Goal: Task Accomplishment & Management: Use online tool/utility

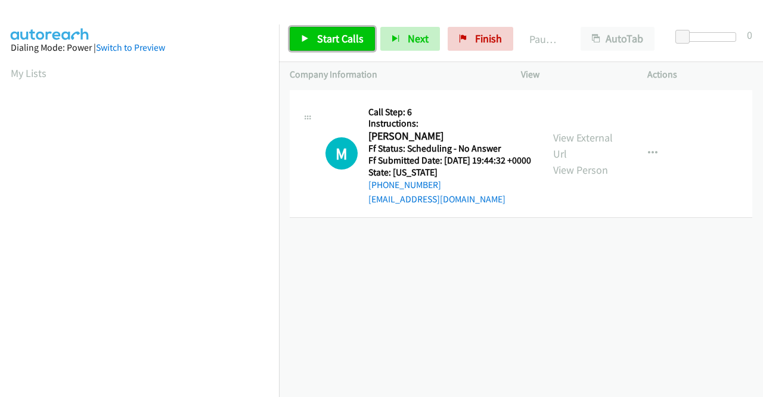
click at [346, 39] on span "Start Calls" at bounding box center [340, 39] width 47 height 14
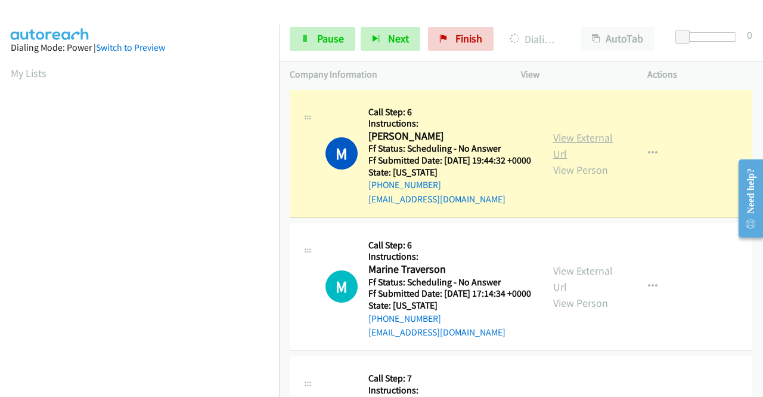
click at [554, 149] on link "View External Url" at bounding box center [583, 146] width 60 height 30
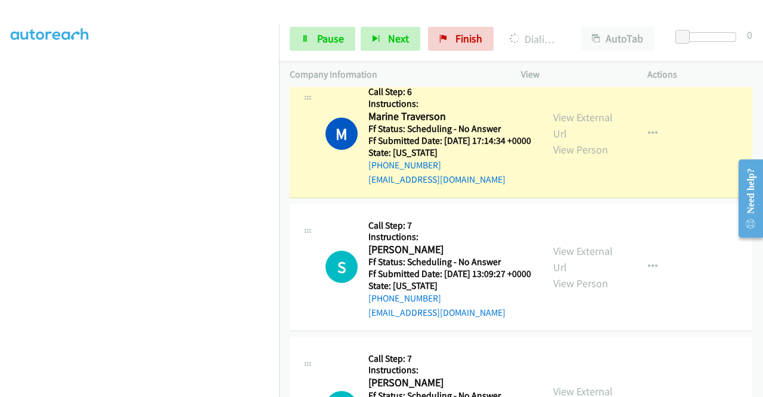
scroll to position [179, 0]
click at [558, 134] on link "View External Url" at bounding box center [583, 125] width 60 height 30
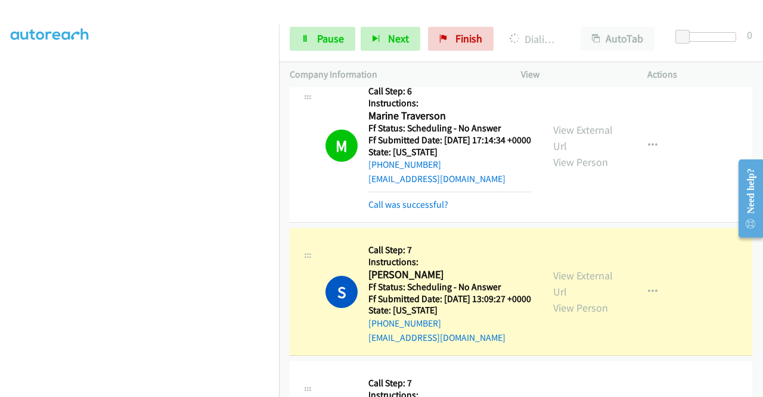
scroll to position [272, 0]
click at [572, 298] on link "View External Url" at bounding box center [583, 283] width 60 height 30
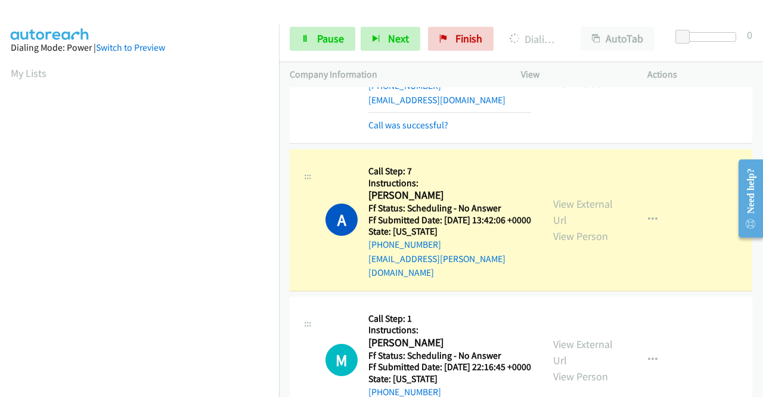
scroll to position [477, 0]
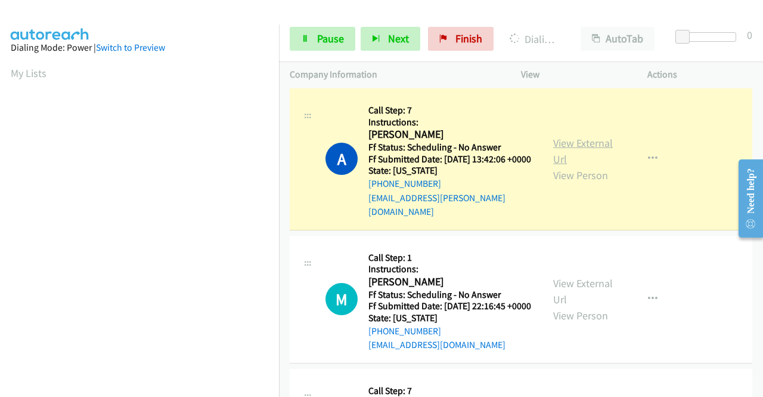
click at [578, 166] on link "View External Url" at bounding box center [583, 151] width 60 height 30
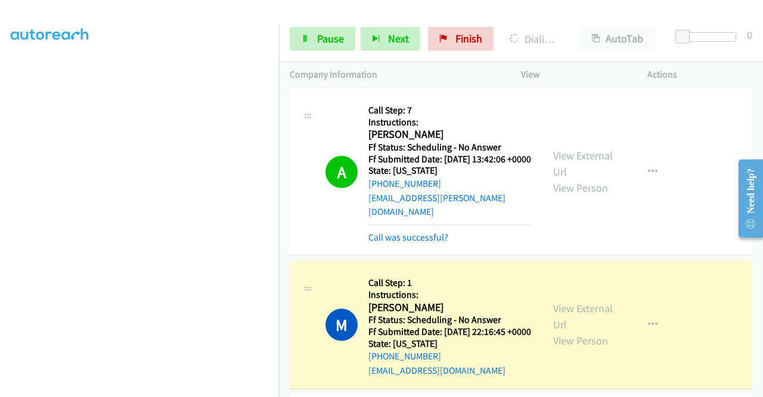
scroll to position [0, 0]
click at [557, 331] on link "View External Url" at bounding box center [583, 316] width 60 height 30
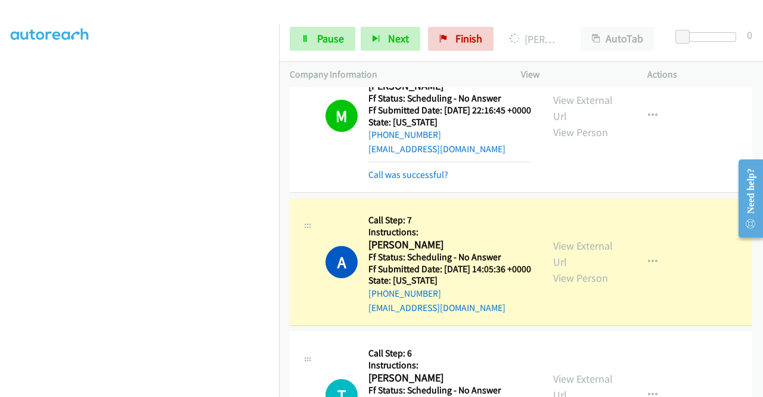
scroll to position [775, 0]
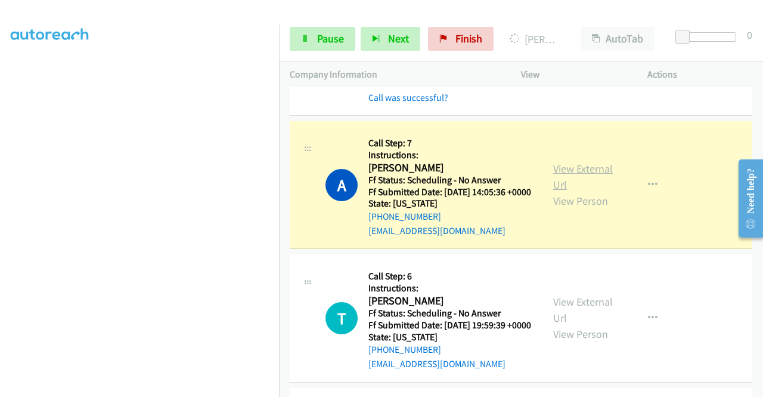
click at [594, 191] on link "View External Url" at bounding box center [583, 177] width 60 height 30
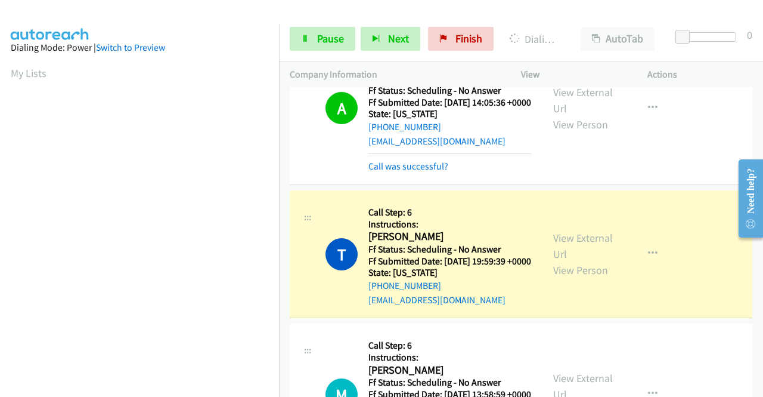
scroll to position [954, 0]
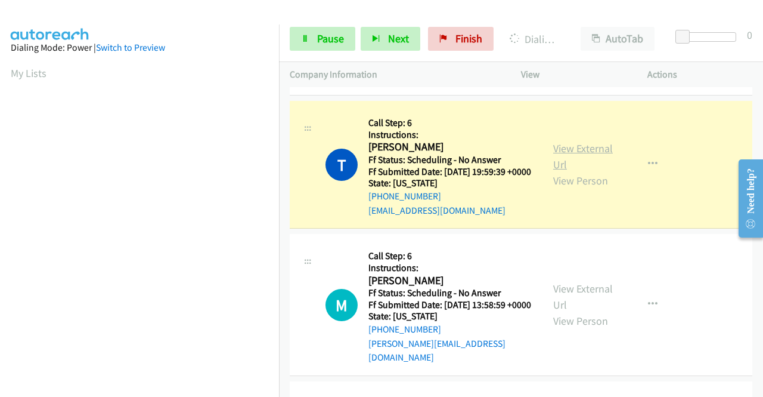
click at [563, 171] on link "View External Url" at bounding box center [583, 156] width 60 height 30
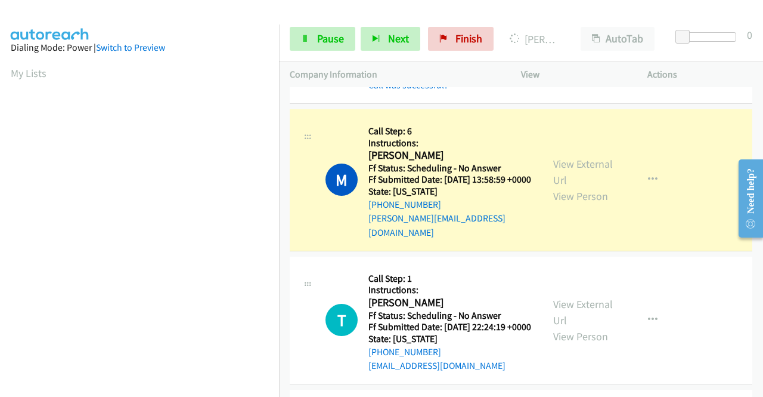
scroll to position [1133, 0]
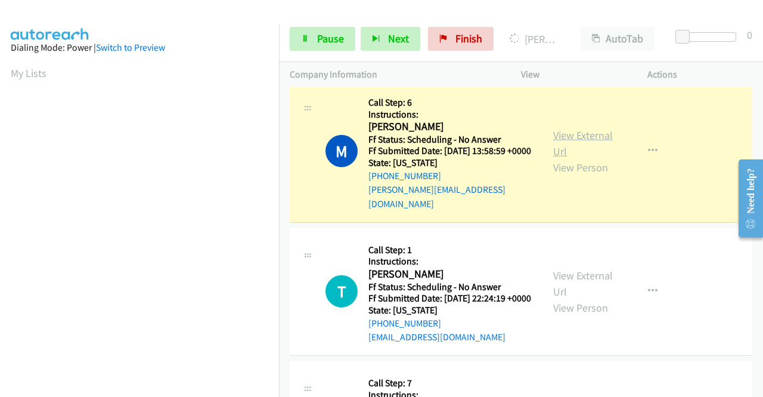
click at [555, 158] on link "View External Url" at bounding box center [583, 143] width 60 height 30
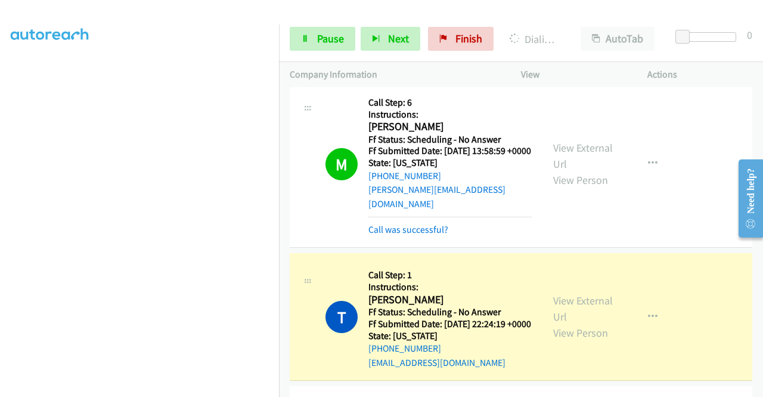
scroll to position [1312, 0]
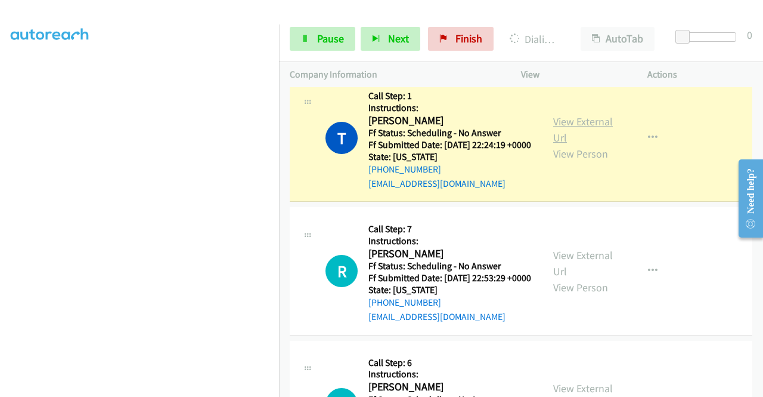
click at [556, 144] on link "View External Url" at bounding box center [583, 129] width 60 height 30
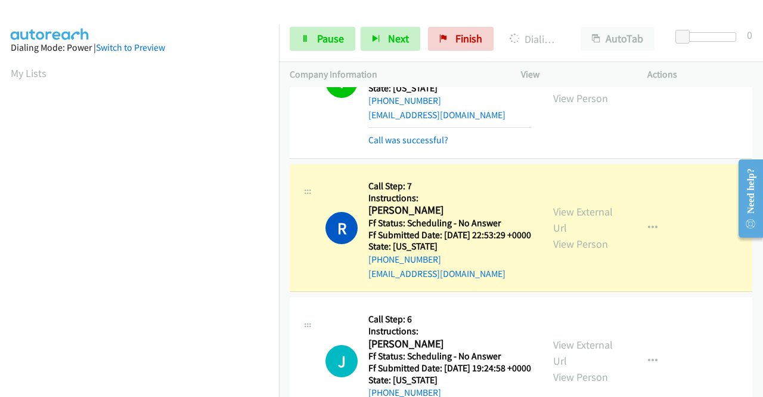
scroll to position [1431, 0]
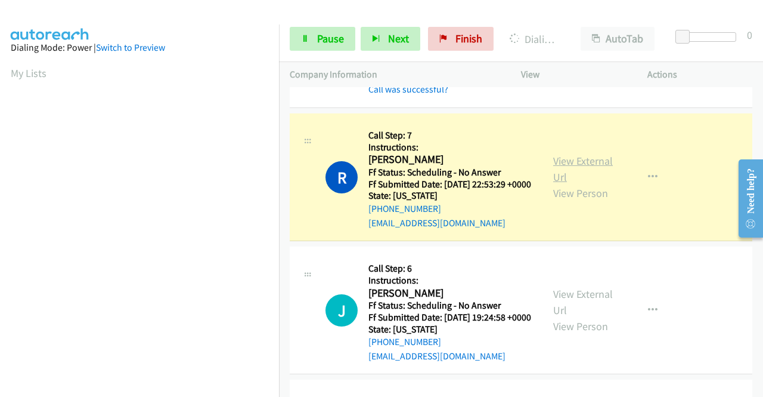
click at [587, 184] on link "View External Url" at bounding box center [583, 169] width 60 height 30
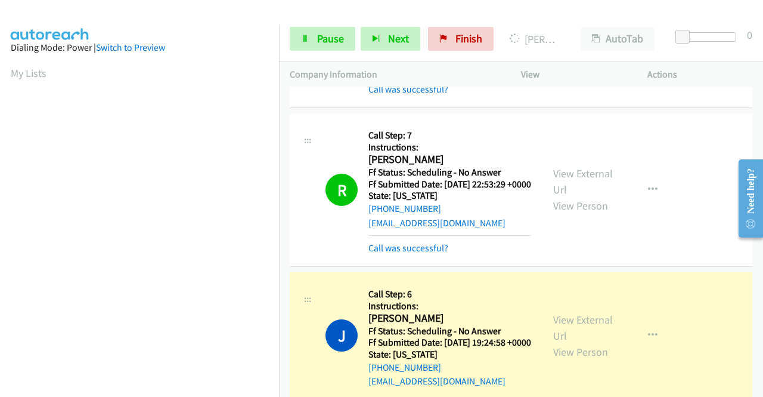
scroll to position [1610, 0]
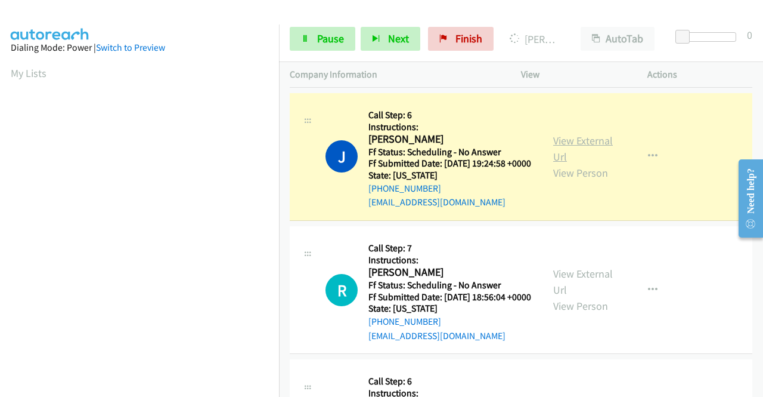
click at [572, 163] on link "View External Url" at bounding box center [583, 149] width 60 height 30
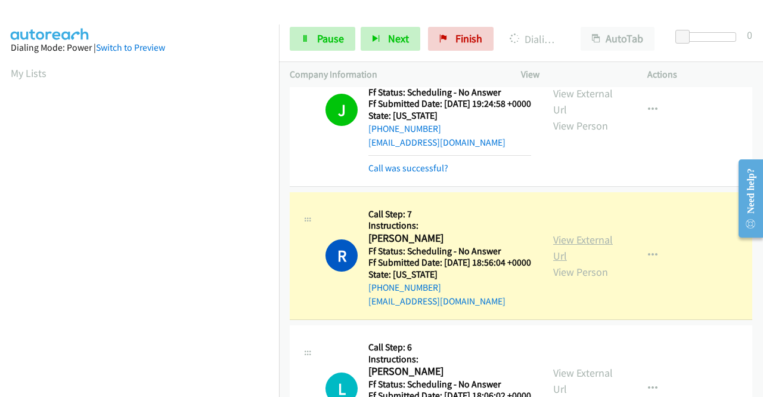
scroll to position [272, 0]
click at [564, 262] on link "View External Url" at bounding box center [583, 248] width 60 height 30
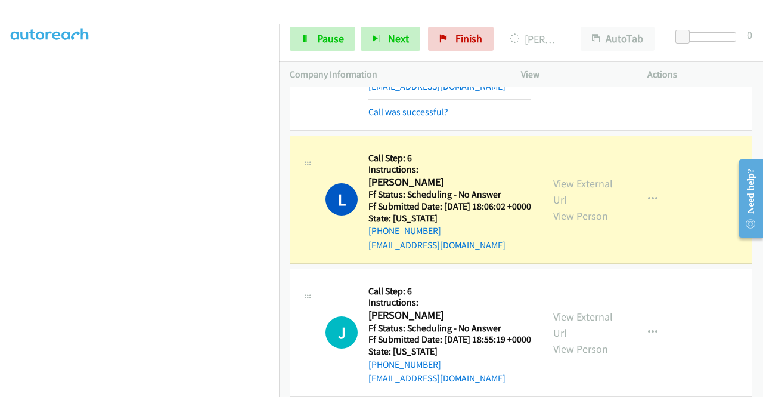
scroll to position [1908, 0]
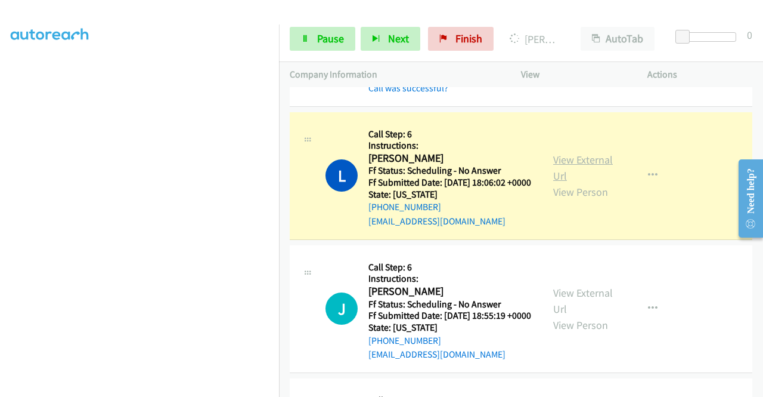
click at [581, 182] on link "View External Url" at bounding box center [583, 168] width 60 height 30
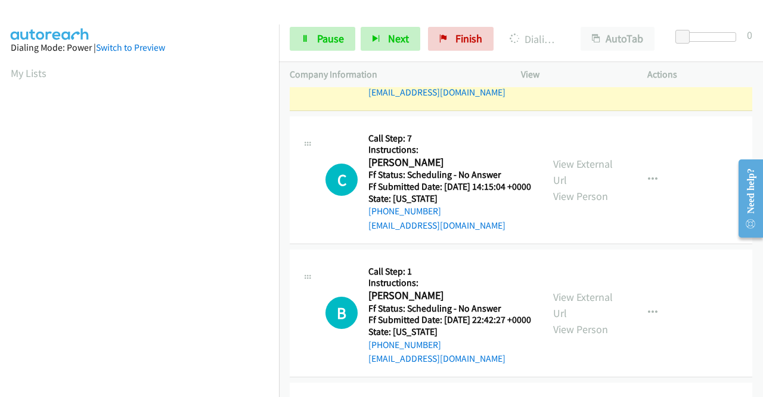
scroll to position [2206, 0]
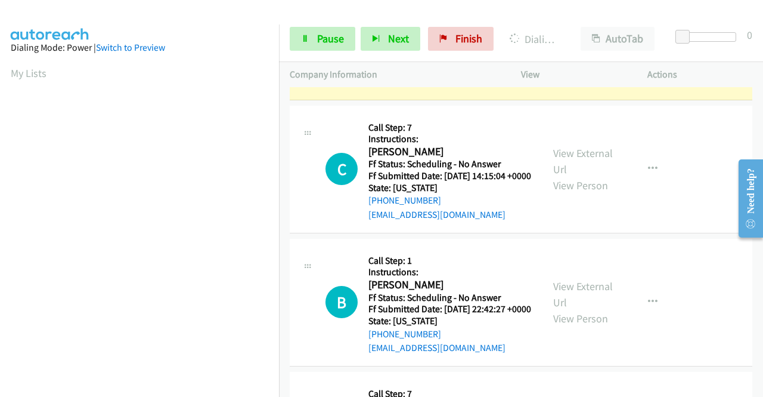
click at [599, 42] on link "View External Url" at bounding box center [583, 28] width 60 height 30
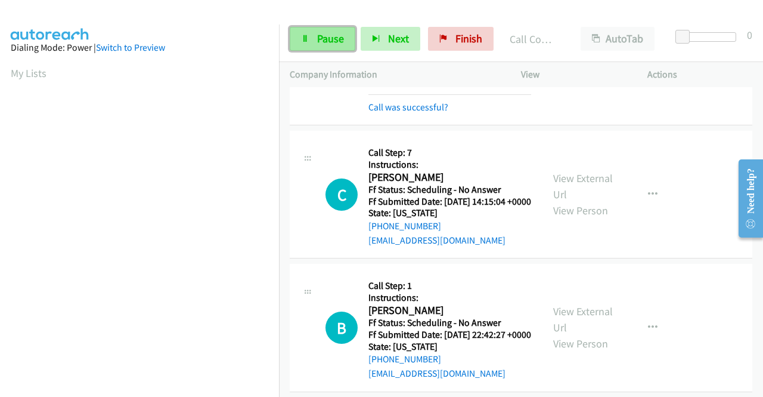
click at [318, 29] on link "Pause" at bounding box center [323, 39] width 66 height 24
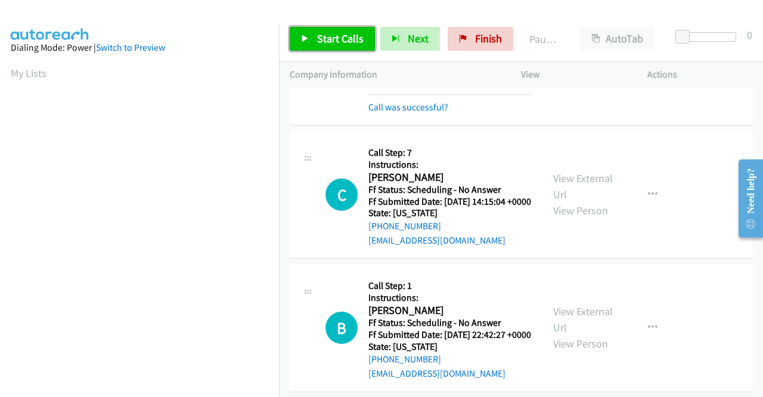
click at [335, 44] on span "Start Calls" at bounding box center [340, 39] width 47 height 14
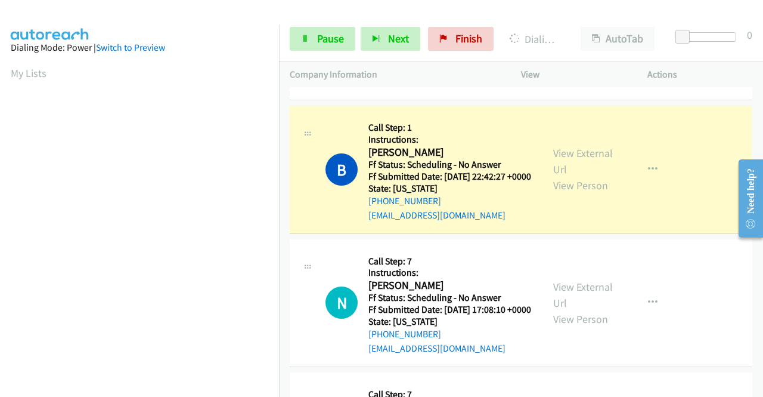
scroll to position [2385, 0]
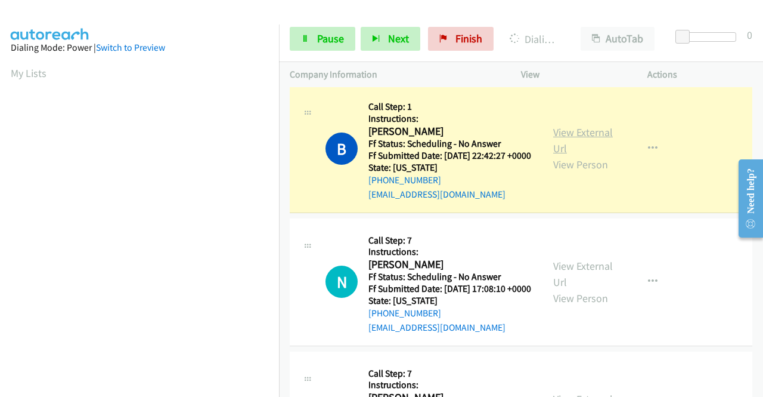
click at [602, 155] on link "View External Url" at bounding box center [583, 140] width 60 height 30
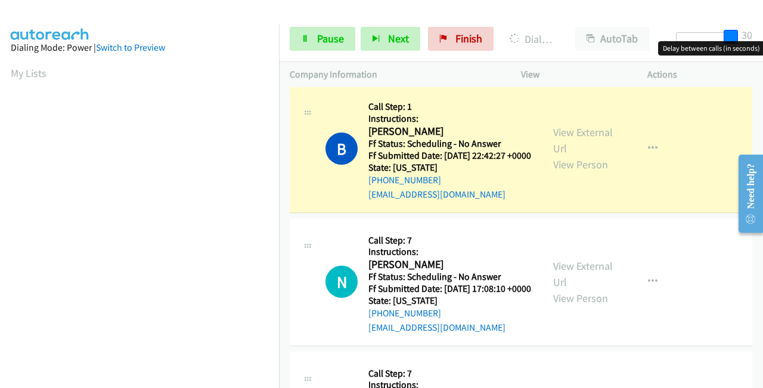
drag, startPoint x: 685, startPoint y: 35, endPoint x: 763, endPoint y: 37, distance: 78.2
click at [763, 37] on div "Start Calls Pause Next Finish Dialing Bernadeth Mallari AutoTab AutoTab 30" at bounding box center [521, 39] width 484 height 46
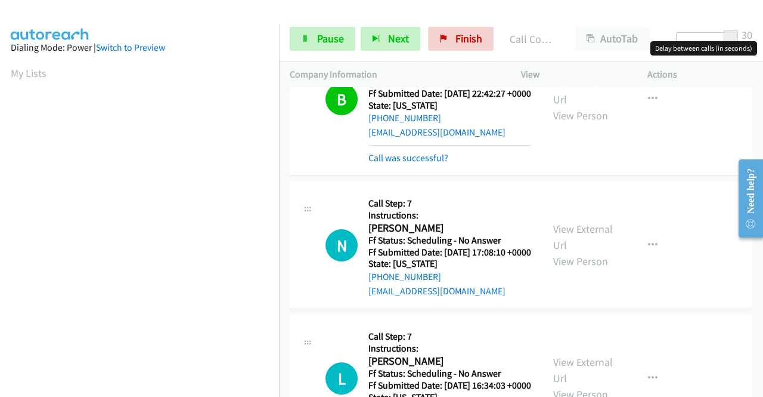
scroll to position [2564, 0]
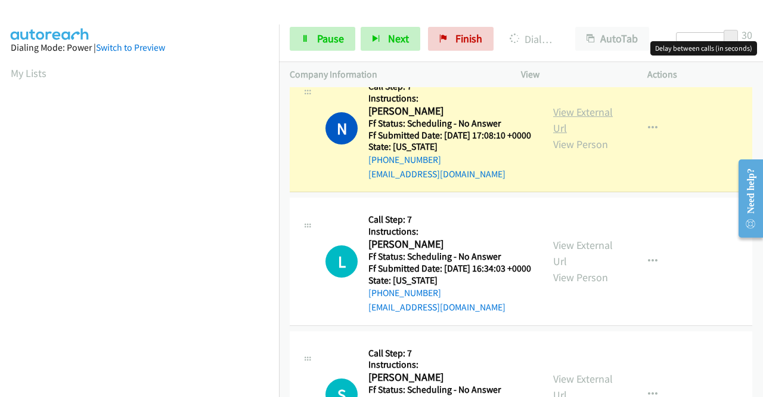
click at [563, 135] on link "View External Url" at bounding box center [583, 120] width 60 height 30
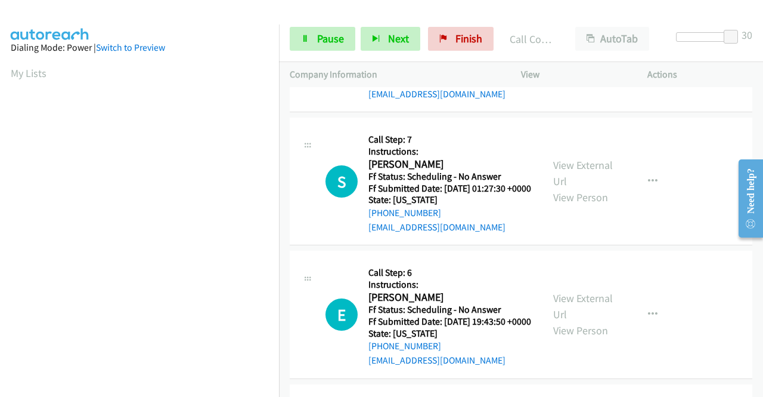
scroll to position [2862, 0]
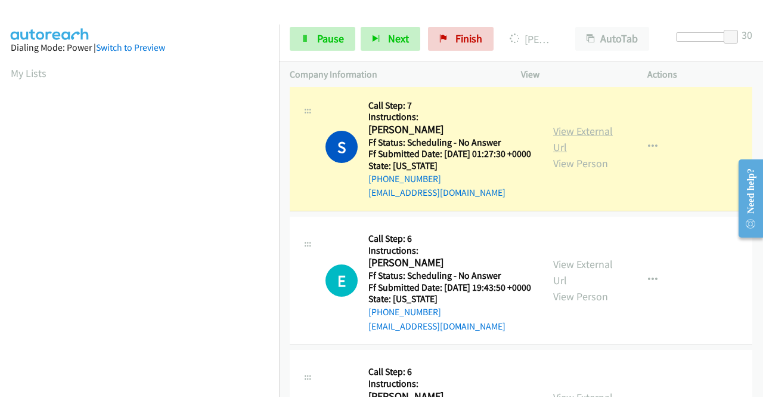
click at [553, 154] on link "View External Url" at bounding box center [583, 139] width 60 height 30
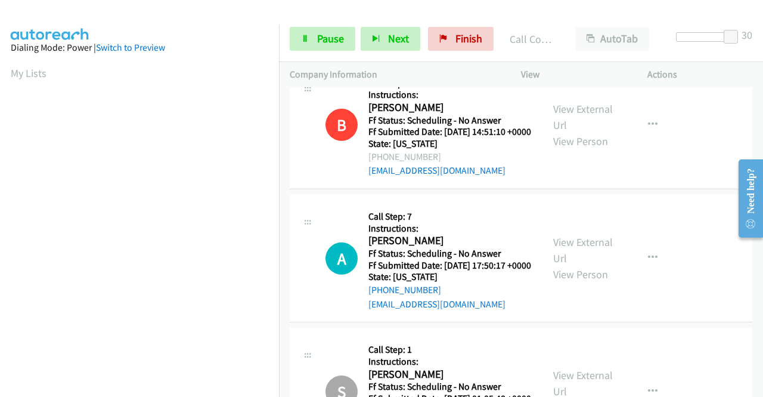
scroll to position [3160, 0]
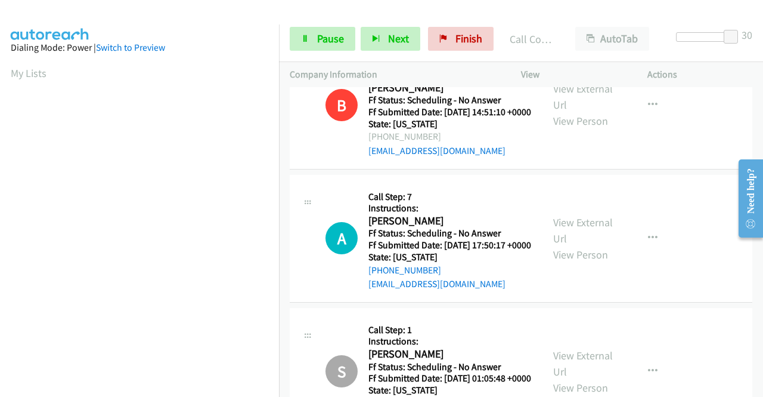
scroll to position [3339, 0]
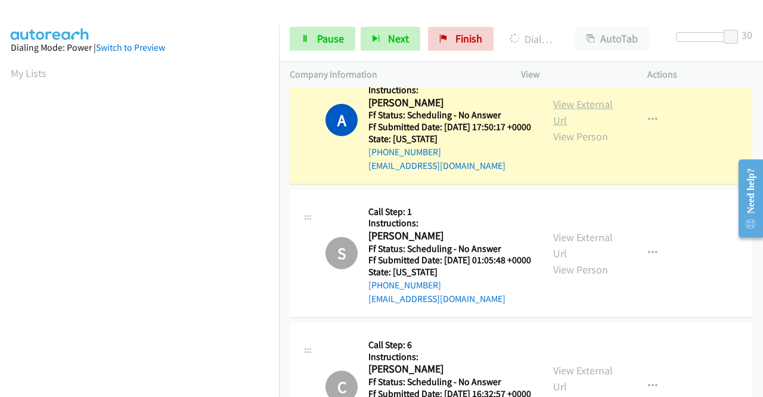
click at [596, 127] on link "View External Url" at bounding box center [583, 112] width 60 height 30
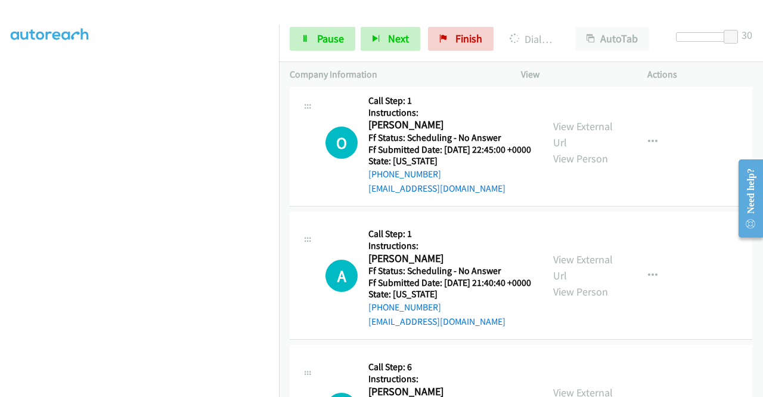
scroll to position [3876, 0]
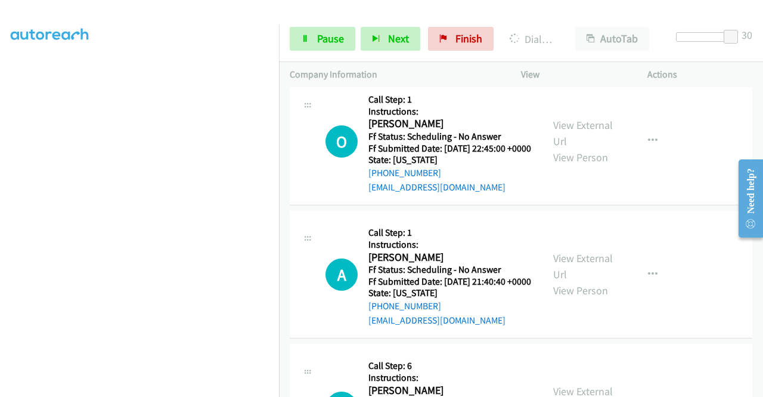
click at [559, 15] on link "View External Url" at bounding box center [583, 0] width 60 height 30
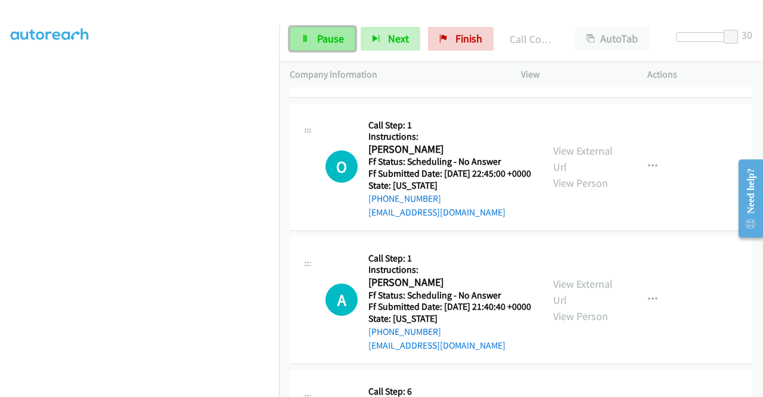
drag, startPoint x: 320, startPoint y: 38, endPoint x: 326, endPoint y: 44, distance: 8.9
click at [320, 39] on span "Pause" at bounding box center [330, 39] width 27 height 14
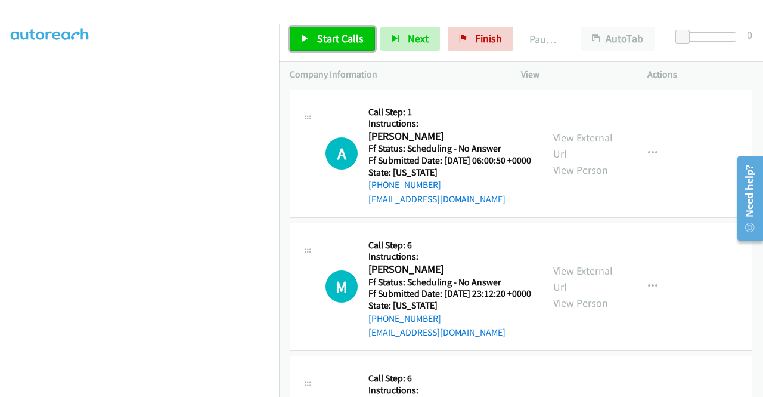
click at [329, 36] on span "Start Calls" at bounding box center [340, 39] width 47 height 14
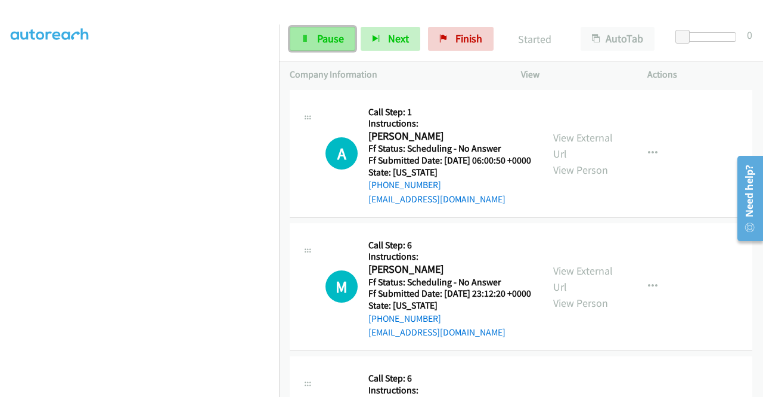
click at [326, 38] on span "Pause" at bounding box center [330, 39] width 27 height 14
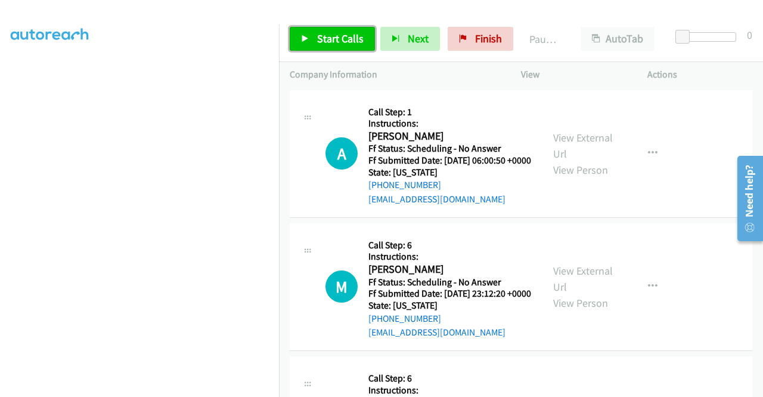
click at [335, 38] on span "Start Calls" at bounding box center [340, 39] width 47 height 14
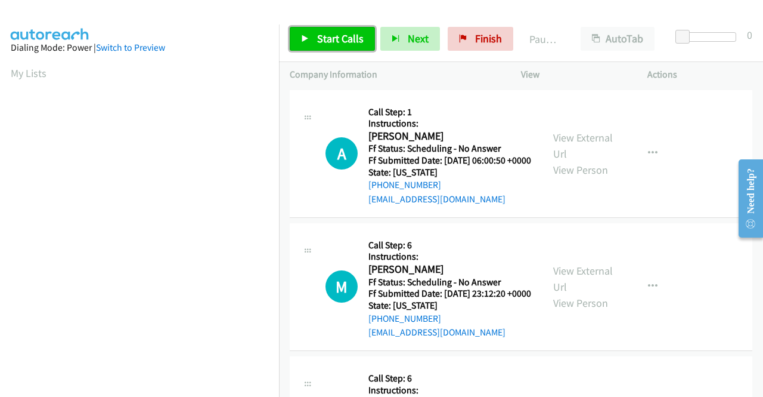
click at [337, 35] on span "Start Calls" at bounding box center [340, 39] width 47 height 14
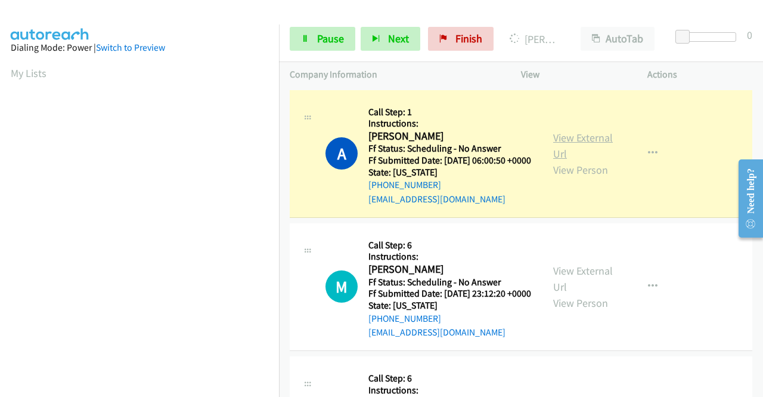
click at [555, 141] on link "View External Url" at bounding box center [583, 146] width 60 height 30
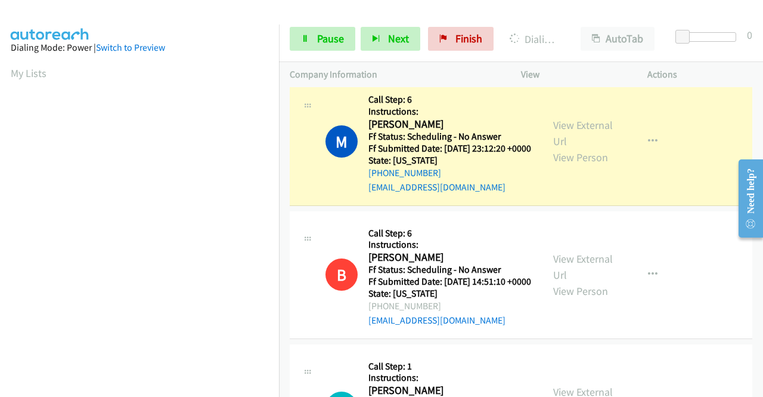
scroll to position [179, 0]
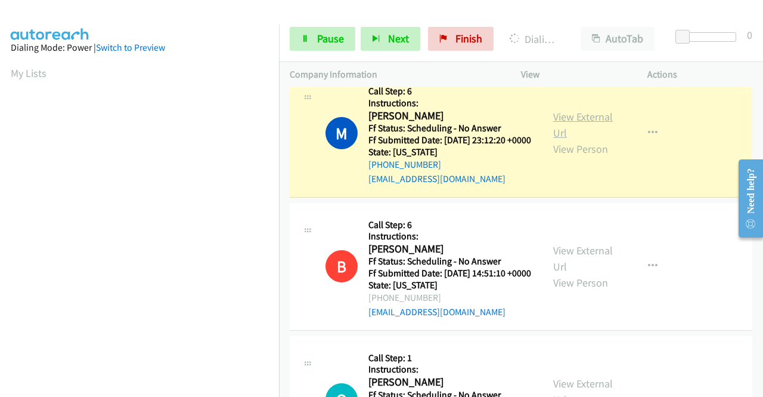
click at [568, 138] on link "View External Url" at bounding box center [583, 125] width 60 height 30
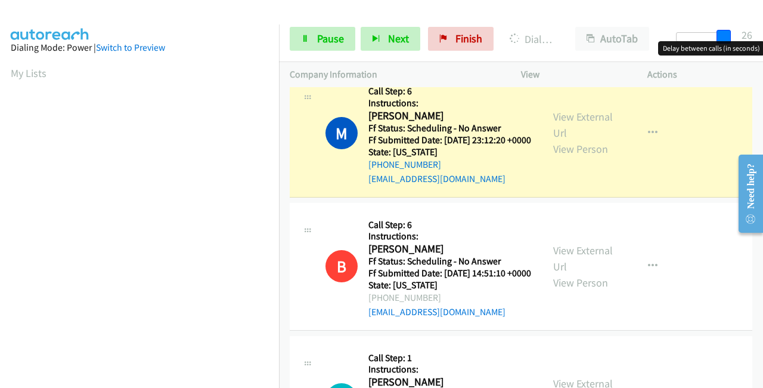
drag, startPoint x: 681, startPoint y: 32, endPoint x: 763, endPoint y: 38, distance: 81.9
click at [763, 38] on div "Start Calls Pause Next Finish Dialing Michael Lewis AutoTab AutoTab 26" at bounding box center [521, 39] width 484 height 46
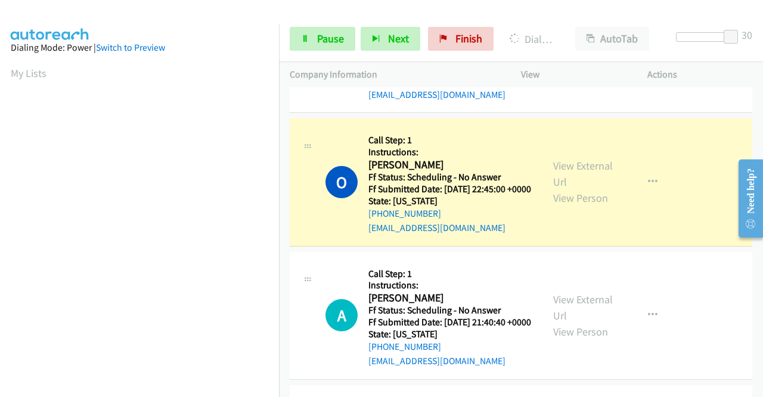
scroll to position [477, 0]
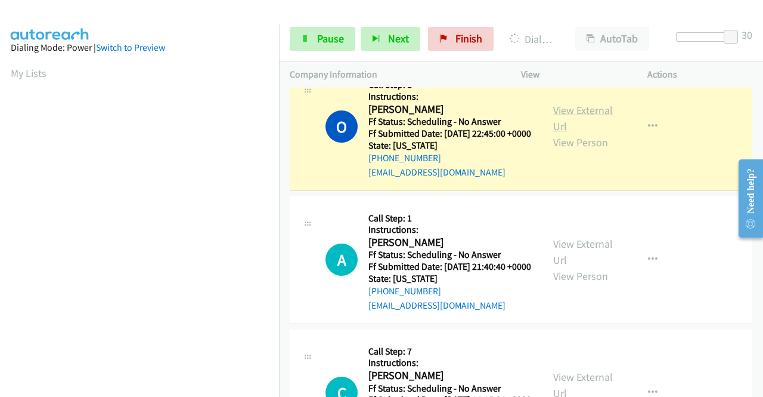
click at [566, 133] on link "View External Url" at bounding box center [583, 118] width 60 height 30
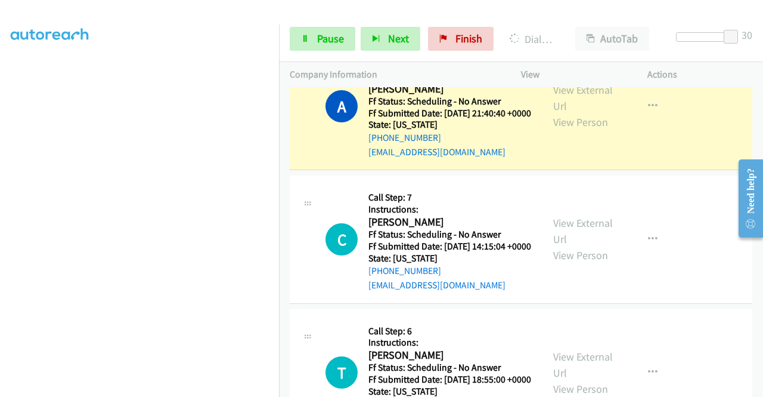
scroll to position [212, 0]
click at [543, 141] on div "View External Url View Person View External Url Email Schedule/Manage Callback …" at bounding box center [611, 106] width 137 height 106
click at [554, 113] on link "View External Url" at bounding box center [583, 98] width 60 height 30
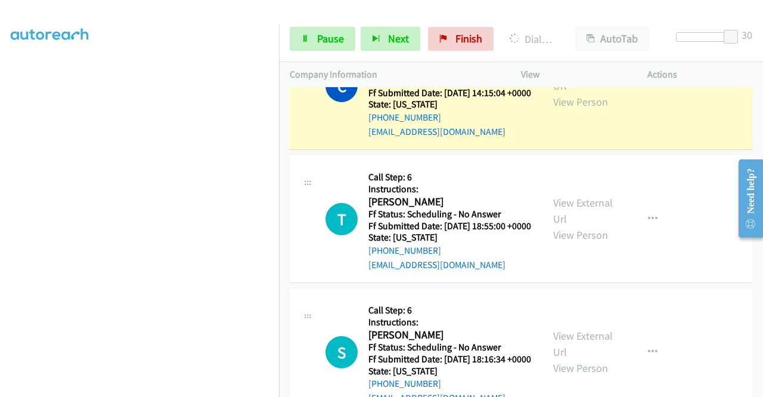
scroll to position [0, 0]
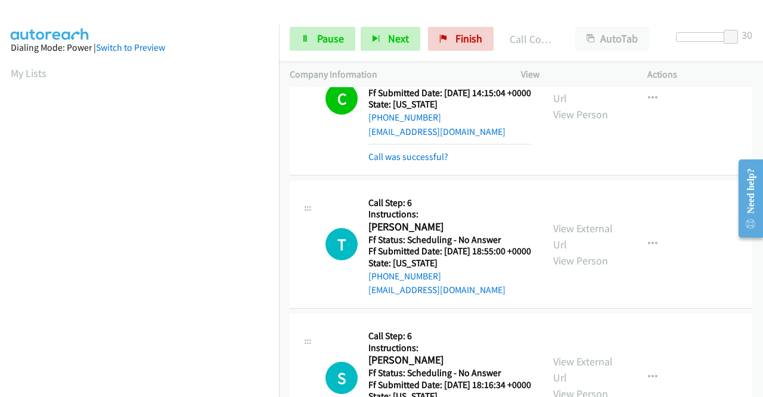
click at [556, 128] on div "View External Url View Person View External Url Email Schedule/Manage Callback …" at bounding box center [611, 98] width 137 height 131
click at [561, 105] on link "View External Url" at bounding box center [583, 90] width 60 height 30
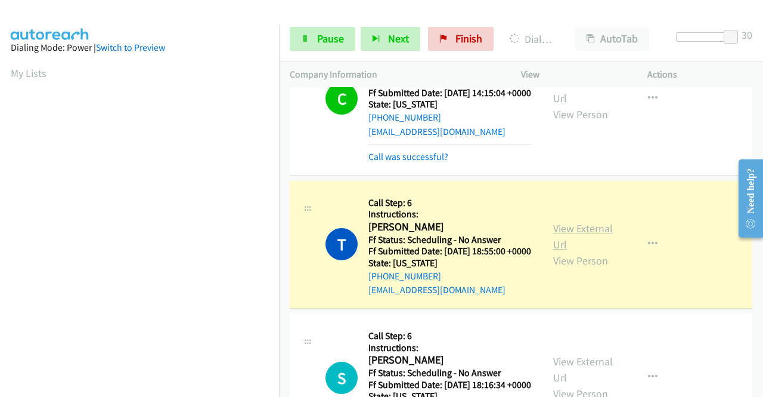
click at [556, 251] on link "View External Url" at bounding box center [583, 236] width 60 height 30
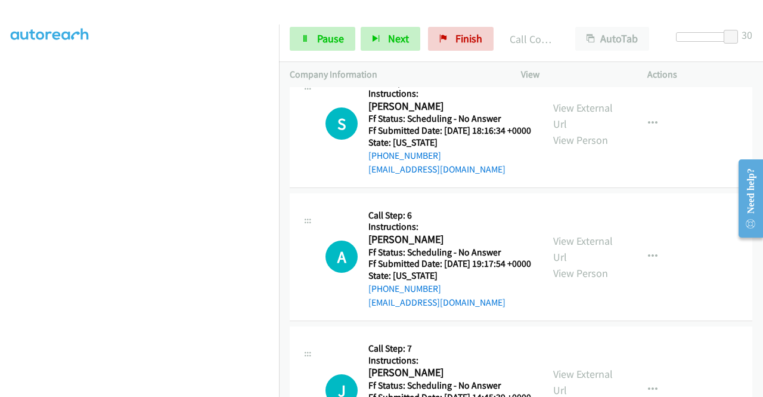
scroll to position [1133, 0]
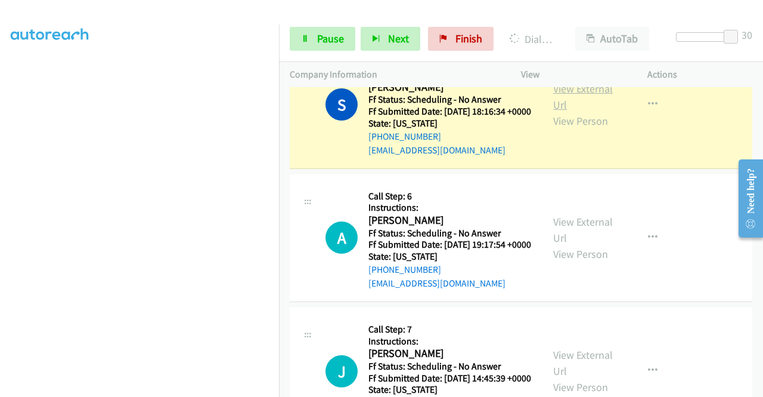
click at [562, 112] on link "View External Url" at bounding box center [583, 97] width 60 height 30
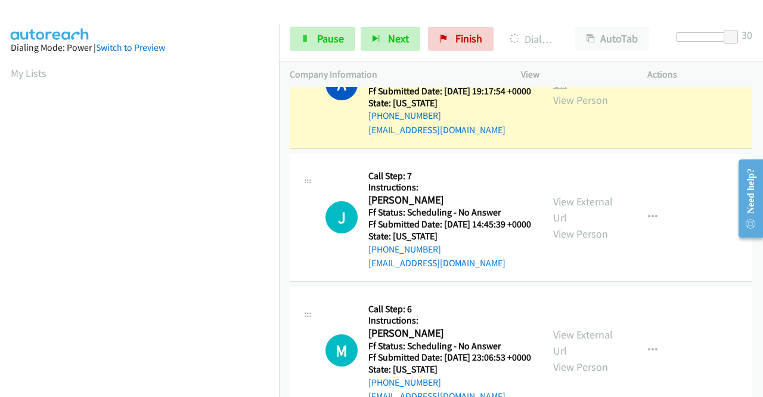
scroll to position [272, 0]
click at [566, 91] on link "View External Url" at bounding box center [583, 76] width 60 height 30
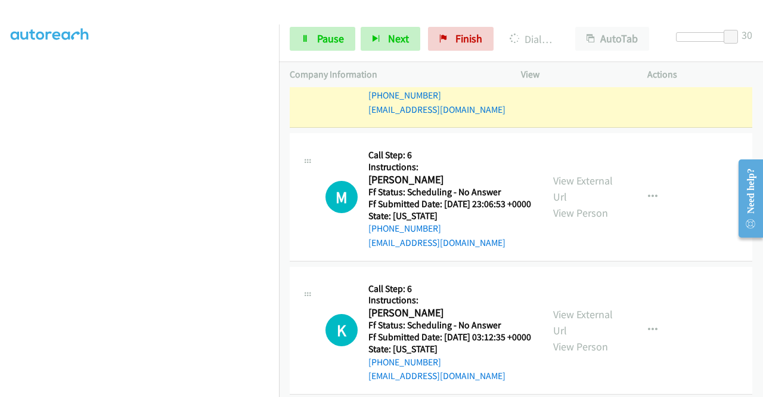
scroll to position [0, 0]
click at [571, 70] on link "View External Url" at bounding box center [583, 56] width 60 height 30
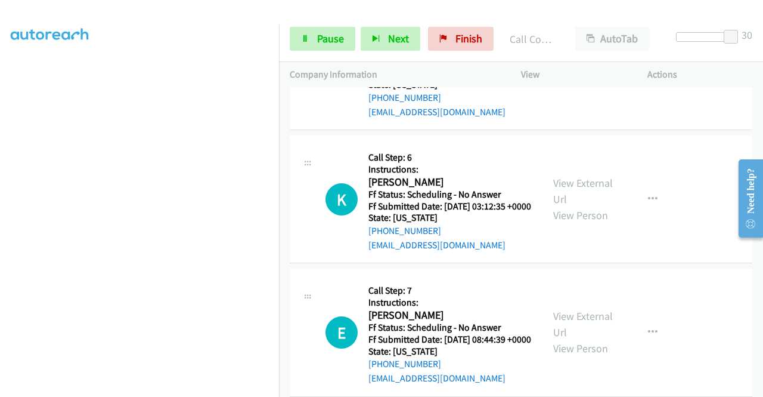
scroll to position [1670, 0]
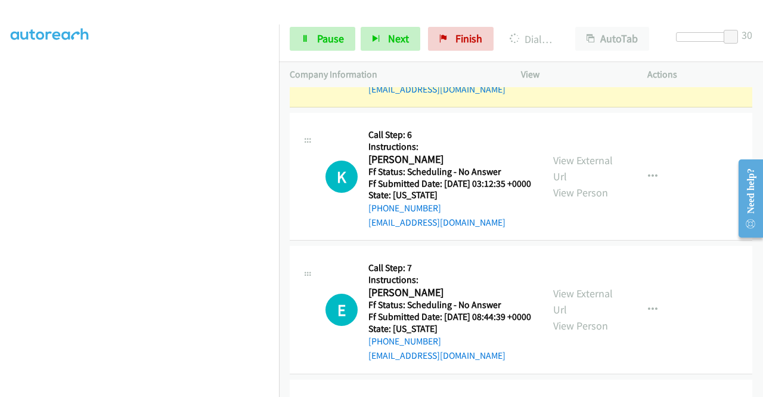
click at [556, 50] on link "View External Url" at bounding box center [583, 35] width 60 height 30
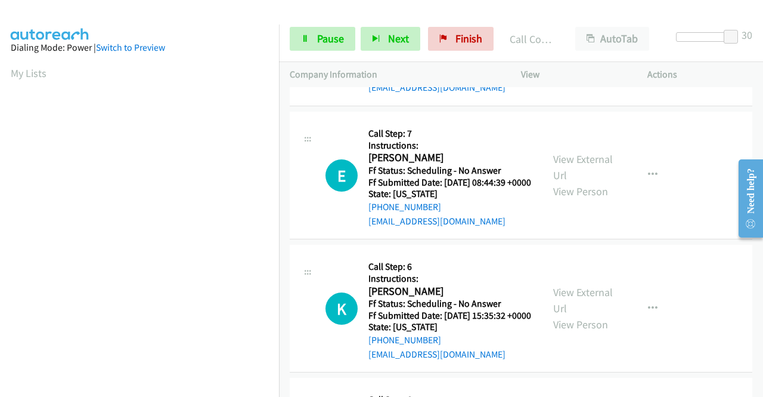
scroll to position [1848, 0]
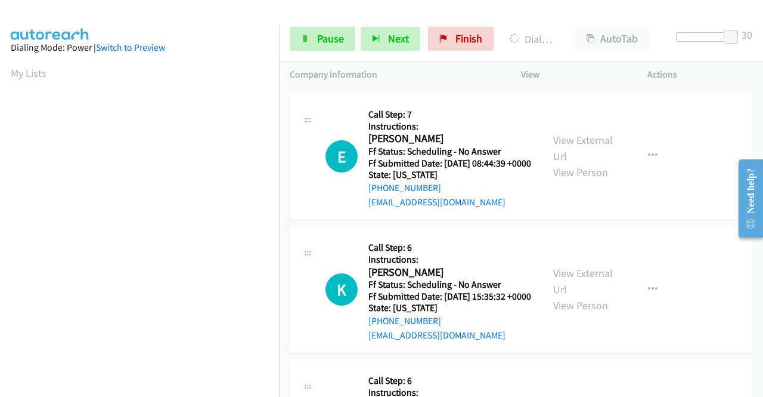
click at [582, 30] on link "View External Url" at bounding box center [583, 15] width 60 height 30
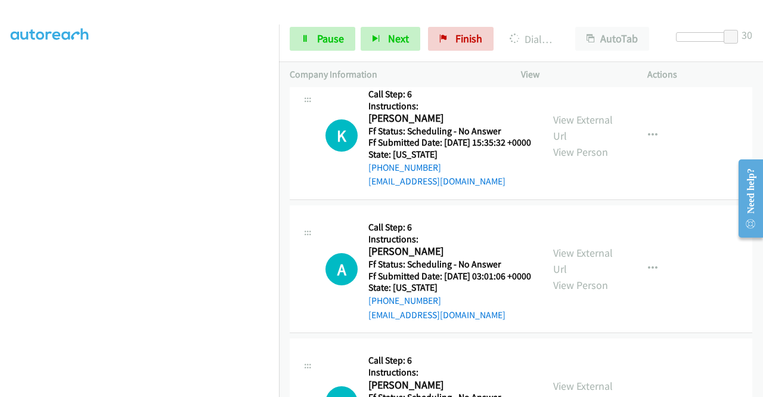
scroll to position [272, 0]
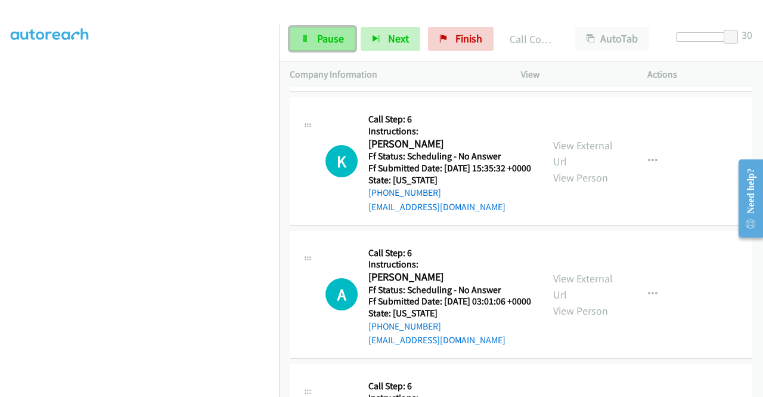
click at [341, 42] on span "Pause" at bounding box center [330, 39] width 27 height 14
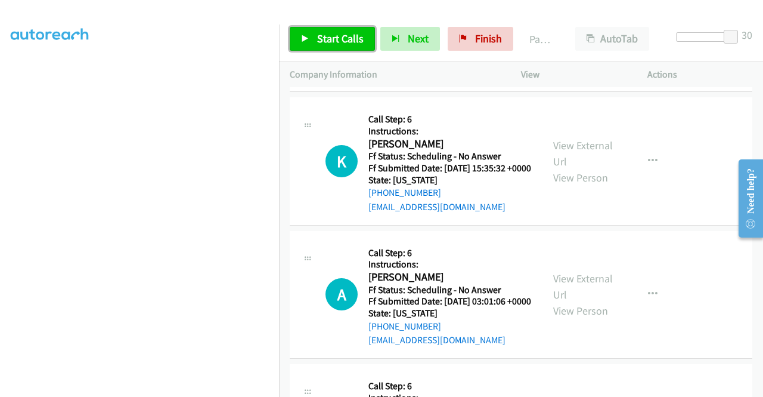
click at [323, 42] on span "Start Calls" at bounding box center [340, 39] width 47 height 14
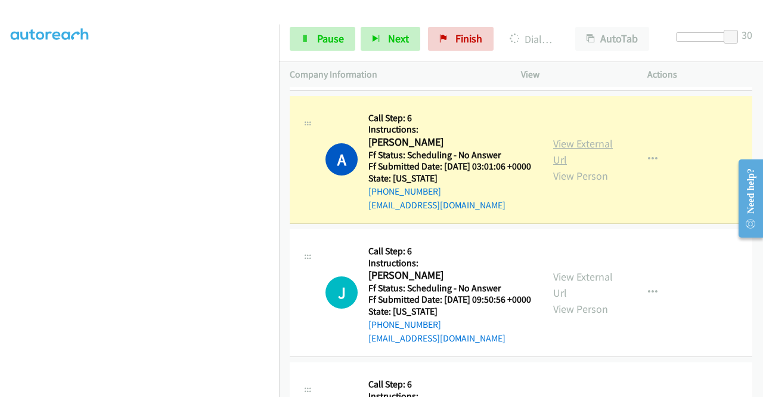
scroll to position [2206, 0]
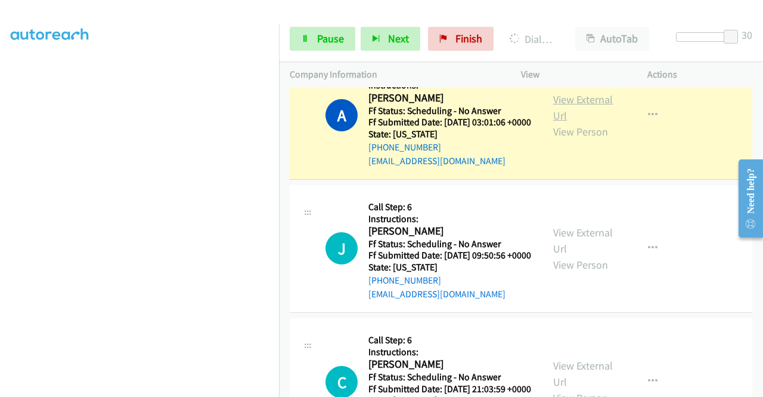
click at [597, 122] on link "View External Url" at bounding box center [583, 107] width 60 height 30
click at [318, 39] on span "Pause" at bounding box center [330, 39] width 27 height 14
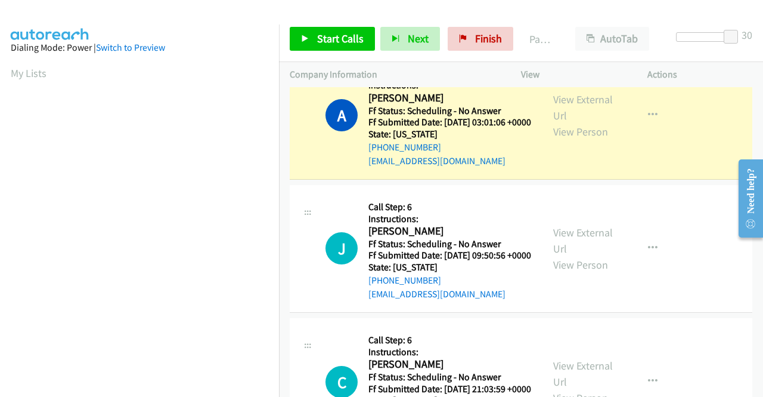
scroll to position [272, 0]
click at [581, 122] on link "View External Url" at bounding box center [583, 107] width 60 height 30
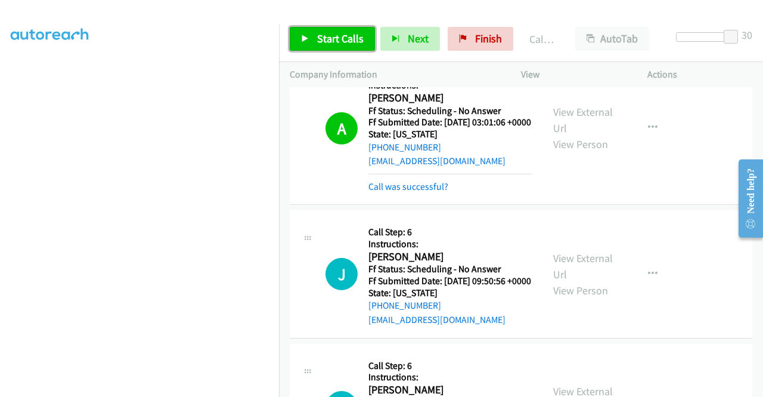
click at [336, 45] on span "Start Calls" at bounding box center [340, 39] width 47 height 14
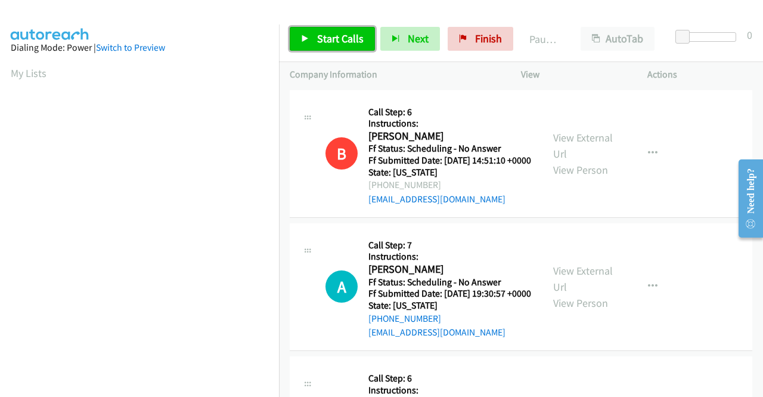
click at [332, 39] on span "Start Calls" at bounding box center [340, 39] width 47 height 14
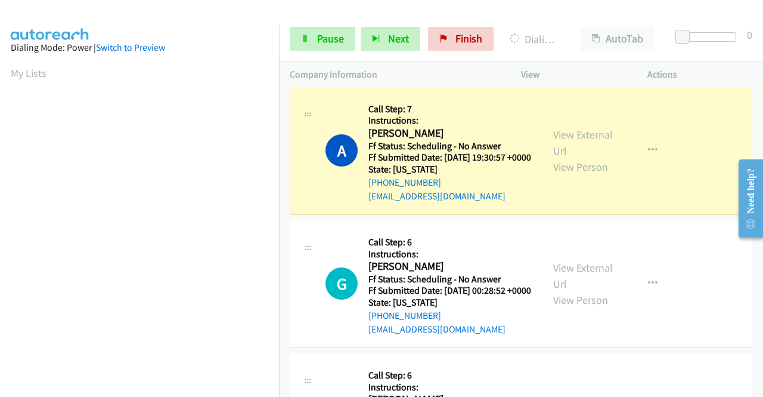
scroll to position [179, 0]
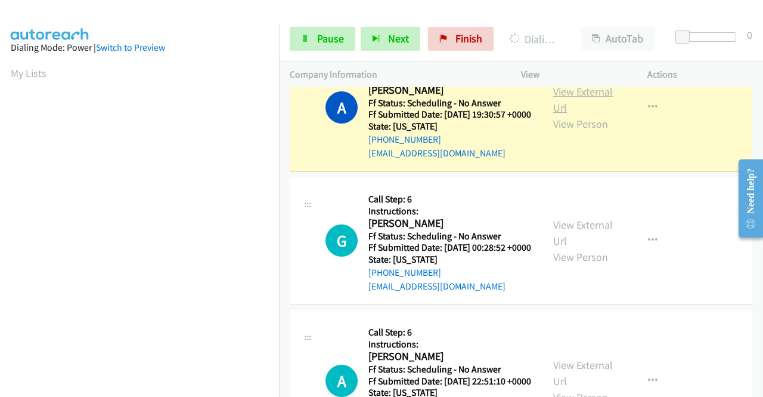
click at [590, 113] on link "View External Url" at bounding box center [583, 100] width 60 height 30
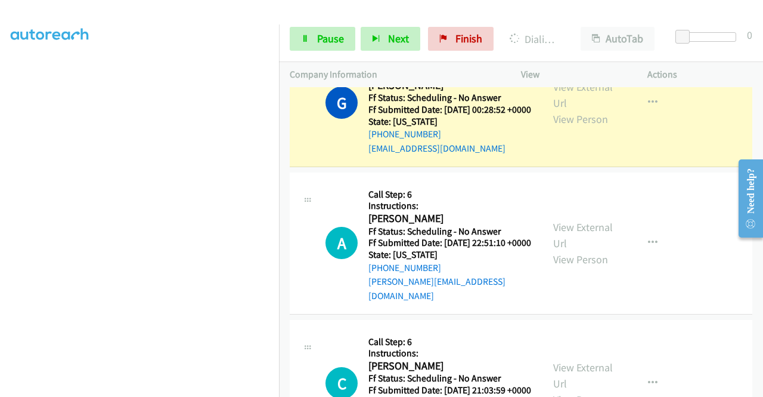
scroll to position [358, 0]
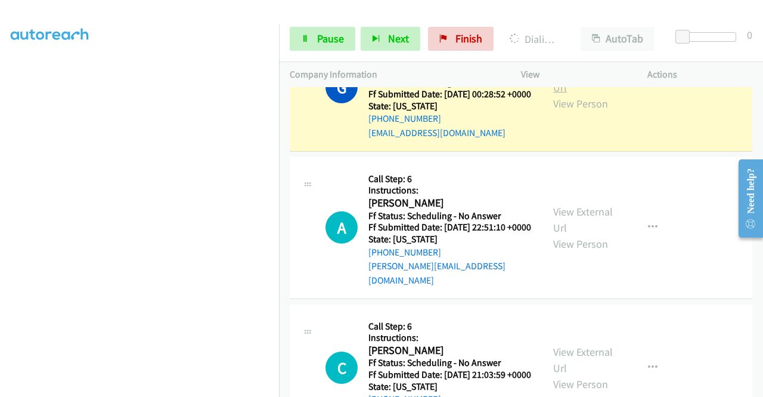
click at [566, 94] on link "View External Url" at bounding box center [583, 79] width 60 height 30
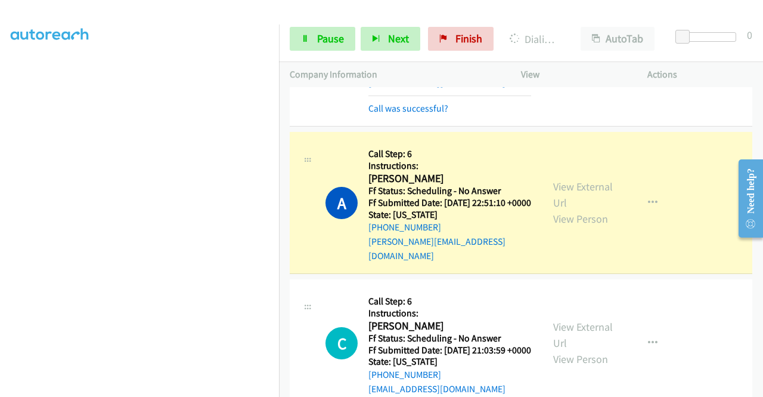
scroll to position [537, 0]
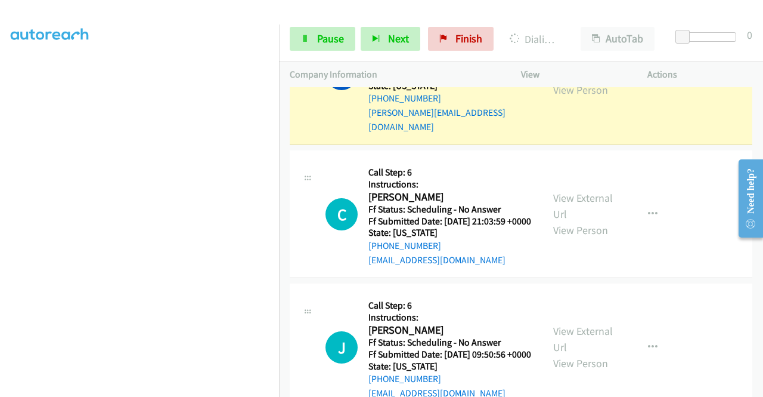
click at [574, 80] on link "View External Url" at bounding box center [583, 66] width 60 height 30
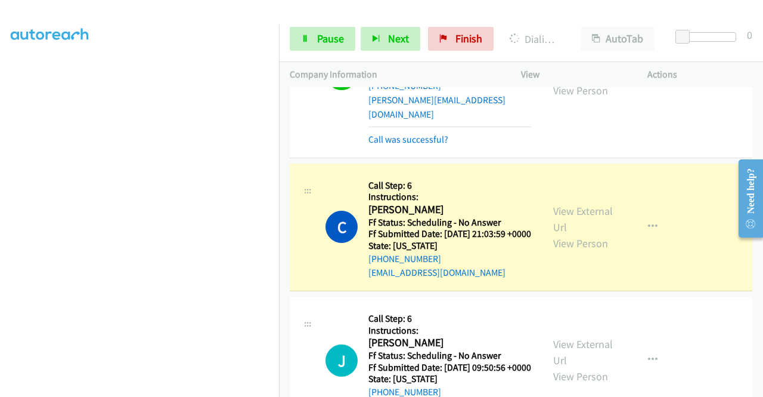
scroll to position [0, 0]
click at [566, 234] on link "View External Url" at bounding box center [583, 219] width 60 height 30
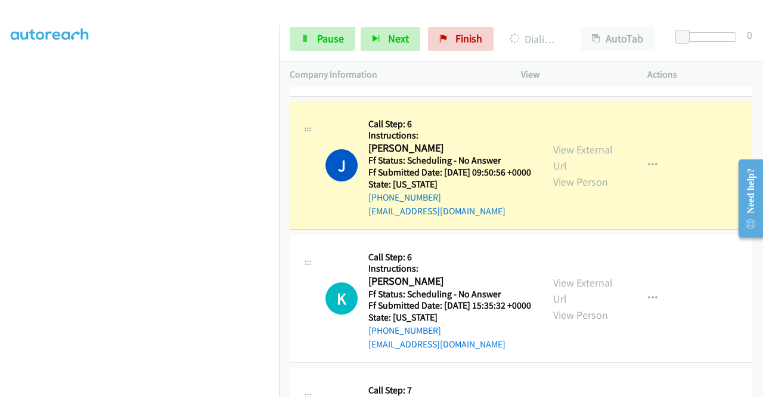
scroll to position [788, 0]
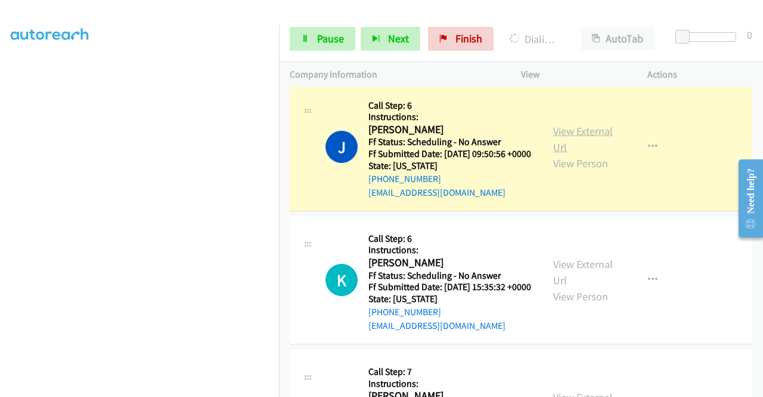
click at [596, 154] on link "View External Url" at bounding box center [583, 139] width 60 height 30
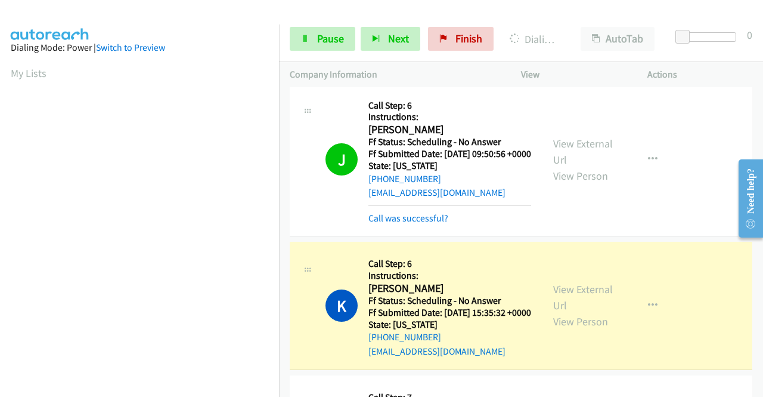
scroll to position [272, 0]
click at [562, 312] on link "View External Url" at bounding box center [583, 297] width 60 height 30
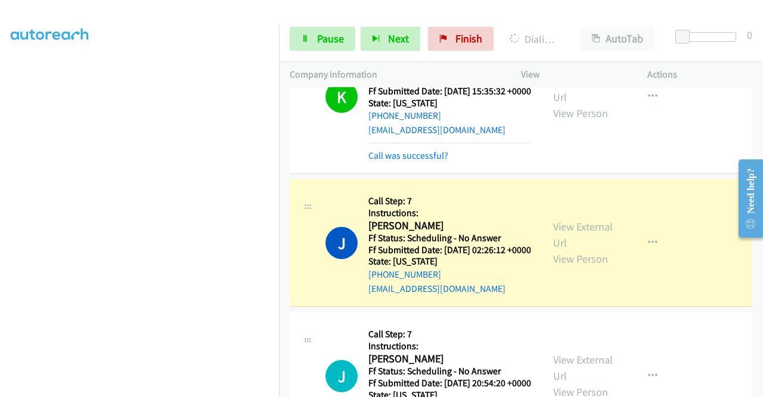
scroll to position [1145, 0]
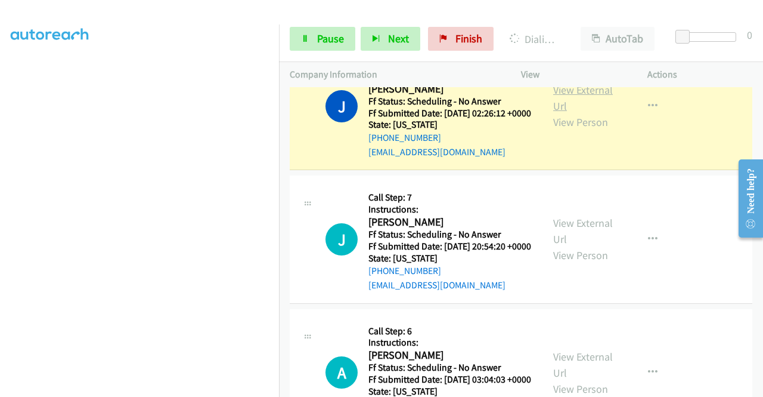
click at [569, 113] on link "View External Url" at bounding box center [583, 98] width 60 height 30
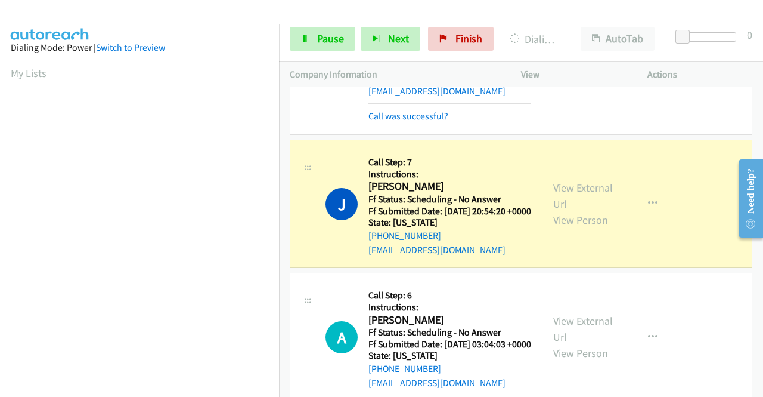
scroll to position [1324, 0]
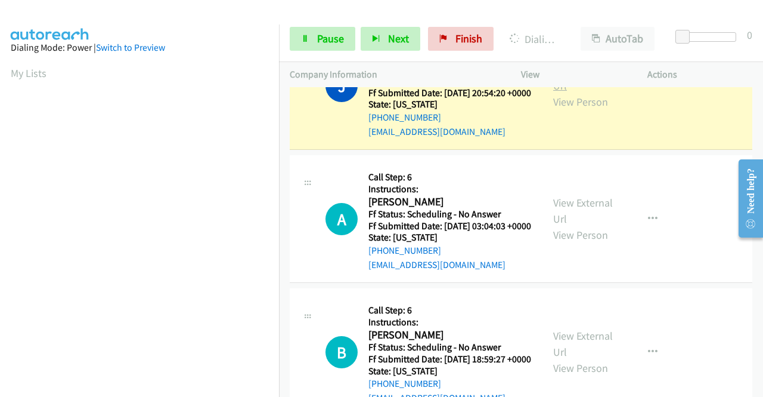
click at [582, 92] on link "View External Url" at bounding box center [583, 78] width 60 height 30
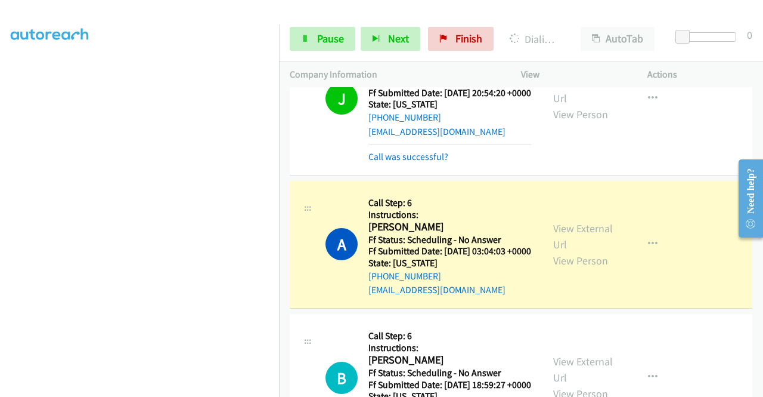
scroll to position [0, 0]
click at [575, 251] on link "View External Url" at bounding box center [583, 236] width 60 height 30
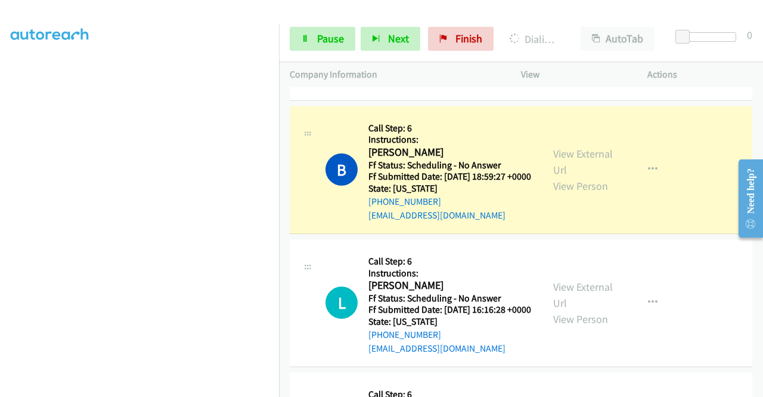
scroll to position [1563, 0]
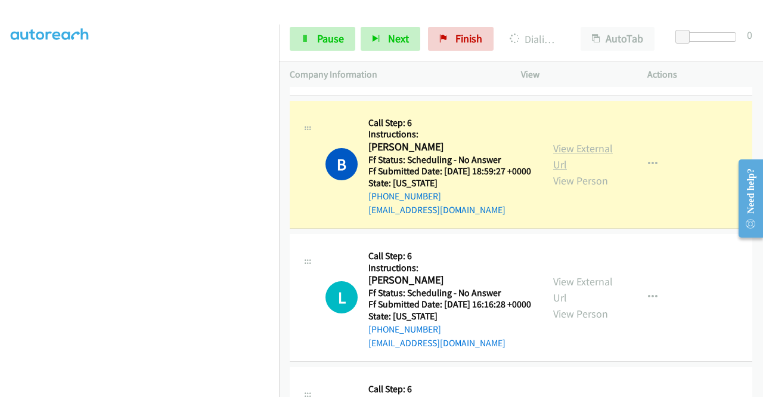
click at [557, 171] on link "View External Url" at bounding box center [583, 156] width 60 height 30
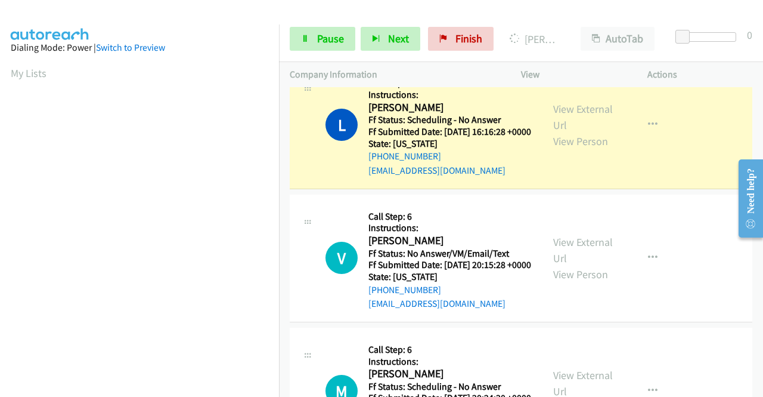
scroll to position [1861, 0]
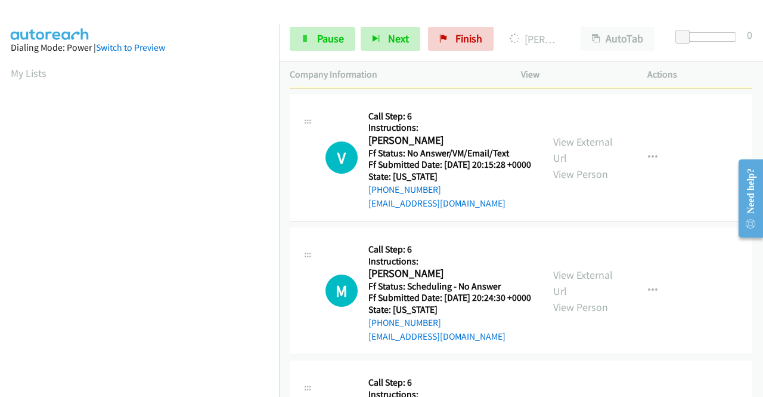
click at [597, 32] on link "View External Url" at bounding box center [583, 17] width 60 height 30
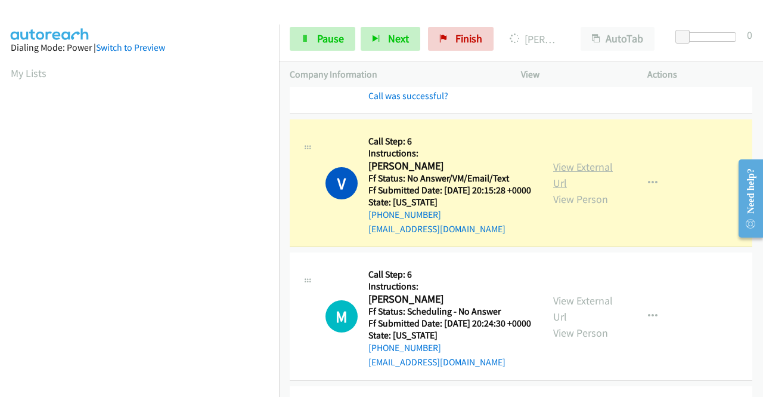
click at [569, 190] on link "View External Url" at bounding box center [583, 175] width 60 height 30
click at [568, 190] on link "View External Url" at bounding box center [583, 175] width 60 height 30
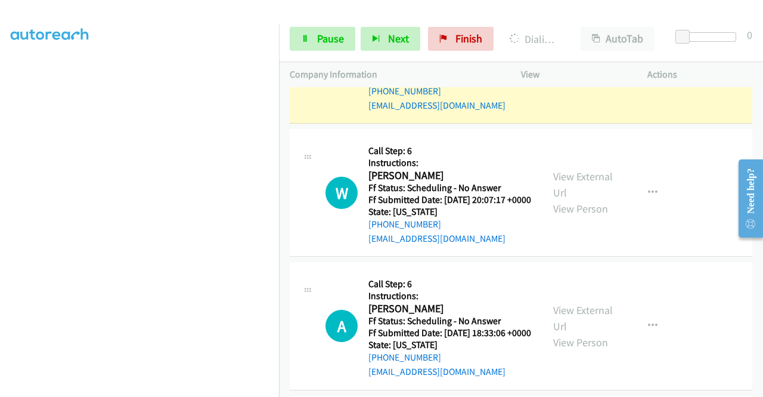
scroll to position [2159, 0]
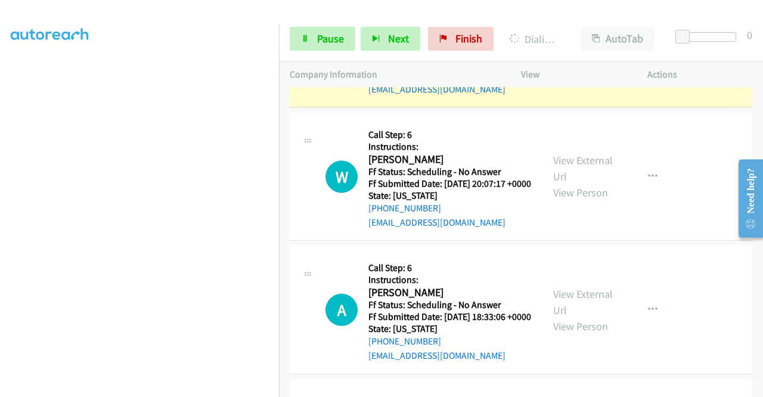
click at [593, 50] on link "View External Url" at bounding box center [583, 35] width 60 height 30
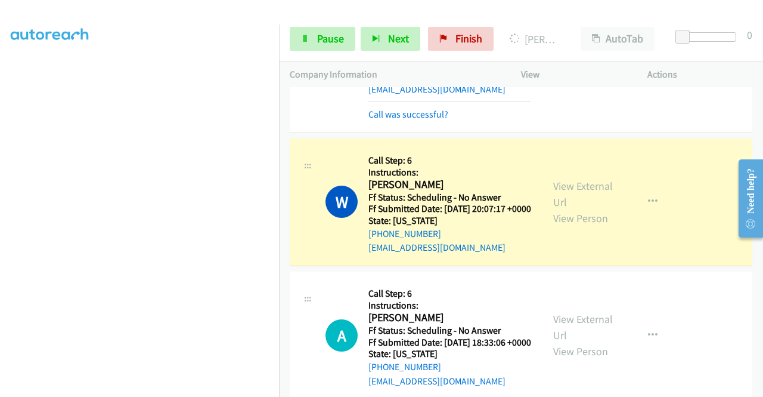
scroll to position [272, 0]
click at [597, 209] on link "View External Url" at bounding box center [583, 194] width 60 height 30
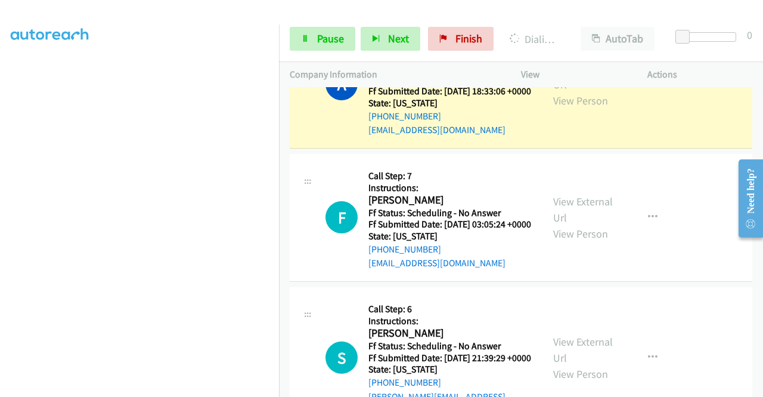
scroll to position [2457, 0]
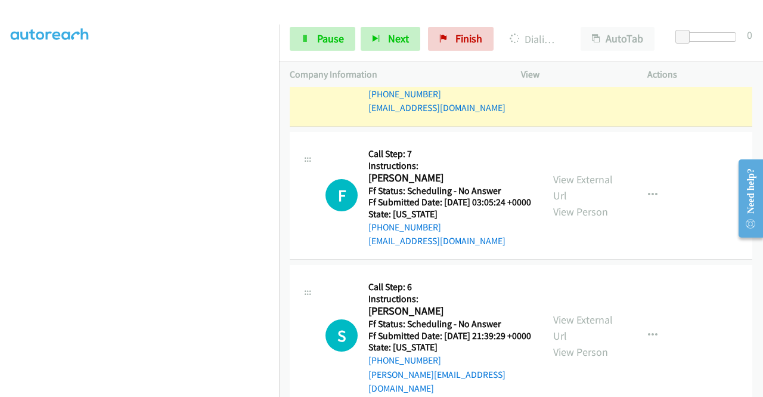
click at [576, 69] on link "View External Url" at bounding box center [583, 54] width 60 height 30
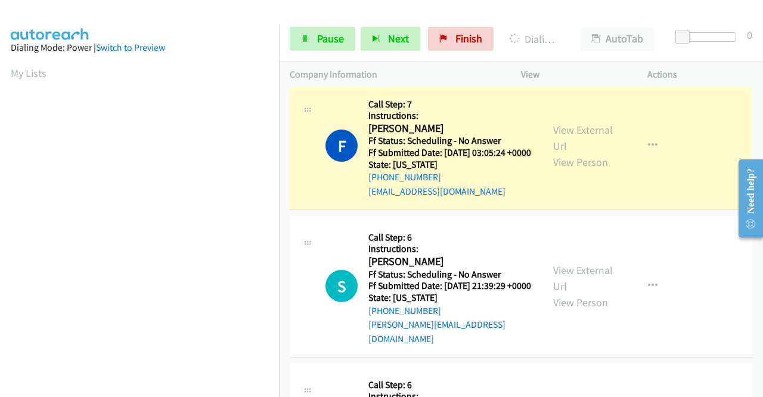
scroll to position [2636, 0]
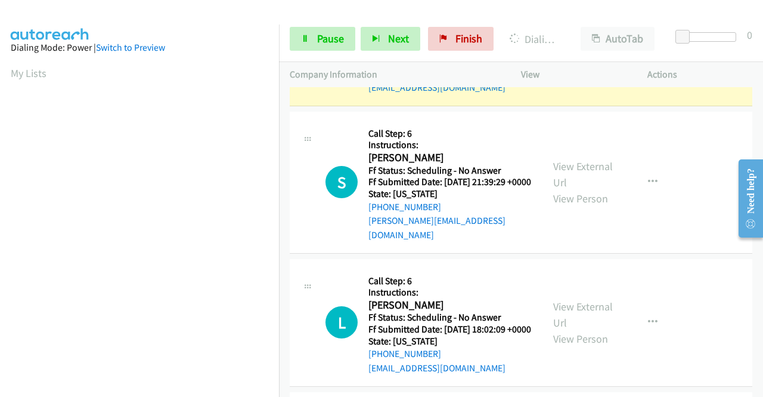
click at [590, 49] on link "View External Url" at bounding box center [583, 34] width 60 height 30
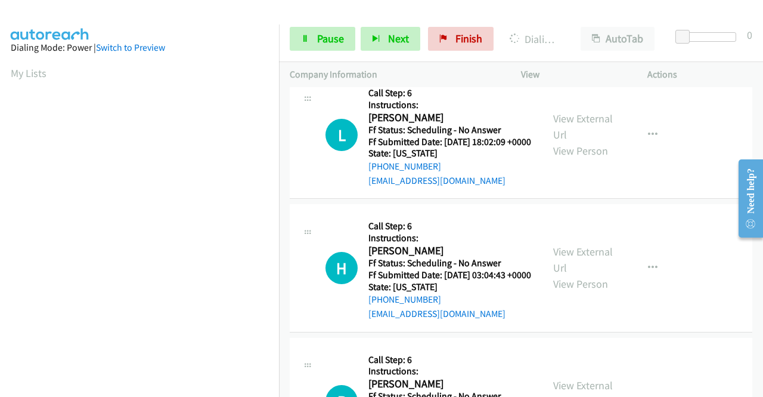
scroll to position [2875, 0]
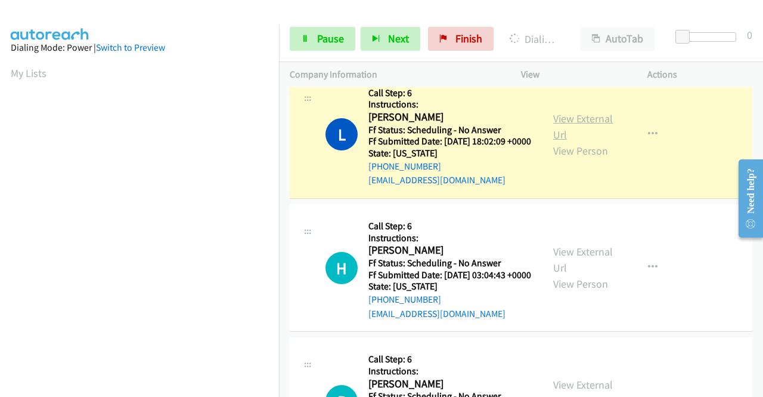
click at [587, 141] on link "View External Url" at bounding box center [583, 127] width 60 height 30
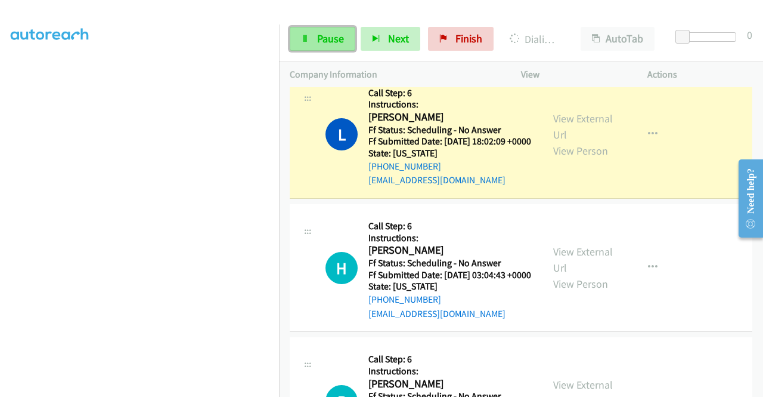
click at [308, 39] on icon at bounding box center [305, 39] width 8 height 8
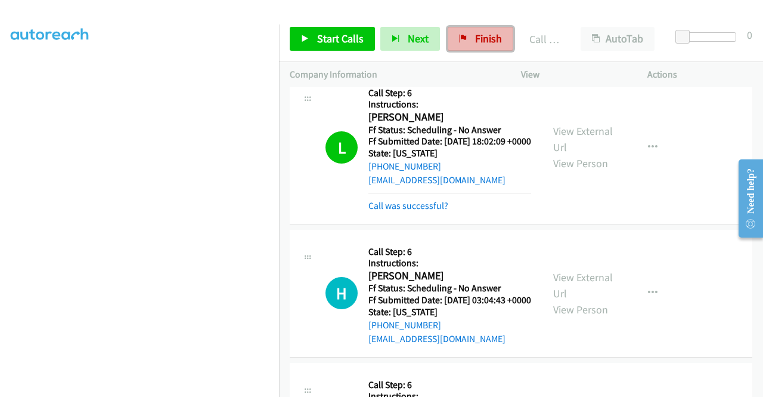
click at [466, 41] on link "Finish" at bounding box center [481, 39] width 66 height 24
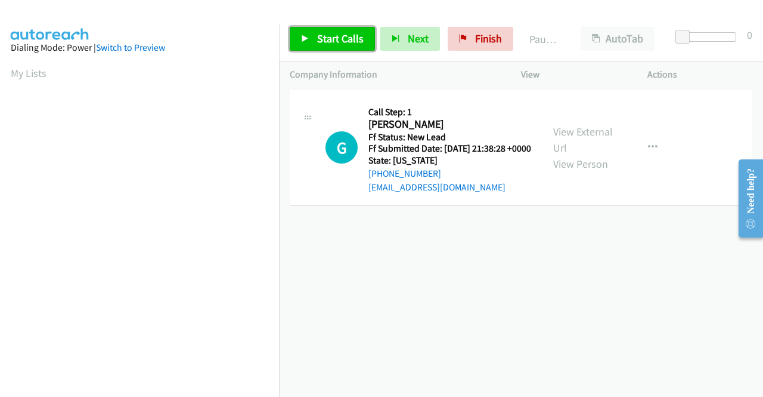
click at [299, 35] on link "Start Calls" at bounding box center [332, 39] width 85 height 24
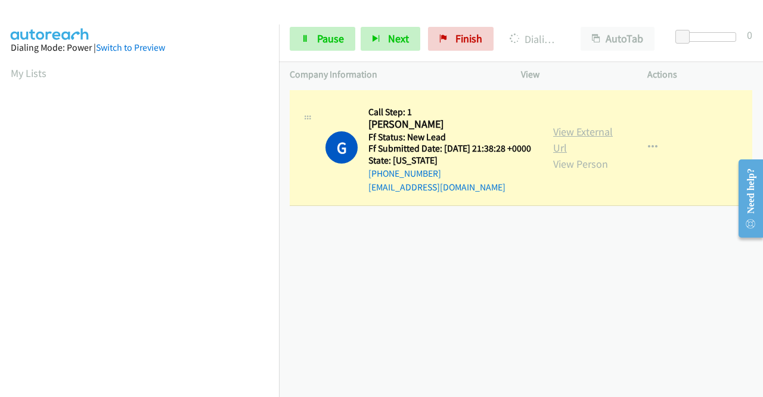
click at [568, 140] on link "View External Url" at bounding box center [583, 140] width 60 height 30
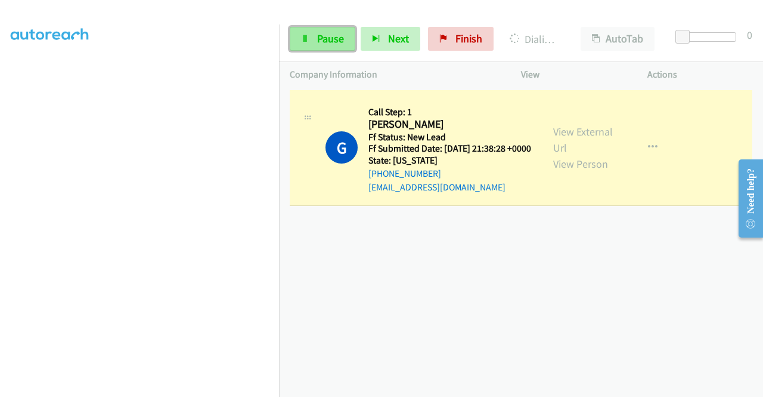
click at [327, 36] on span "Pause" at bounding box center [330, 39] width 27 height 14
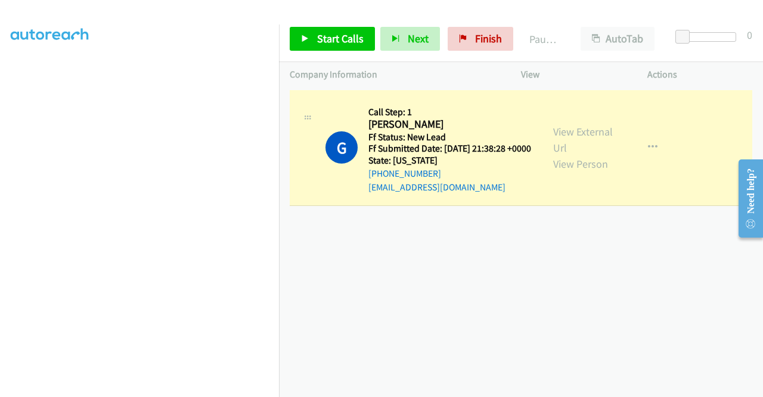
scroll to position [272, 0]
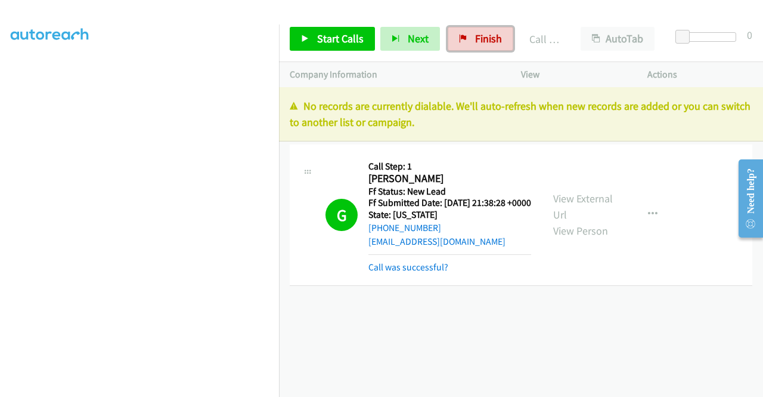
drag, startPoint x: 454, startPoint y: 46, endPoint x: 415, endPoint y: 60, distance: 41.9
click at [454, 46] on link "Finish" at bounding box center [481, 39] width 66 height 24
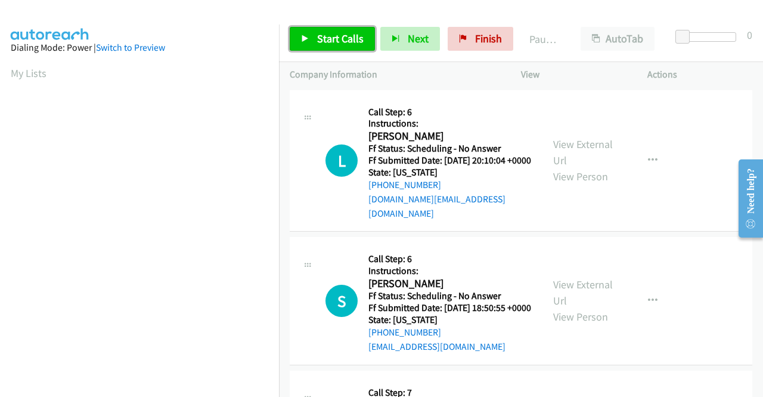
click at [339, 40] on span "Start Calls" at bounding box center [340, 39] width 47 height 14
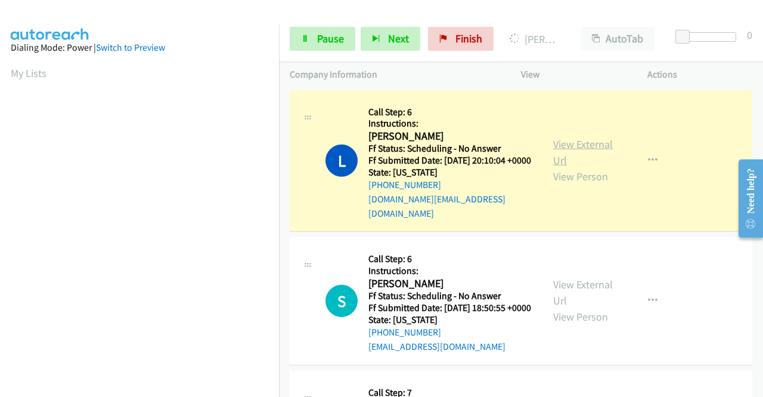
click at [571, 145] on link "View External Url" at bounding box center [583, 152] width 60 height 30
click at [328, 39] on span "Pause" at bounding box center [330, 39] width 27 height 14
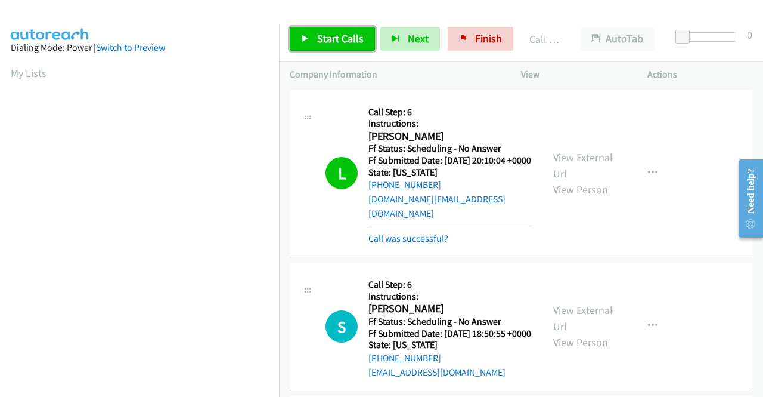
click at [309, 41] on link "Start Calls" at bounding box center [332, 39] width 85 height 24
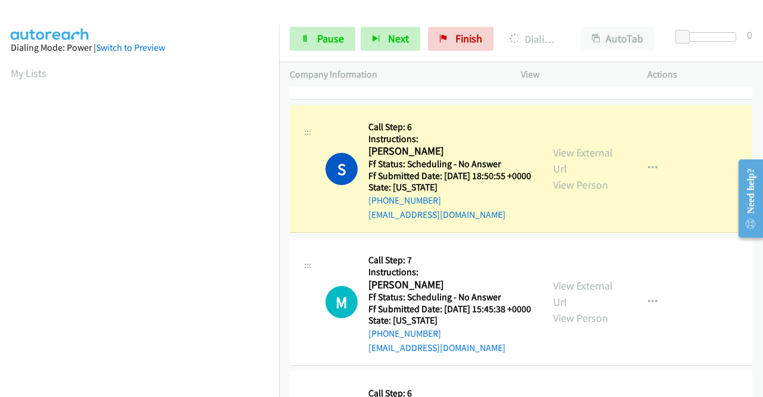
scroll to position [179, 0]
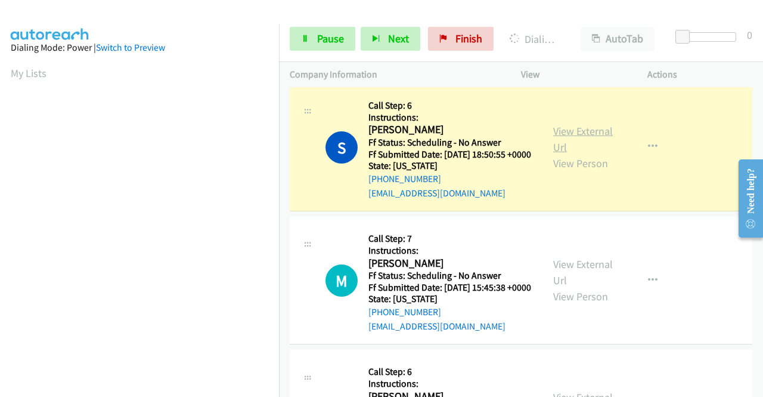
click at [572, 137] on link "View External Url" at bounding box center [583, 139] width 60 height 30
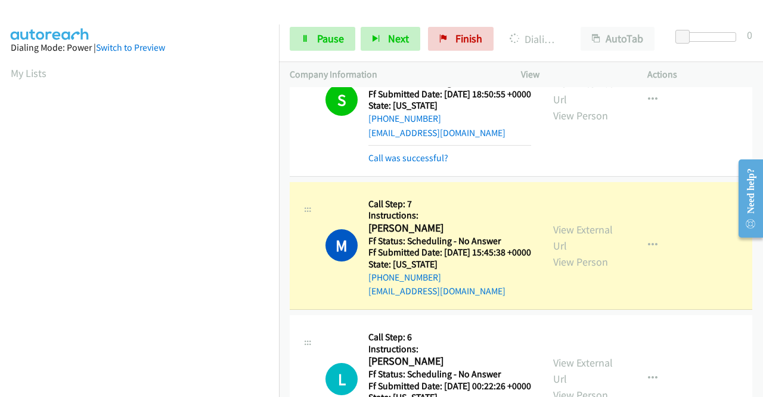
scroll to position [358, 0]
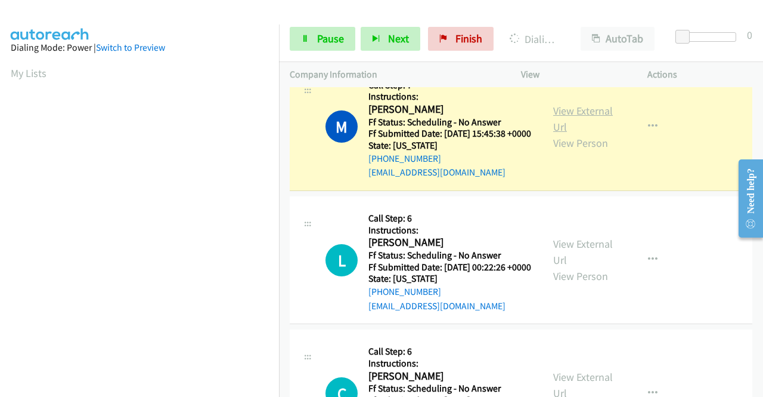
click at [584, 131] on link "View External Url" at bounding box center [583, 119] width 60 height 30
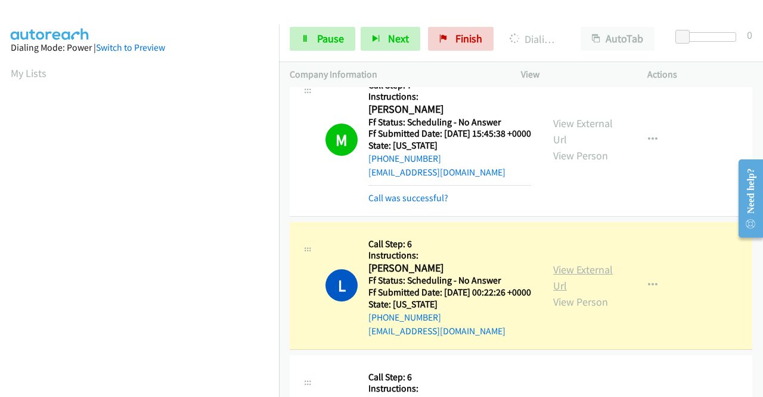
click at [564, 292] on link "View External Url" at bounding box center [583, 277] width 60 height 30
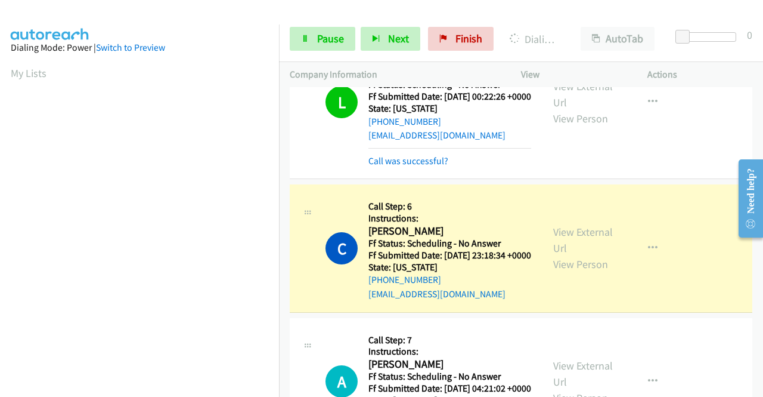
scroll to position [596, 0]
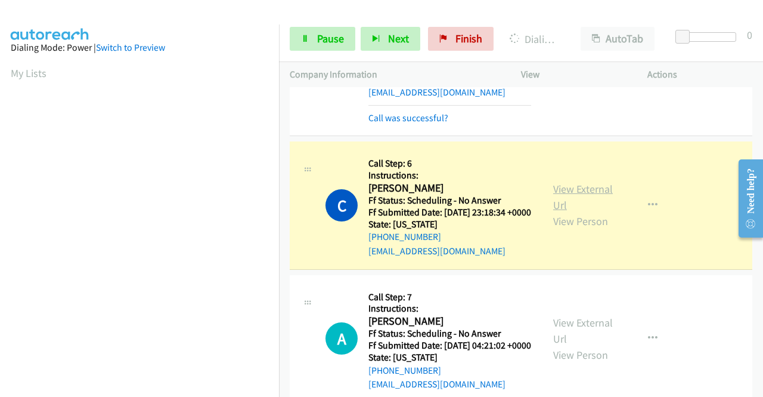
click at [561, 212] on link "View External Url" at bounding box center [583, 197] width 60 height 30
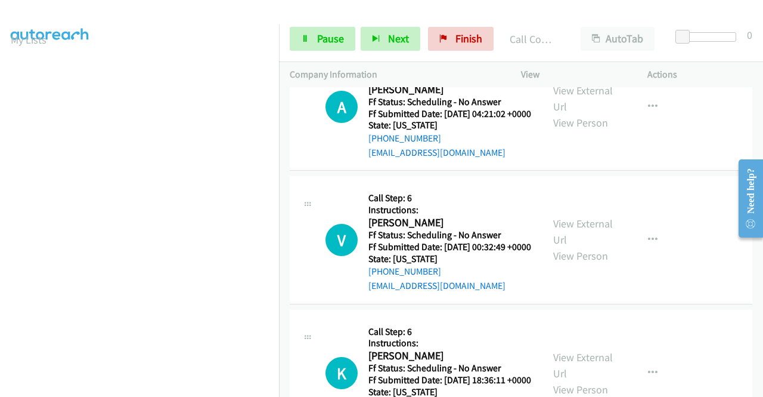
scroll to position [835, 0]
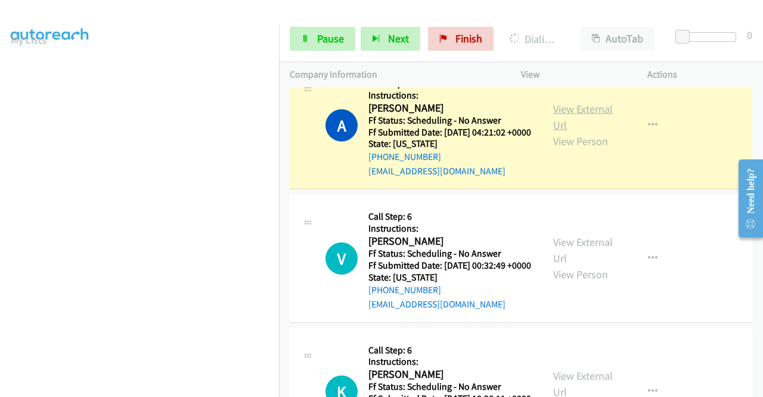
click at [577, 132] on link "View External Url" at bounding box center [583, 117] width 60 height 30
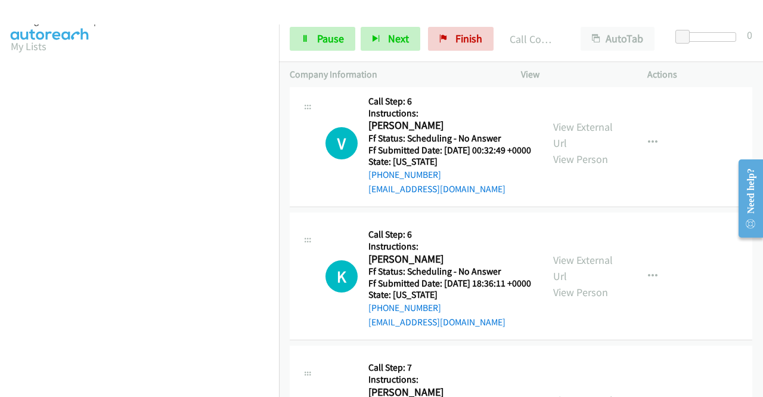
scroll to position [1014, 0]
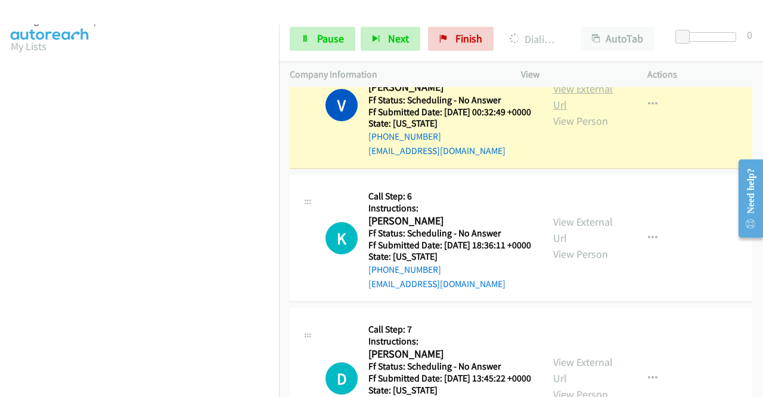
click at [567, 112] on link "View External Url" at bounding box center [583, 97] width 60 height 30
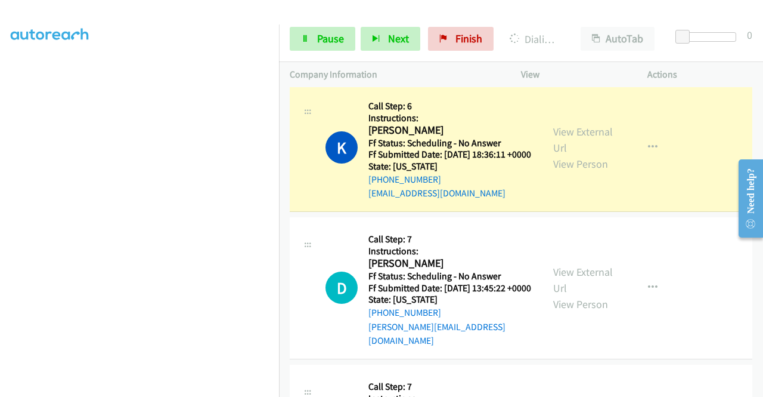
scroll to position [1193, 0]
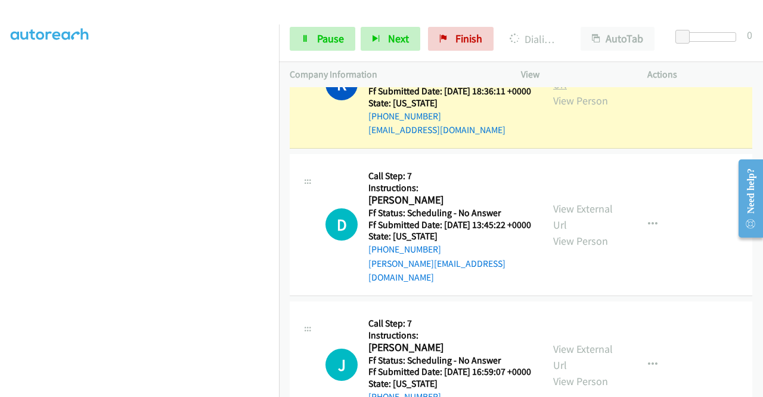
click at [566, 91] on link "View External Url" at bounding box center [583, 76] width 60 height 30
drag, startPoint x: 386, startPoint y: 268, endPoint x: 354, endPoint y: 291, distance: 39.4
click at [383, 269] on div "D Callback Scheduled Call Step: 7 Instructions: [PERSON_NAME] America/[GEOGRAPH…" at bounding box center [521, 225] width 463 height 142
drag, startPoint x: 464, startPoint y: 166, endPoint x: 369, endPoint y: 229, distance: 114.4
click at [465, 97] on h5 "Ff Submitted Date: [DATE] 18:36:11 +0000" at bounding box center [450, 91] width 163 height 12
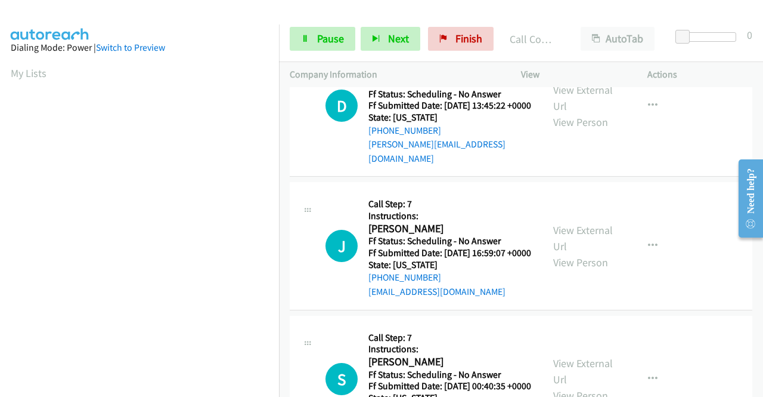
scroll to position [1371, 0]
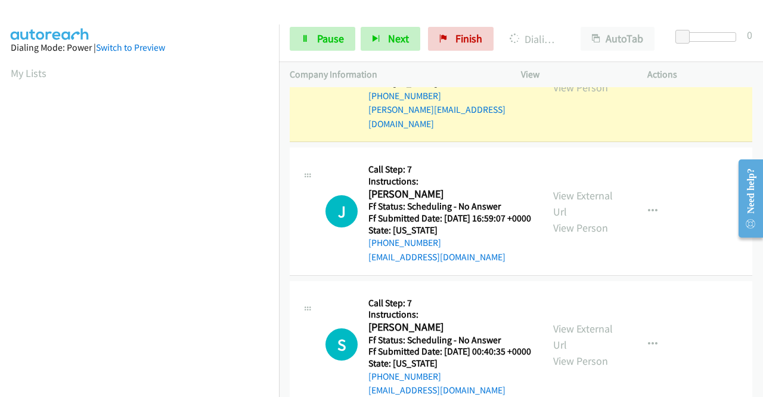
click at [568, 78] on link "View External Url" at bounding box center [583, 63] width 60 height 30
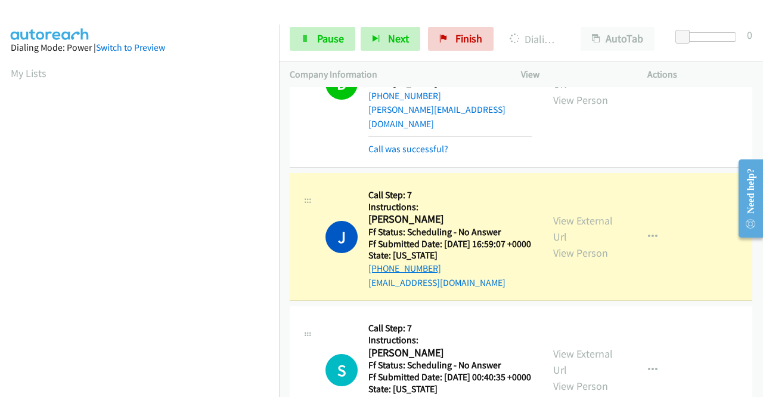
scroll to position [1550, 0]
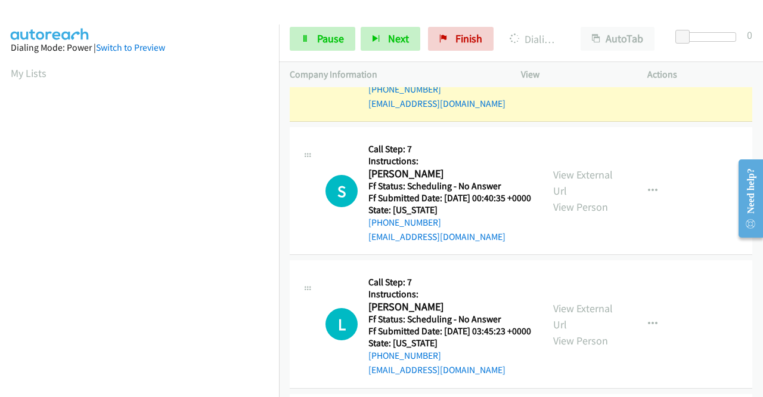
click at [574, 64] on link "View External Url" at bounding box center [583, 50] width 60 height 30
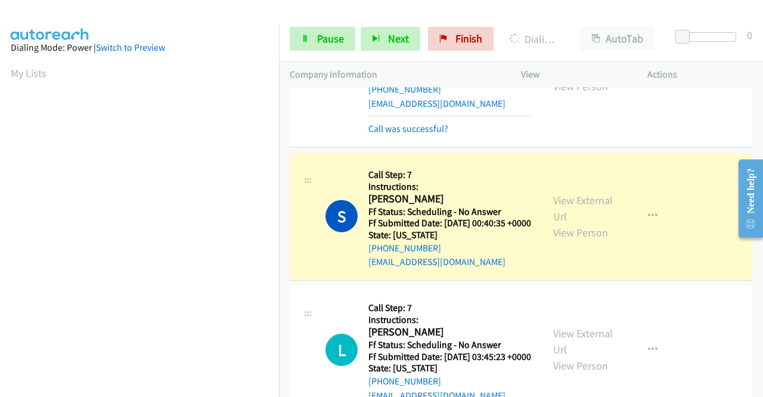
scroll to position [1670, 0]
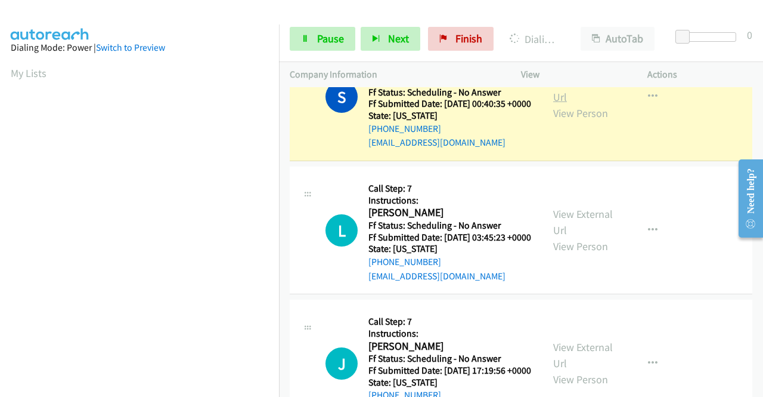
click at [553, 104] on link "View External Url" at bounding box center [583, 89] width 60 height 30
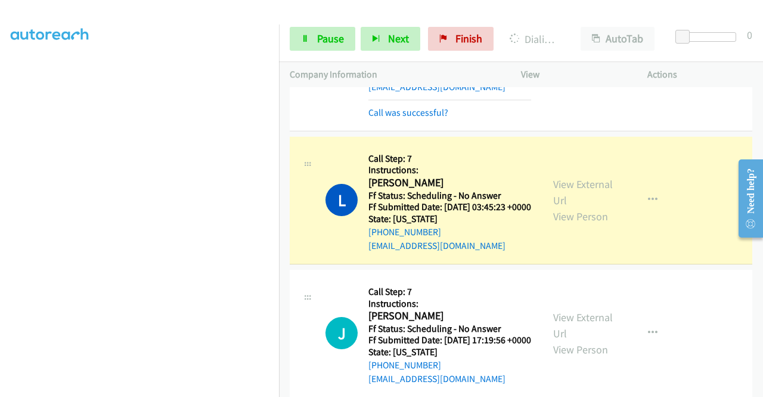
scroll to position [1729, 0]
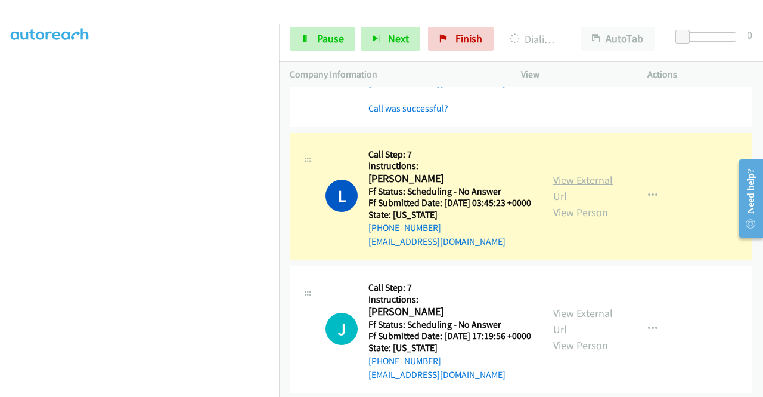
click at [570, 203] on link "View External Url" at bounding box center [583, 188] width 60 height 30
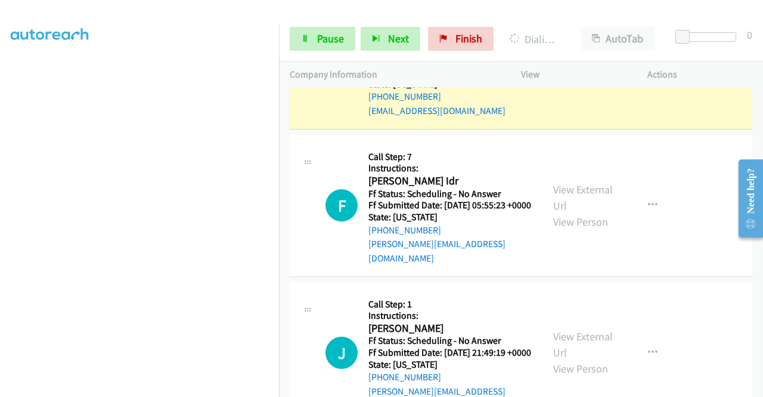
scroll to position [2027, 0]
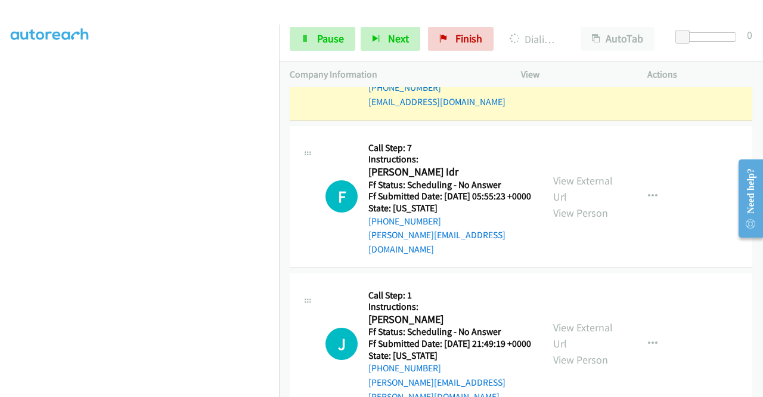
click at [565, 63] on link "View External Url" at bounding box center [583, 48] width 60 height 30
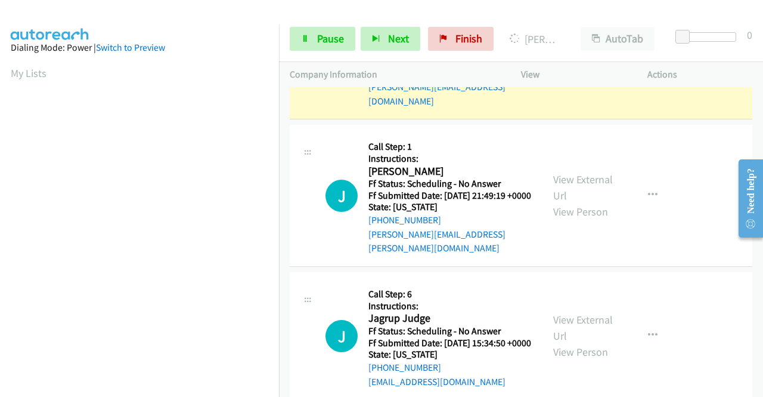
scroll to position [2206, 0]
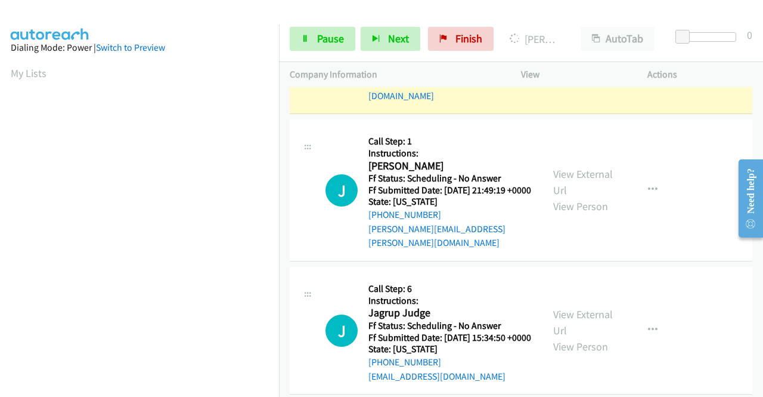
click at [553, 49] on link "View External Url" at bounding box center [583, 35] width 60 height 30
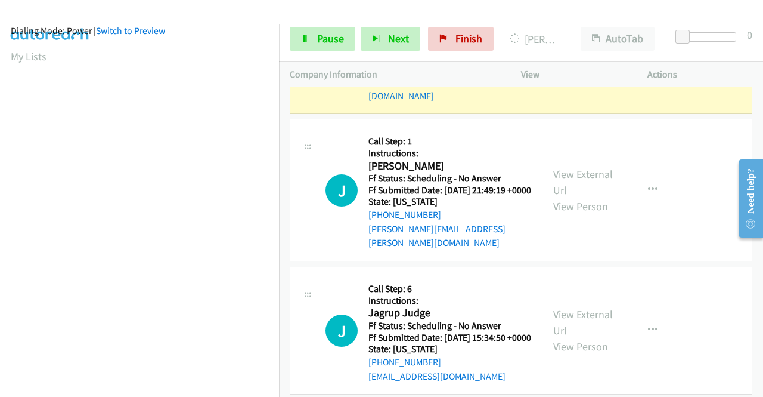
scroll to position [0, 0]
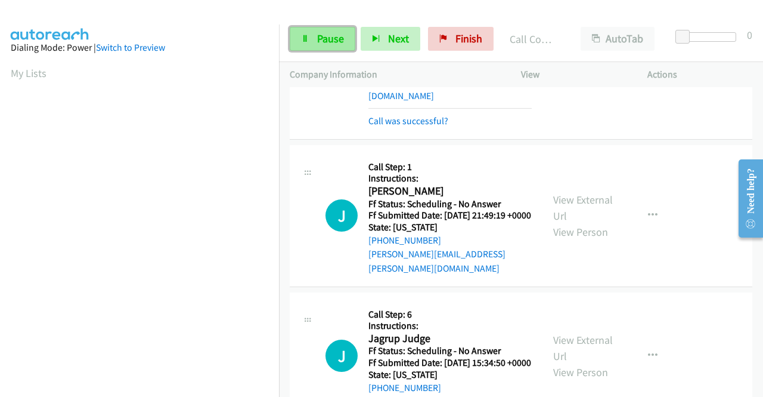
click at [328, 44] on span "Pause" at bounding box center [330, 39] width 27 height 14
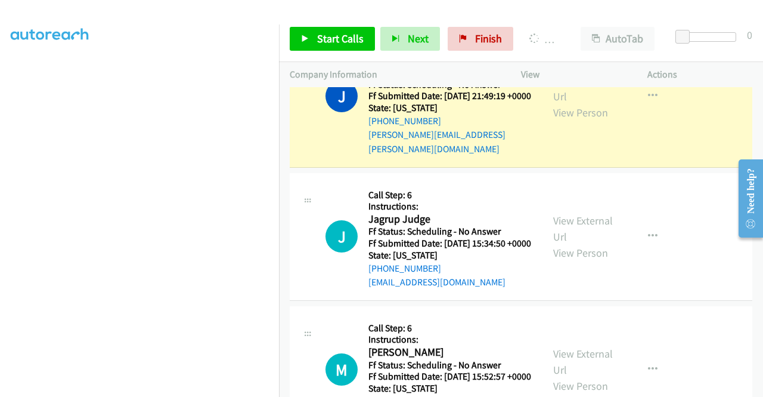
scroll to position [179, 0]
click at [564, 103] on link "View External Url" at bounding box center [583, 88] width 60 height 30
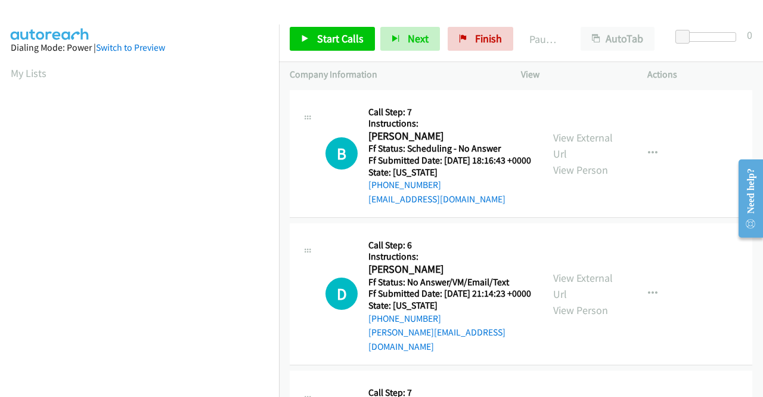
click at [308, 52] on div "Start Calls Pause Next Finish Paused AutoTab AutoTab 0" at bounding box center [521, 39] width 484 height 46
click at [321, 32] on span "Start Calls" at bounding box center [340, 39] width 47 height 14
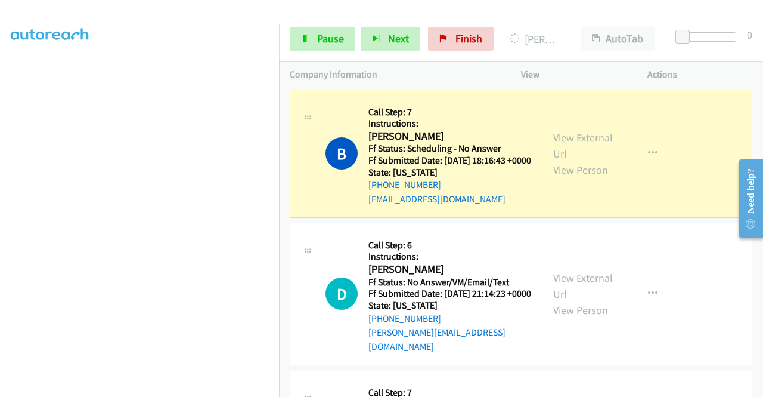
scroll to position [262, 0]
click at [568, 143] on link "View External Url" at bounding box center [583, 146] width 60 height 30
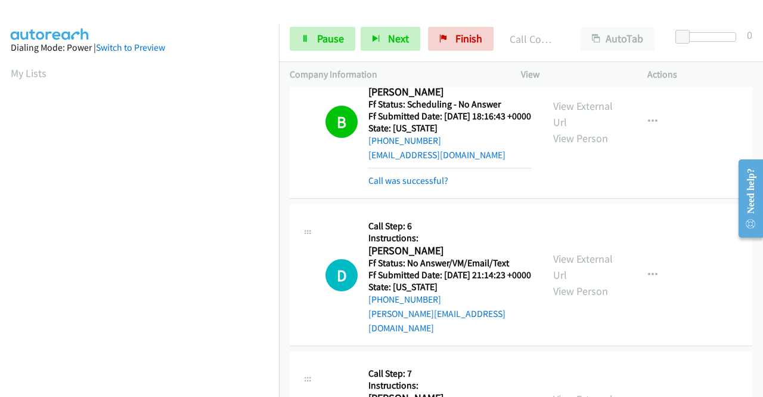
scroll to position [179, 0]
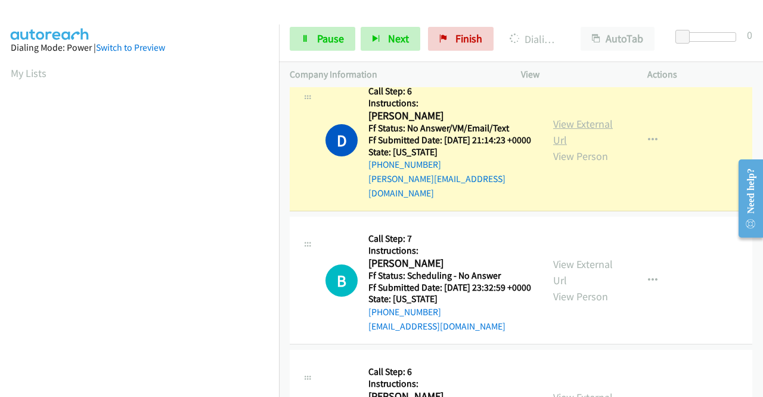
click at [559, 134] on link "View External Url" at bounding box center [583, 132] width 60 height 30
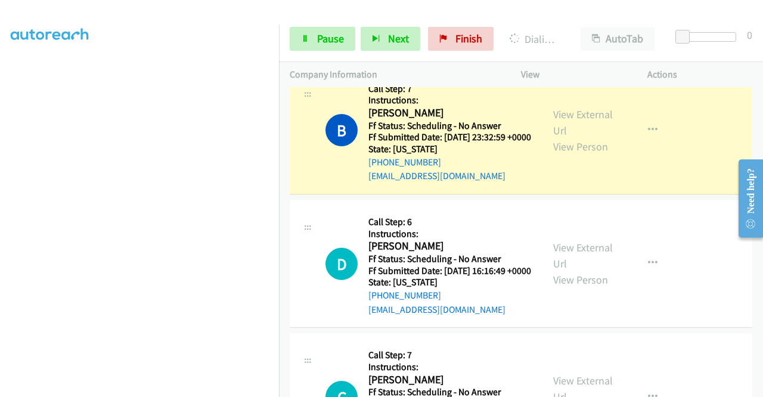
scroll to position [358, 0]
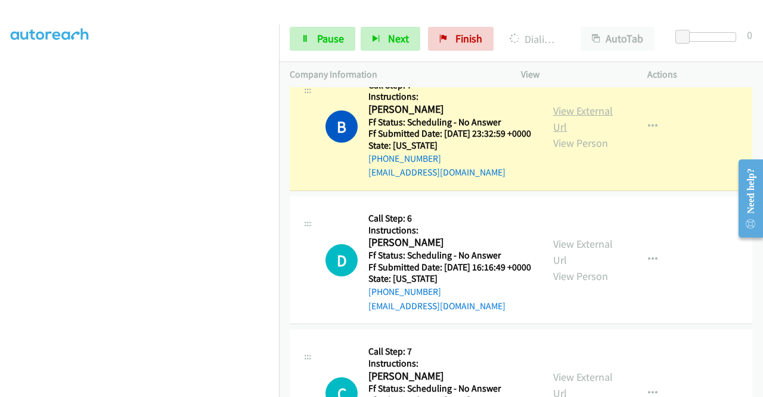
click at [558, 121] on link "View External Url" at bounding box center [583, 119] width 60 height 30
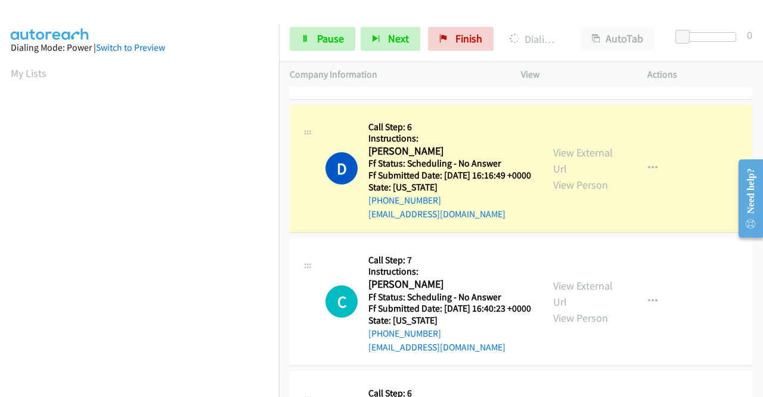
scroll to position [477, 0]
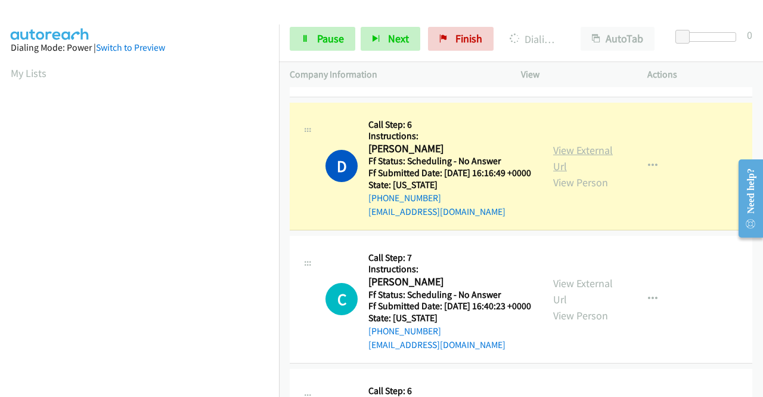
click at [555, 173] on link "View External Url" at bounding box center [583, 158] width 60 height 30
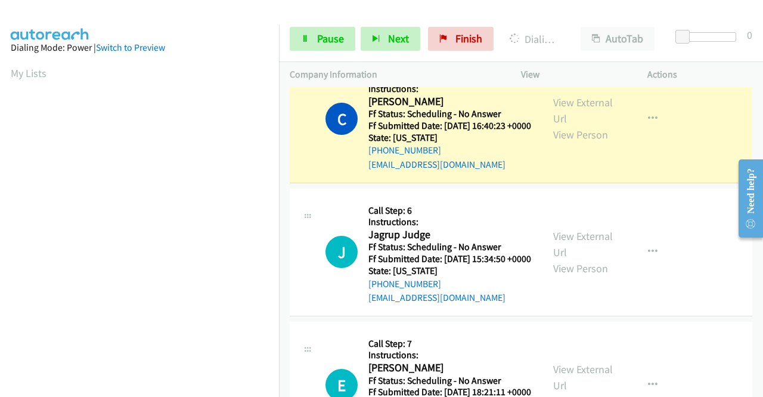
scroll to position [716, 0]
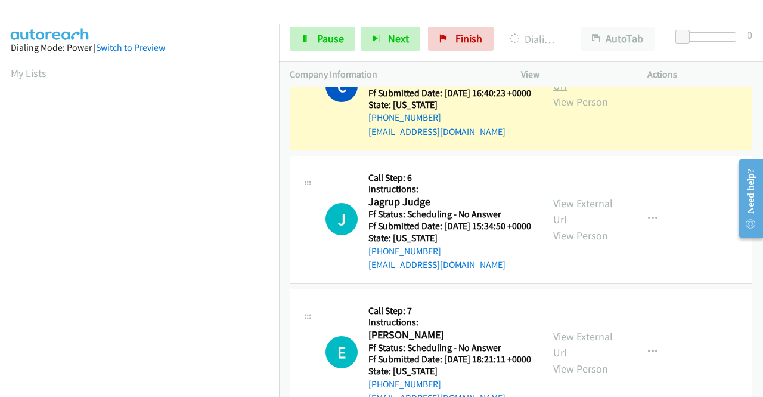
click at [558, 92] on link "View External Url" at bounding box center [583, 78] width 60 height 30
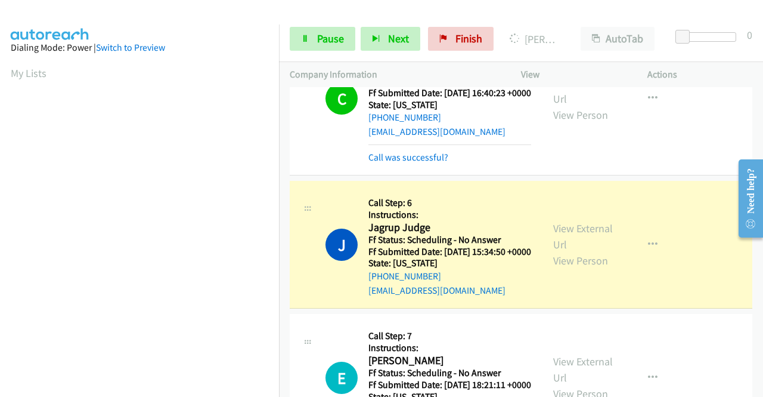
scroll to position [835, 0]
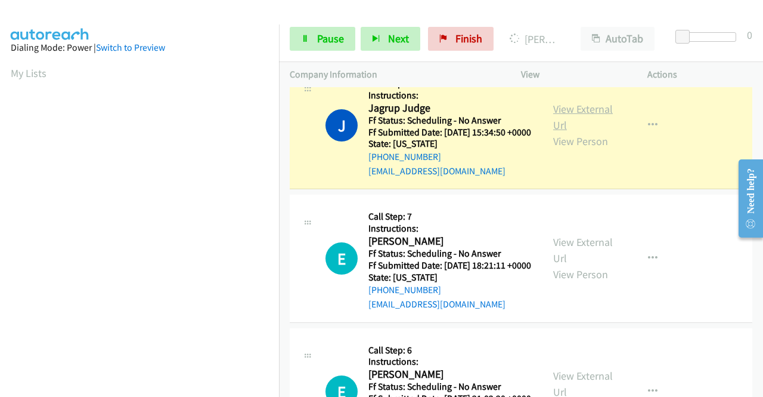
click at [561, 132] on link "View External Url" at bounding box center [583, 117] width 60 height 30
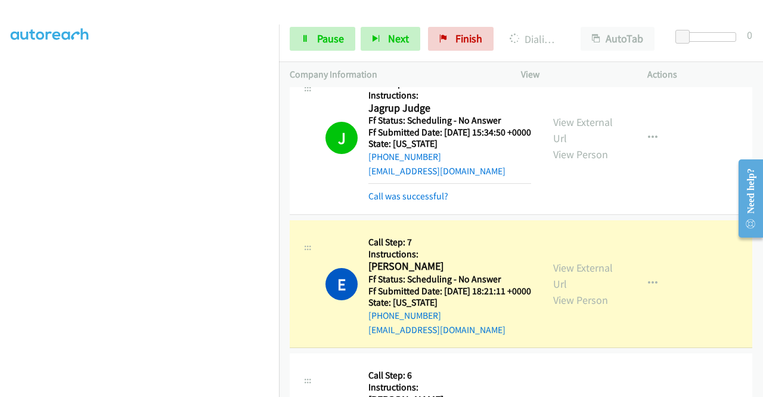
scroll to position [0, 0]
click at [554, 290] on link "View External Url" at bounding box center [583, 276] width 60 height 30
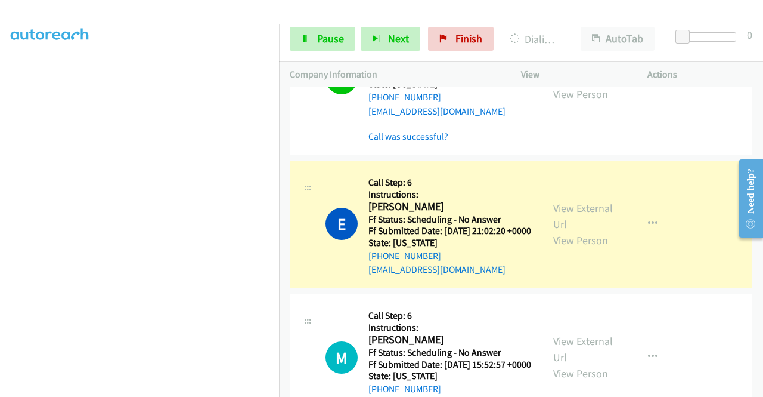
scroll to position [1073, 0]
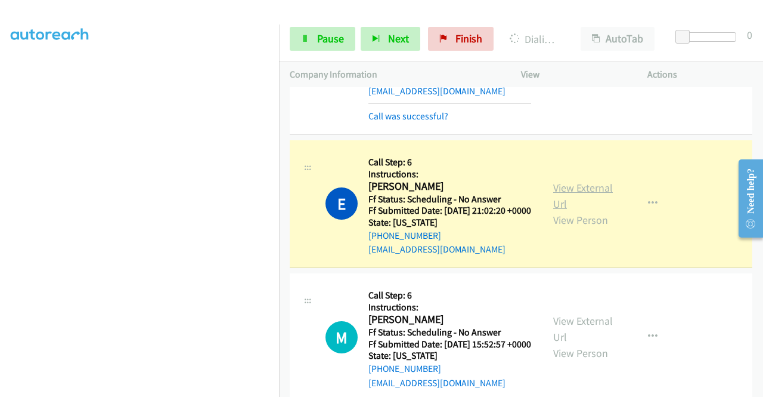
click at [553, 210] on link "View External Url" at bounding box center [583, 196] width 60 height 30
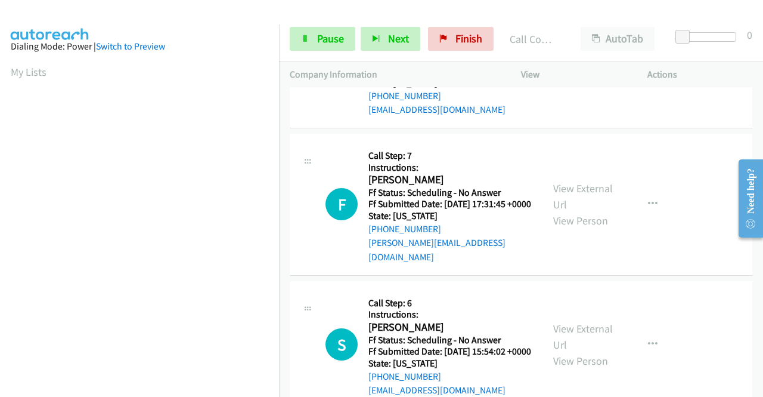
scroll to position [0, 0]
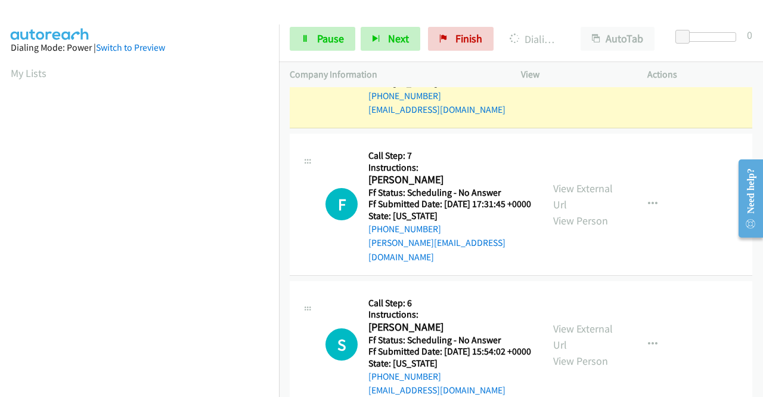
click at [563, 71] on link "View External Url" at bounding box center [583, 56] width 60 height 30
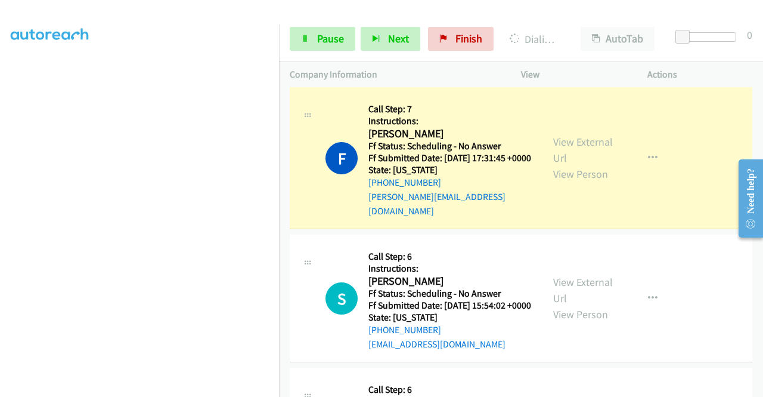
scroll to position [1550, 0]
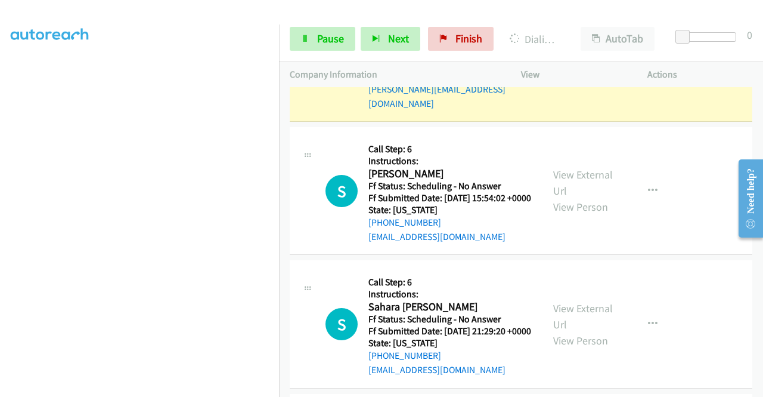
click at [563, 57] on link "View External Url" at bounding box center [583, 42] width 60 height 30
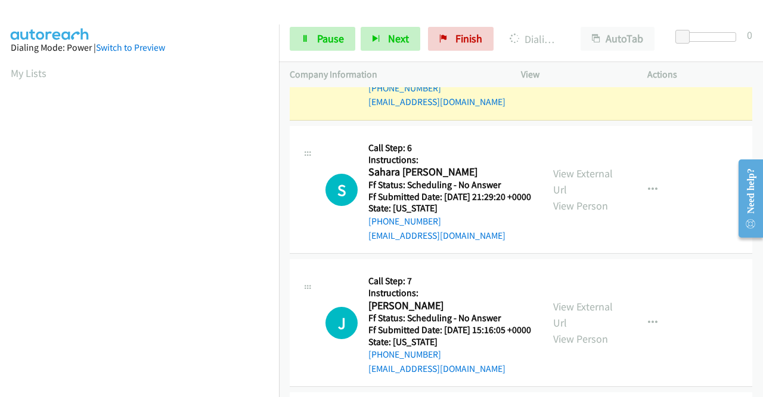
scroll to position [1729, 0]
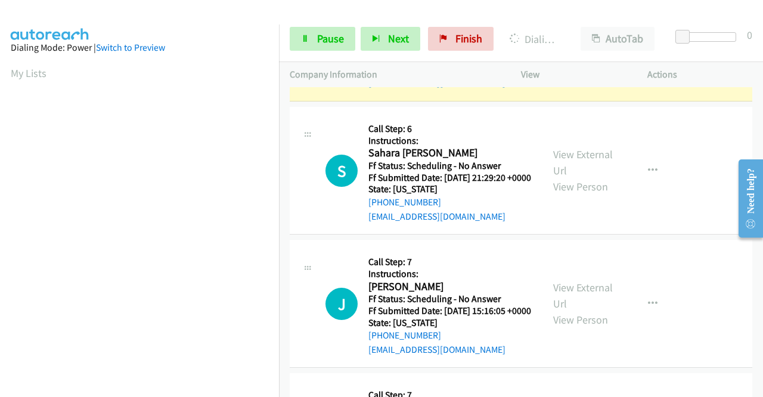
click at [577, 44] on link "View External Url" at bounding box center [583, 29] width 60 height 30
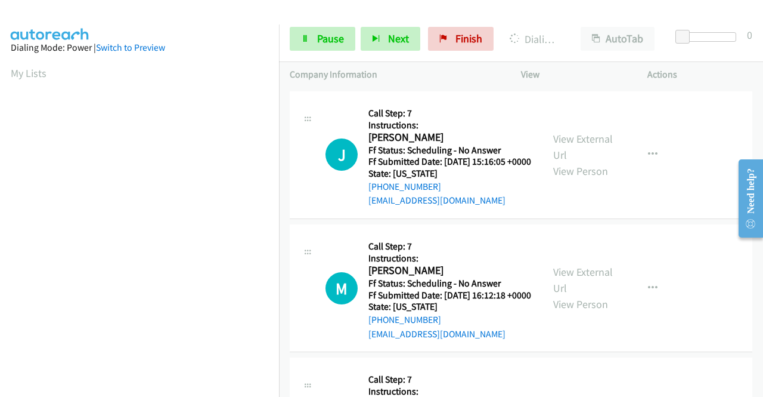
scroll to position [1908, 0]
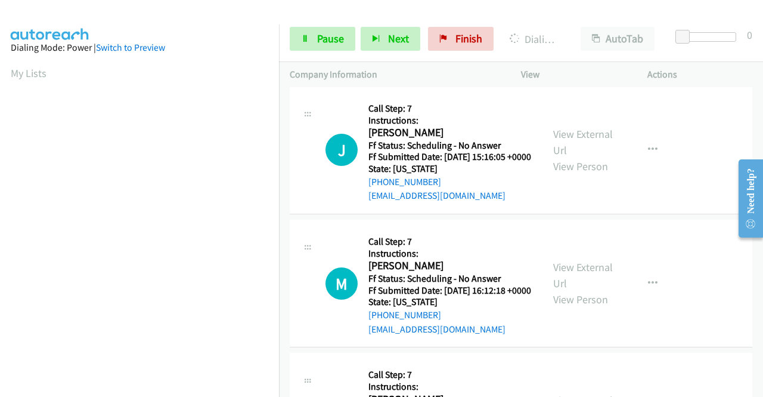
click at [556, 24] on link "View External Url" at bounding box center [583, 9] width 60 height 30
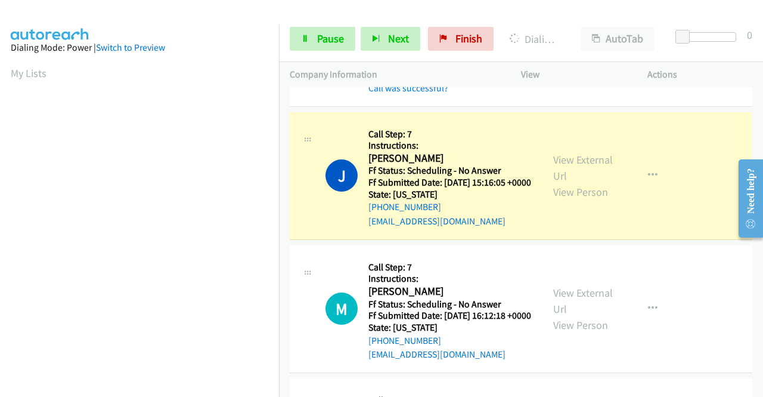
scroll to position [272, 0]
click at [547, 228] on div "View External Url View Person View External Url Email Schedule/Manage Callback …" at bounding box center [611, 176] width 137 height 106
click at [553, 182] on link "View External Url" at bounding box center [583, 168] width 60 height 30
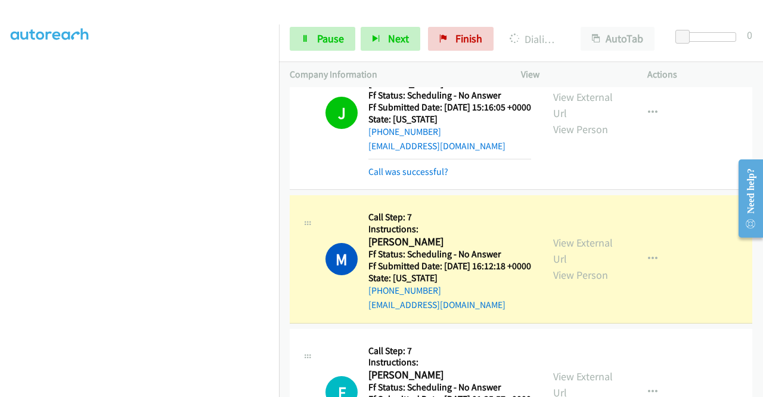
scroll to position [2087, 0]
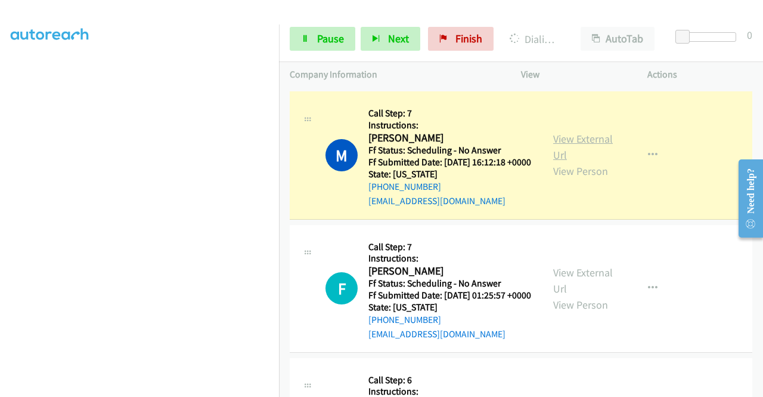
click at [558, 162] on link "View External Url" at bounding box center [583, 147] width 60 height 30
drag, startPoint x: 316, startPoint y: 44, endPoint x: 310, endPoint y: 52, distance: 9.8
click at [315, 44] on link "Pause" at bounding box center [323, 39] width 66 height 24
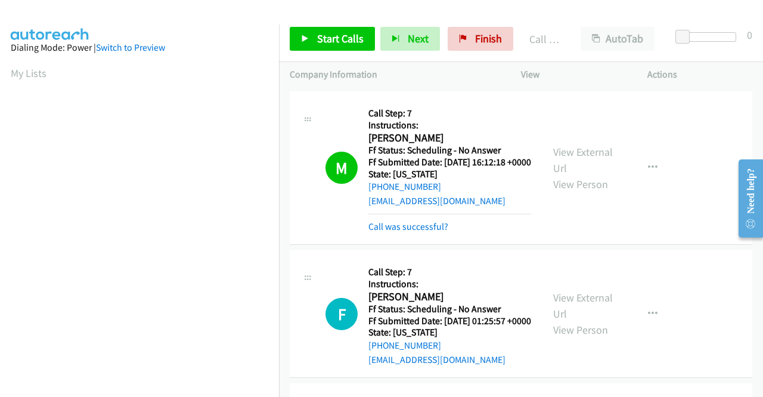
scroll to position [272, 0]
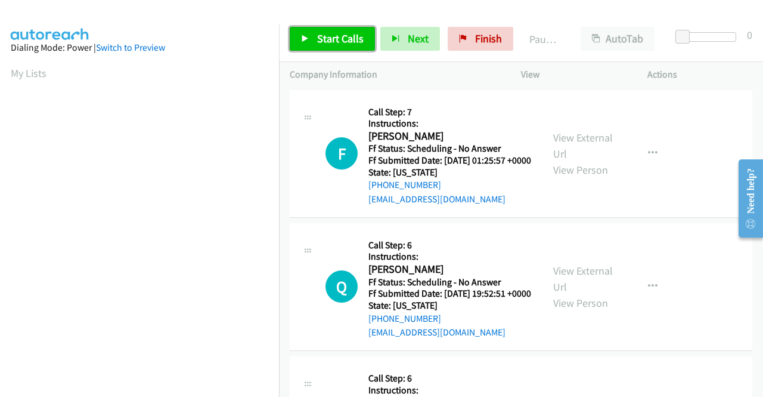
click at [339, 42] on span "Start Calls" at bounding box center [340, 39] width 47 height 14
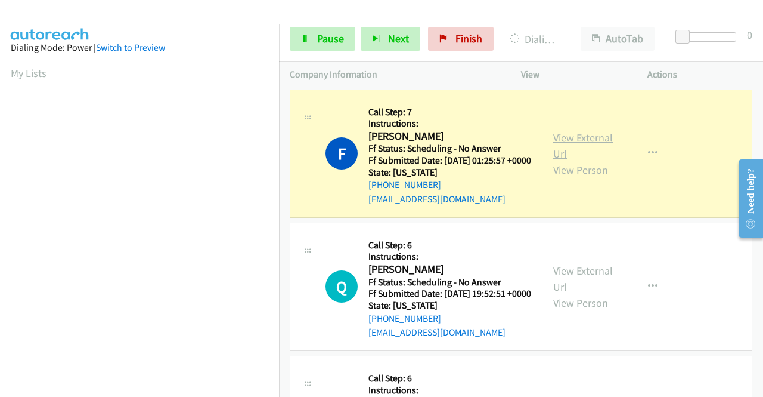
click at [588, 143] on link "View External Url" at bounding box center [583, 146] width 60 height 30
click at [564, 146] on link "View External Url" at bounding box center [583, 146] width 60 height 30
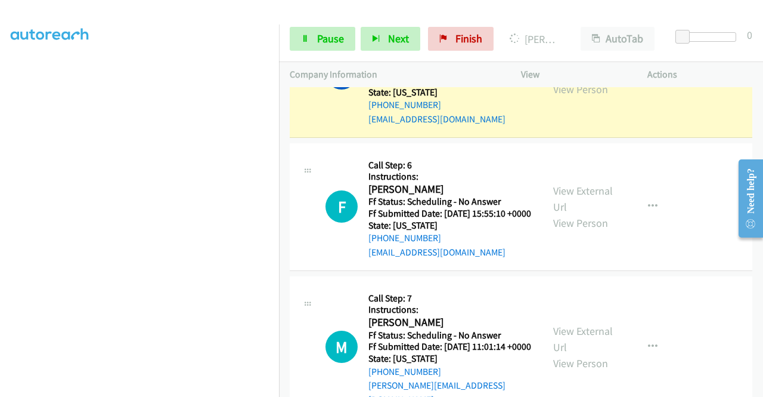
scroll to position [179, 0]
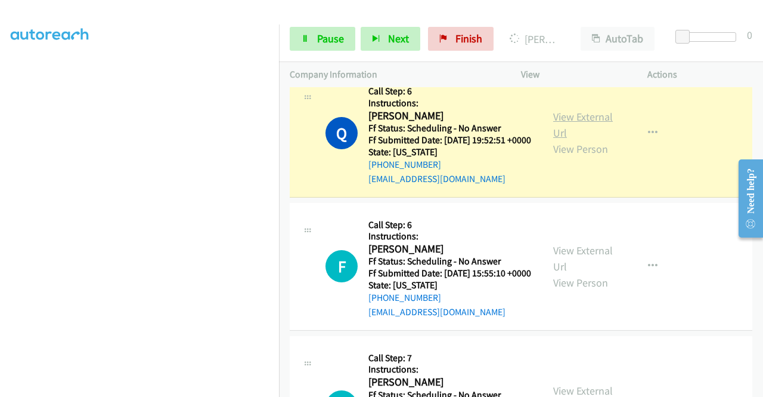
click at [577, 135] on link "View External Url" at bounding box center [583, 125] width 60 height 30
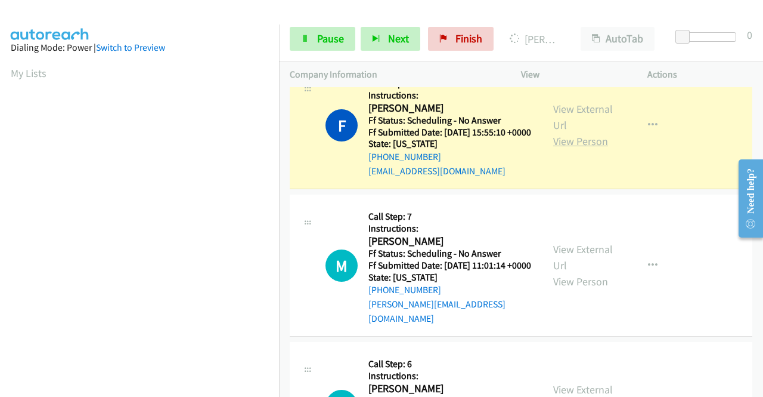
scroll to position [358, 0]
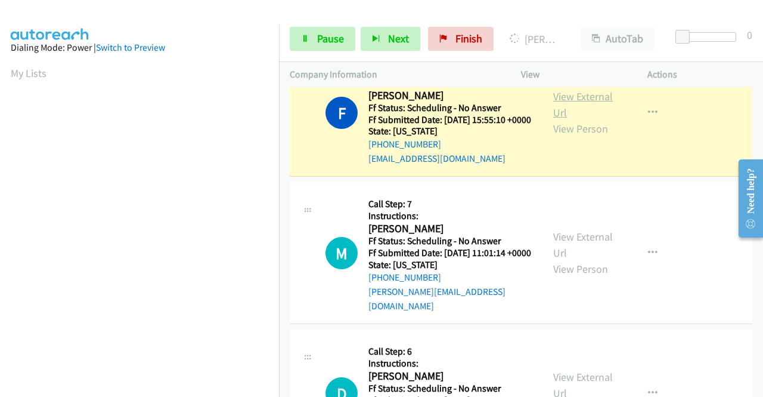
click at [564, 119] on link "View External Url" at bounding box center [583, 104] width 60 height 30
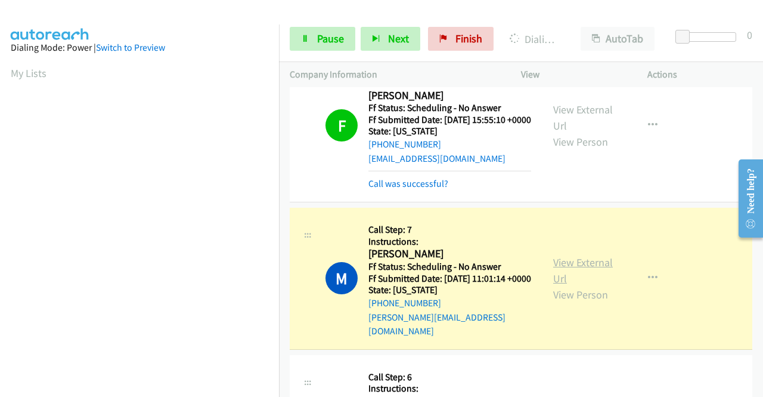
click at [562, 285] on link "View External Url" at bounding box center [583, 270] width 60 height 30
click at [326, 34] on span "Pause" at bounding box center [330, 39] width 27 height 14
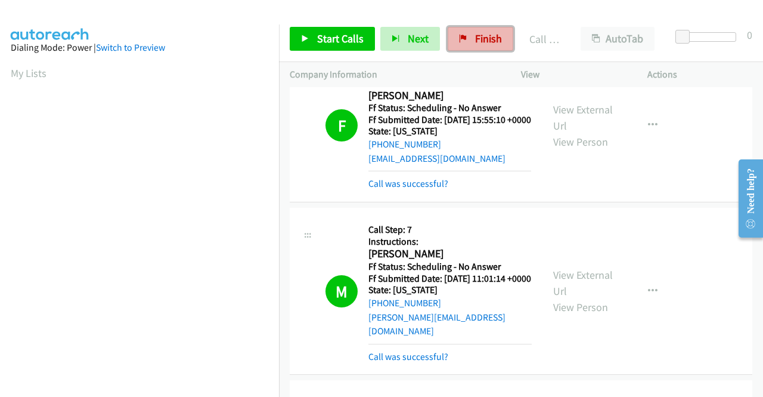
click at [478, 33] on span "Finish" at bounding box center [488, 39] width 27 height 14
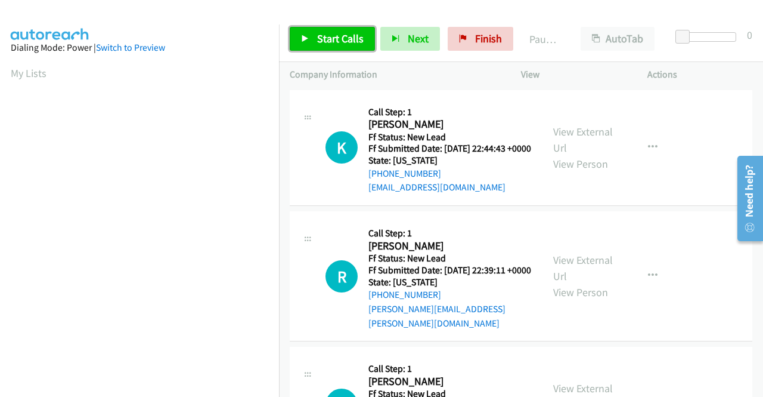
click at [348, 37] on span "Start Calls" at bounding box center [340, 39] width 47 height 14
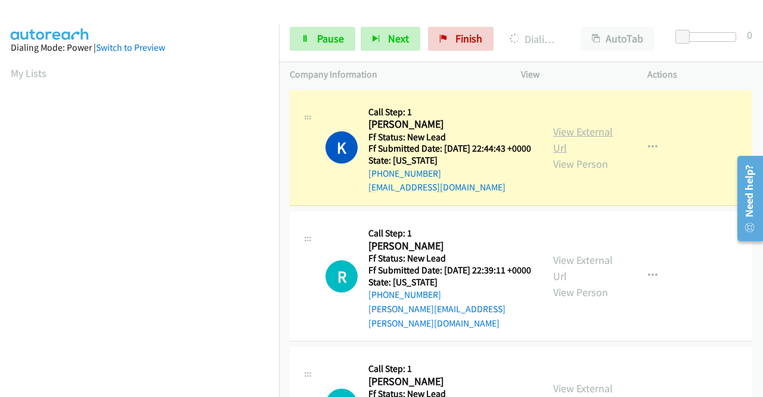
click at [559, 135] on link "View External Url" at bounding box center [583, 140] width 60 height 30
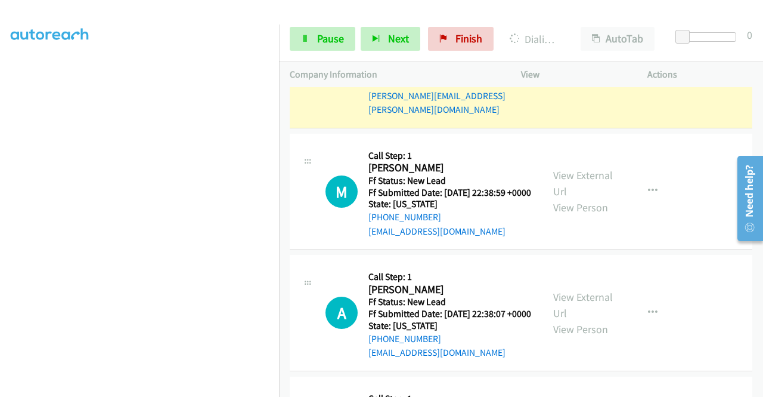
scroll to position [119, 0]
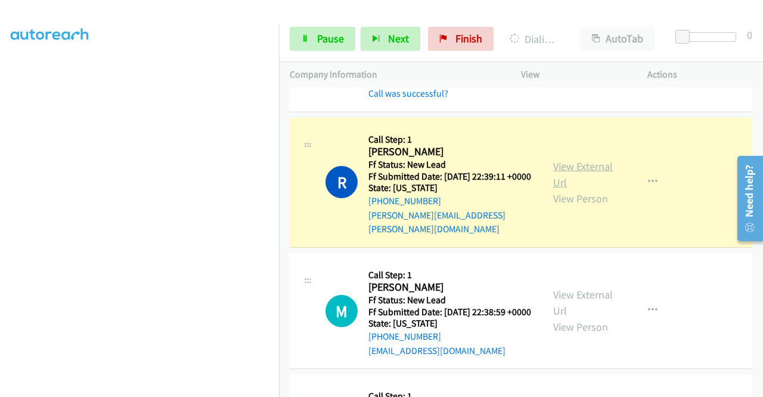
click at [553, 177] on link "View External Url" at bounding box center [583, 174] width 60 height 30
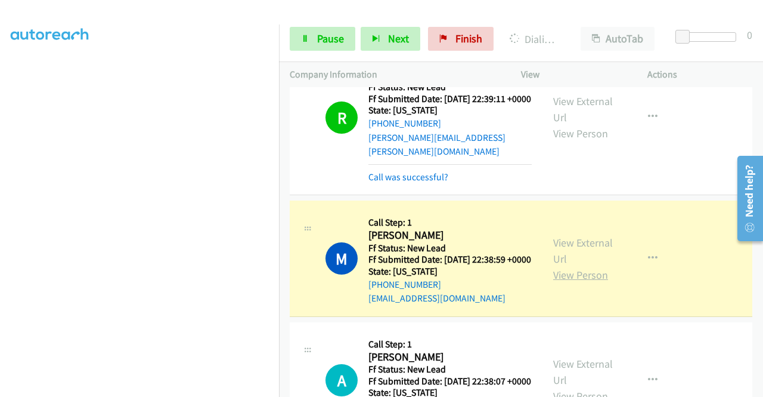
scroll to position [239, 0]
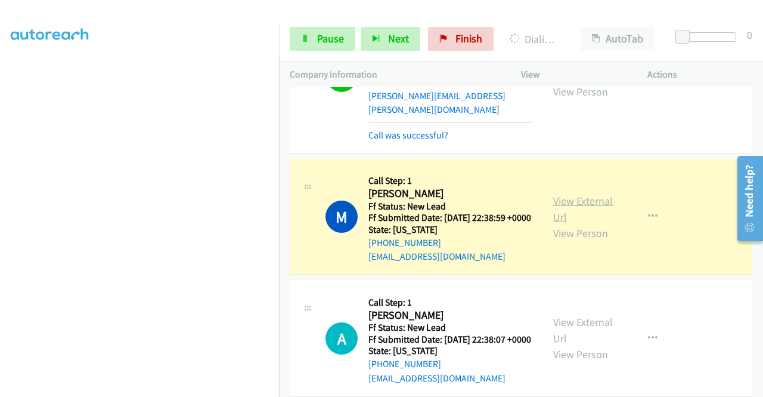
drag, startPoint x: 584, startPoint y: 215, endPoint x: 576, endPoint y: 215, distance: 8.4
click at [565, 214] on link "View External Url" at bounding box center [583, 209] width 60 height 30
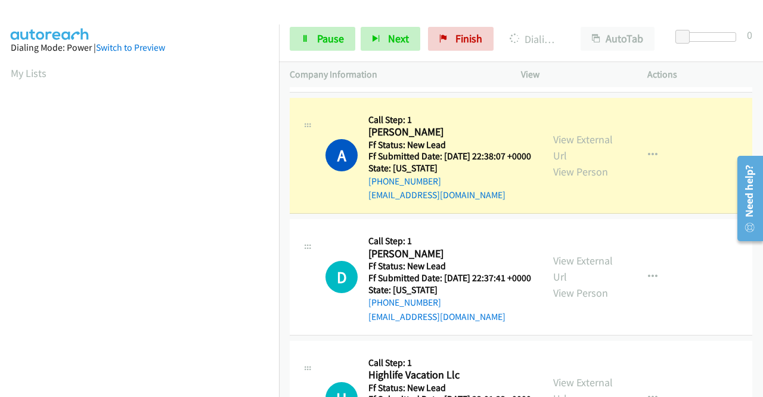
scroll to position [477, 0]
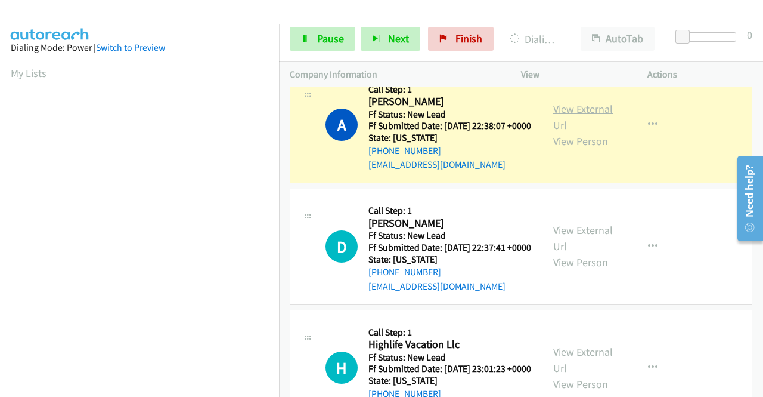
click at [558, 132] on link "View External Url" at bounding box center [583, 117] width 60 height 30
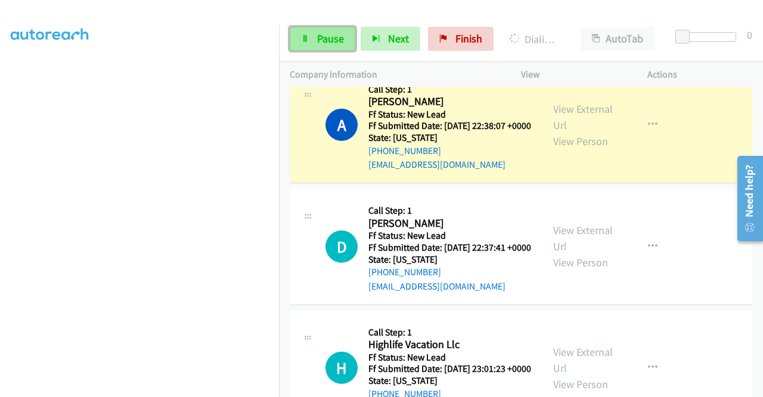
click at [324, 35] on span "Pause" at bounding box center [330, 39] width 27 height 14
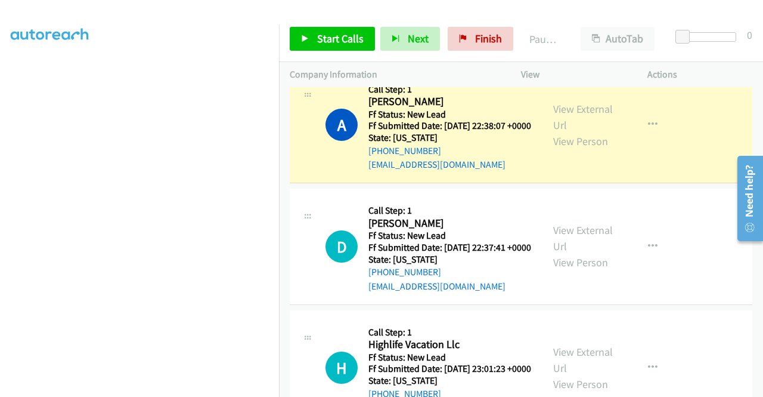
scroll to position [0, 0]
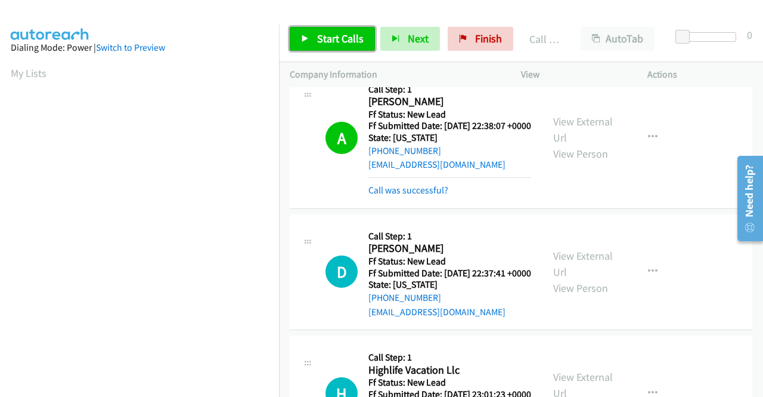
click at [329, 47] on link "Start Calls" at bounding box center [332, 39] width 85 height 24
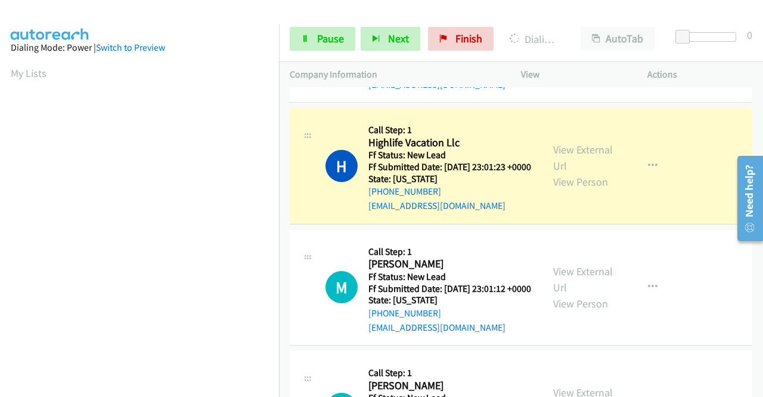
scroll to position [716, 0]
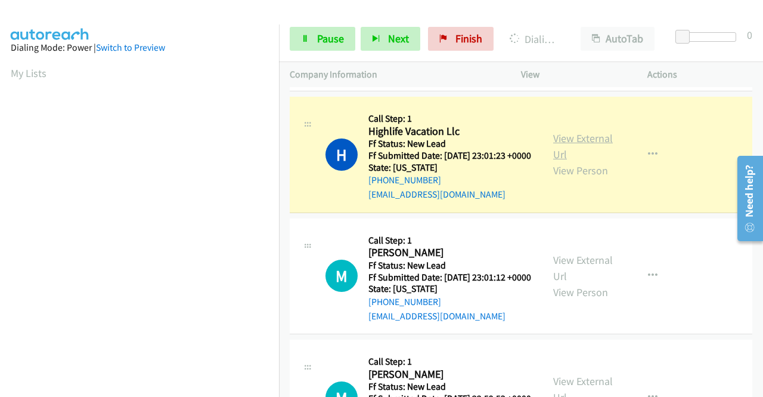
click at [580, 161] on link "View External Url" at bounding box center [583, 146] width 60 height 30
drag, startPoint x: 301, startPoint y: 33, endPoint x: 312, endPoint y: 33, distance: 11.3
click at [301, 33] on link "Pause" at bounding box center [323, 39] width 66 height 24
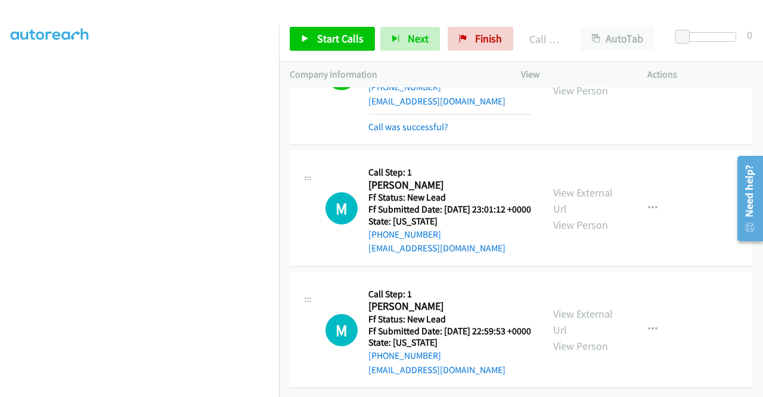
scroll to position [894, 0]
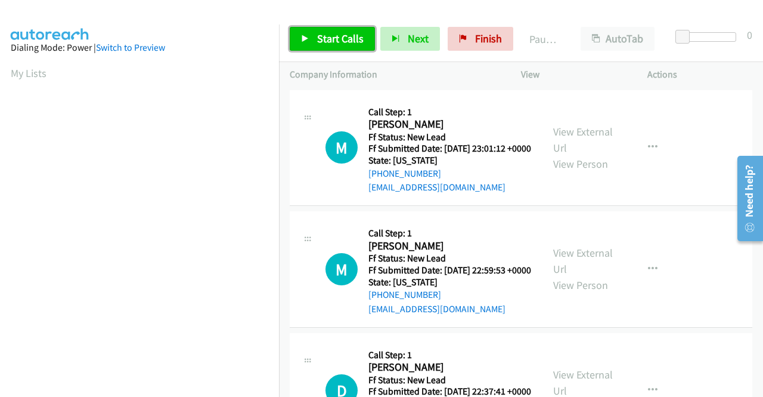
click at [317, 39] on span "Start Calls" at bounding box center [340, 39] width 47 height 14
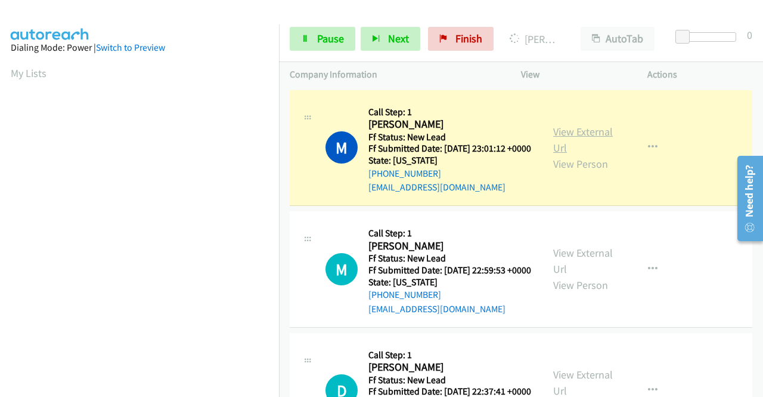
click at [583, 139] on link "View External Url" at bounding box center [583, 140] width 60 height 30
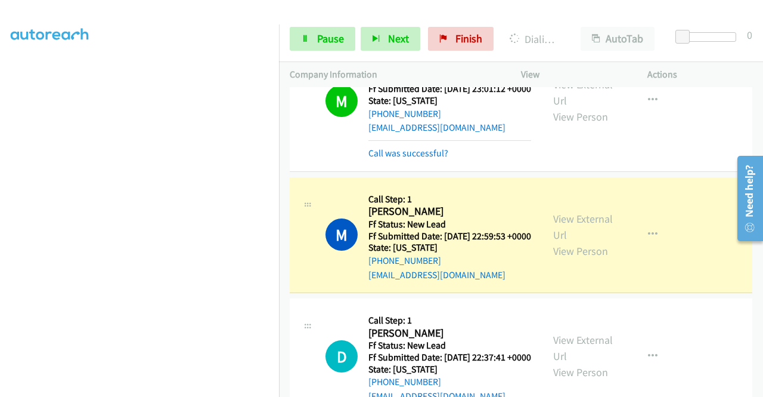
scroll to position [67, 0]
click at [594, 236] on link "View External Url" at bounding box center [583, 227] width 60 height 30
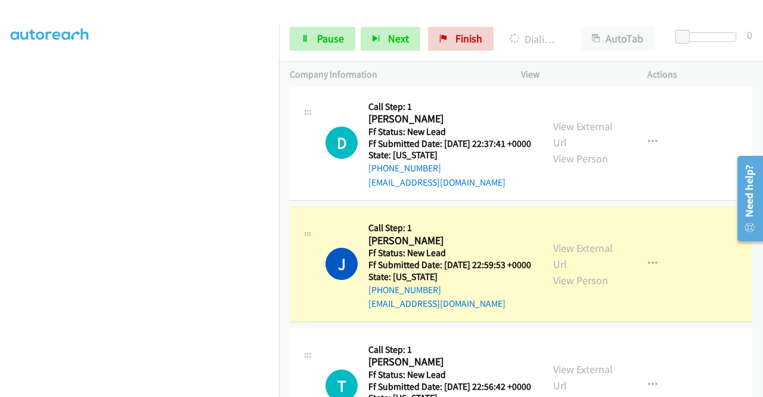
scroll to position [358, 0]
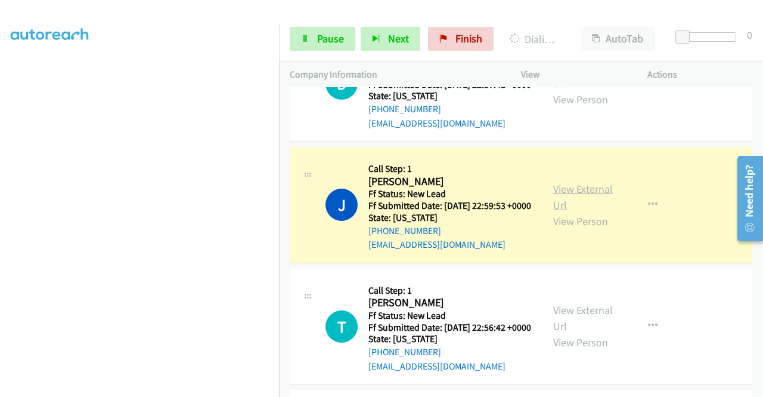
click at [557, 212] on link "View External Url" at bounding box center [583, 197] width 60 height 30
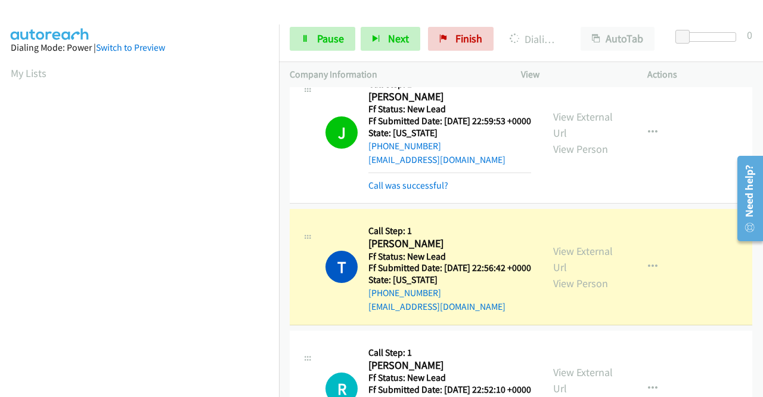
scroll to position [537, 0]
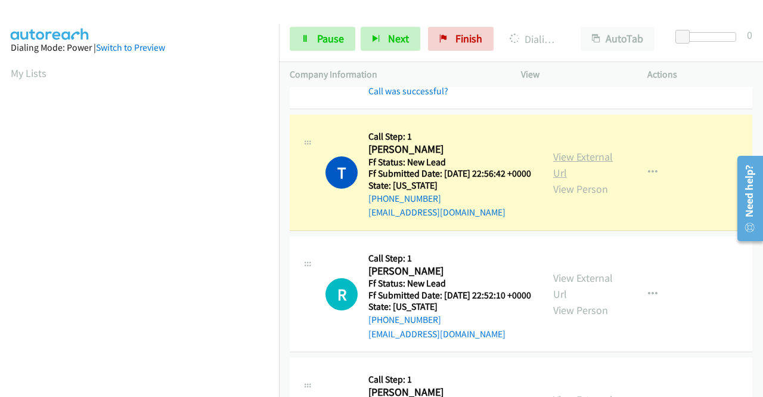
click at [562, 179] on link "View External Url" at bounding box center [583, 165] width 60 height 30
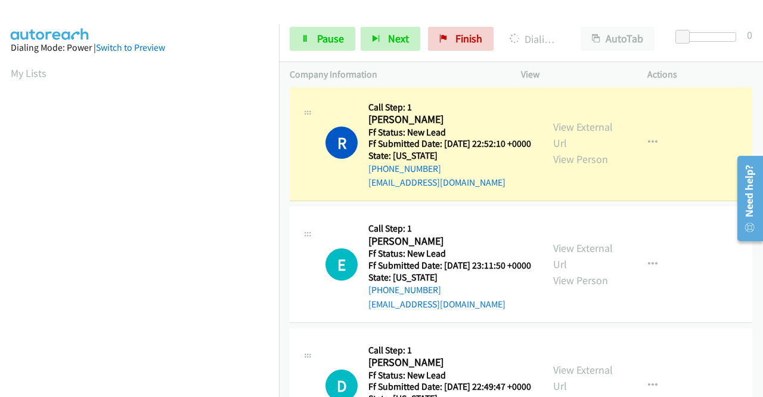
scroll to position [716, 0]
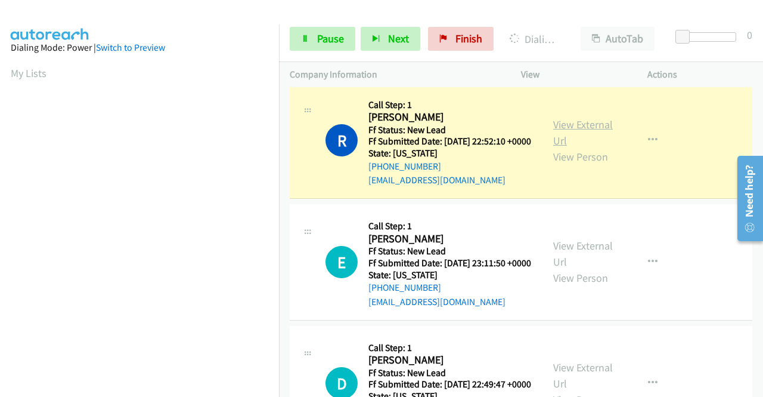
click at [557, 147] on link "View External Url" at bounding box center [583, 132] width 60 height 30
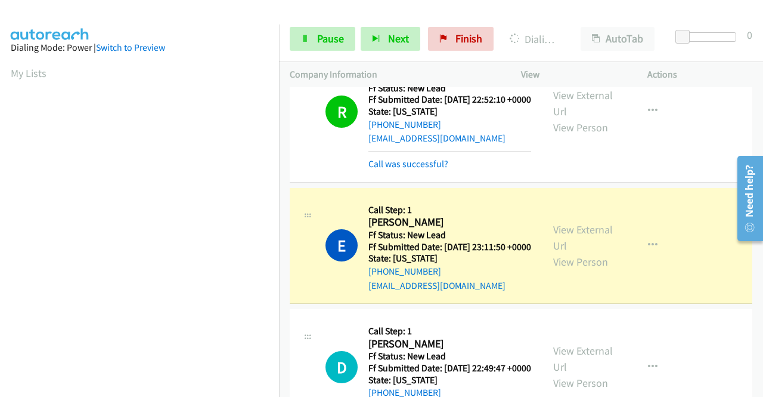
scroll to position [835, 0]
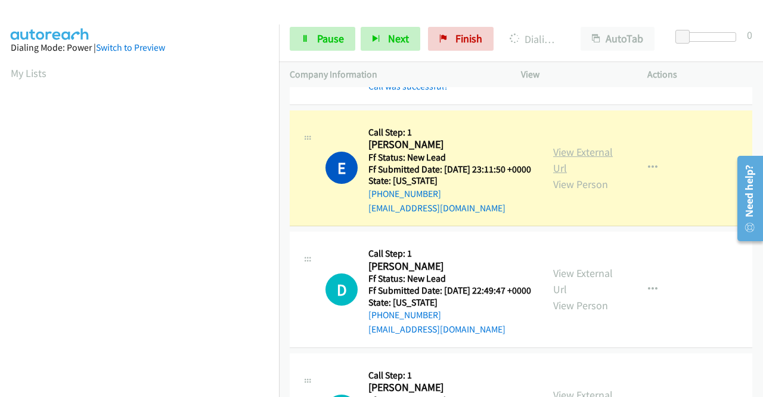
click at [562, 175] on link "View External Url" at bounding box center [583, 160] width 60 height 30
click at [335, 38] on span "Pause" at bounding box center [330, 39] width 27 height 14
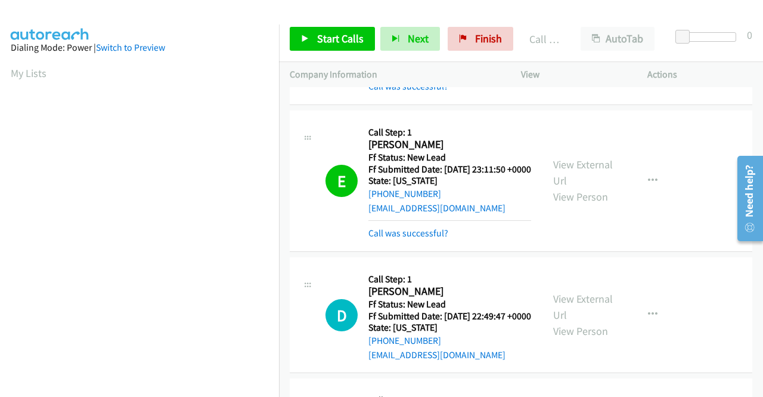
scroll to position [272, 0]
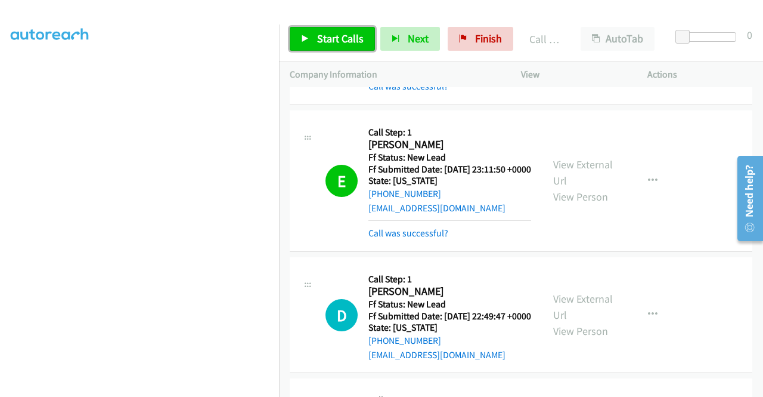
click at [339, 37] on span "Start Calls" at bounding box center [340, 39] width 47 height 14
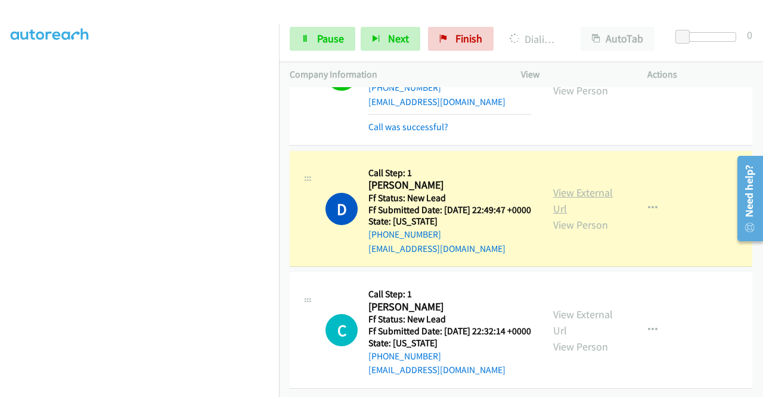
scroll to position [1014, 0]
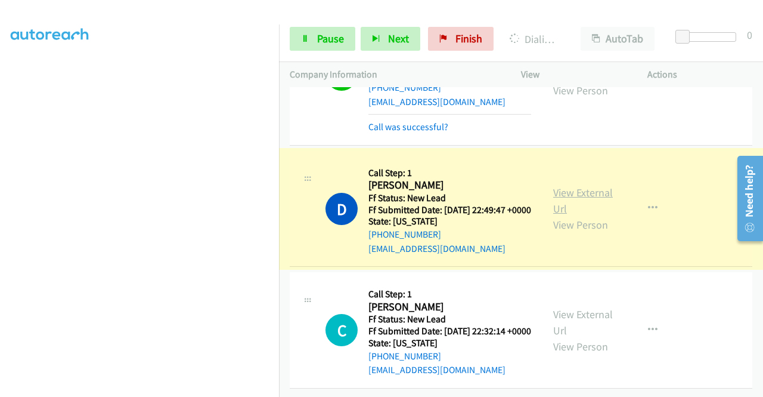
click at [568, 201] on link "View External Url" at bounding box center [583, 200] width 60 height 30
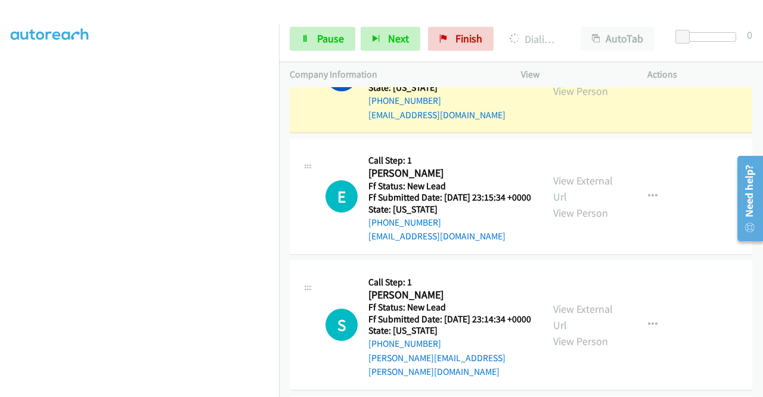
scroll to position [1252, 0]
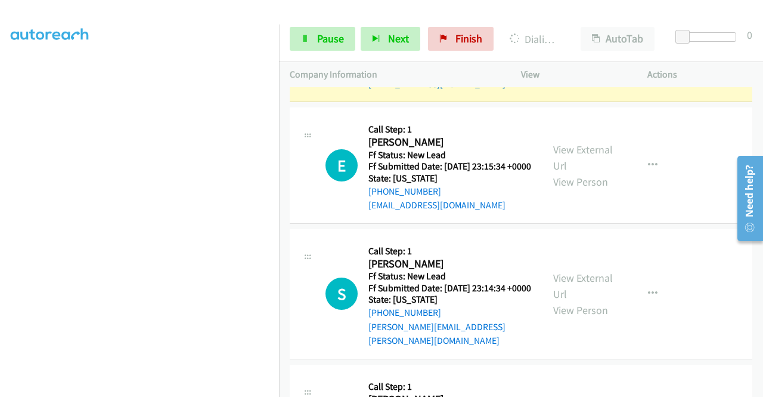
click at [579, 51] on link "View External Url" at bounding box center [583, 36] width 60 height 30
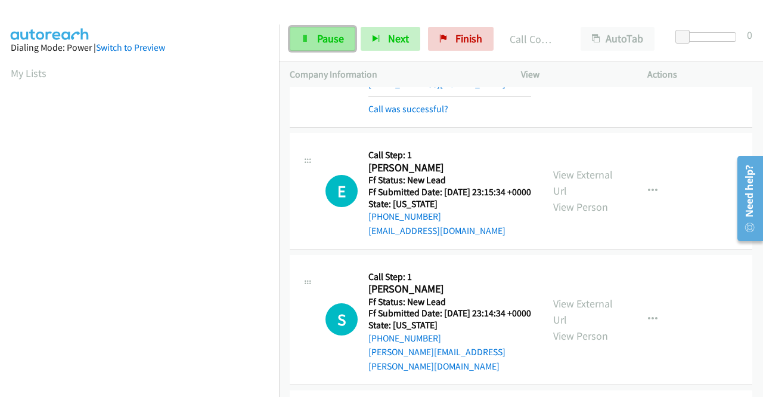
click at [311, 50] on link "Pause" at bounding box center [323, 39] width 66 height 24
click at [330, 37] on span "Pause" at bounding box center [330, 39] width 27 height 14
click at [344, 9] on div at bounding box center [376, 23] width 753 height 46
click at [333, 36] on div "Start Calls Pause Next Finish" at bounding box center [394, 39] width 209 height 24
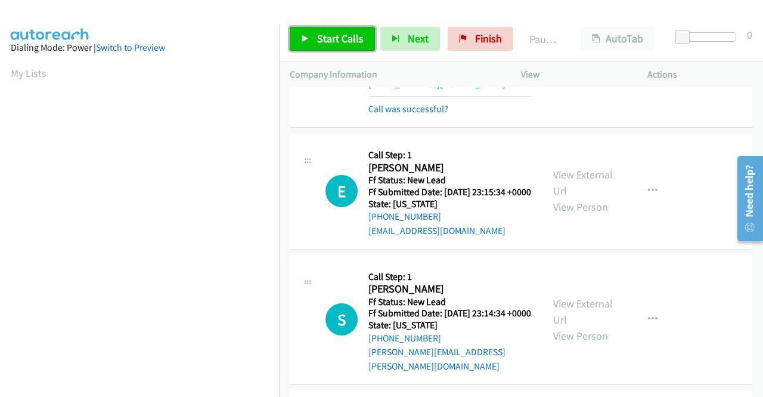
click at [333, 36] on span "Start Calls" at bounding box center [340, 39] width 47 height 14
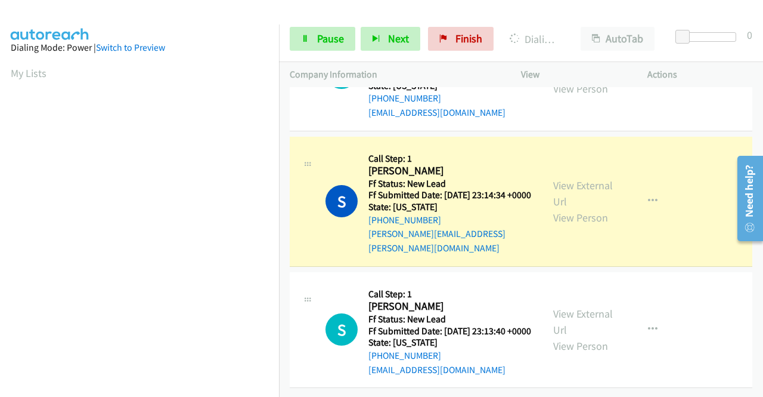
scroll to position [1491, 0]
click at [599, 178] on link "View External Url" at bounding box center [583, 193] width 60 height 30
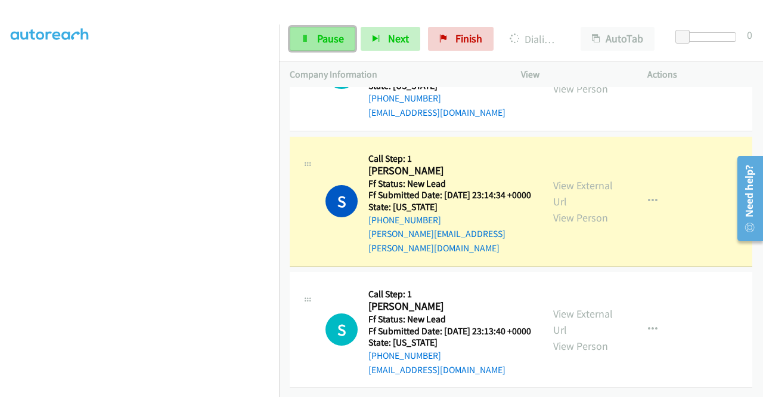
click at [321, 40] on span "Pause" at bounding box center [330, 39] width 27 height 14
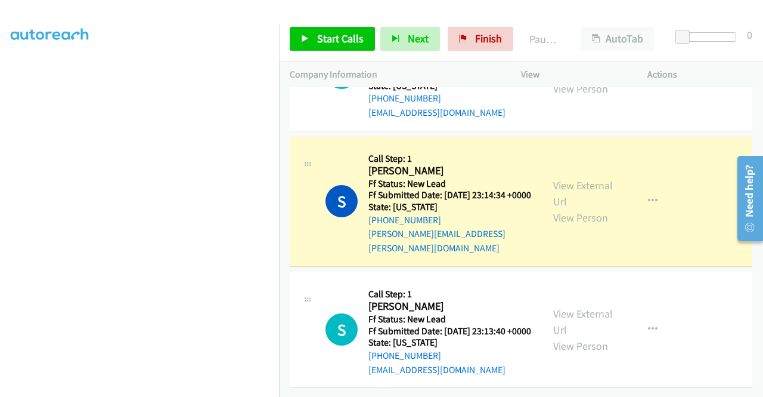
scroll to position [0, 0]
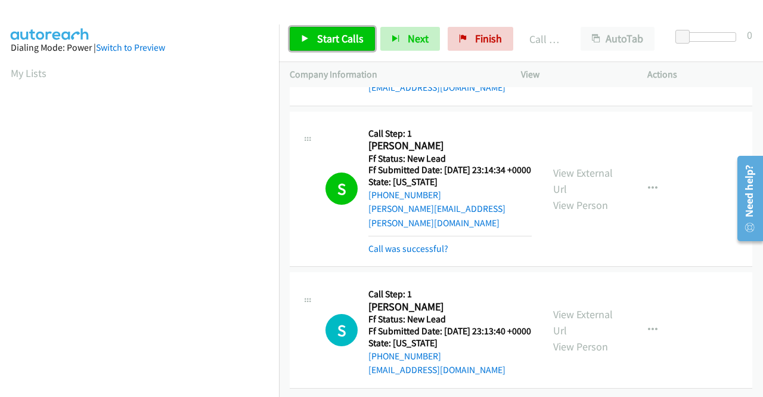
click at [328, 32] on span "Start Calls" at bounding box center [340, 39] width 47 height 14
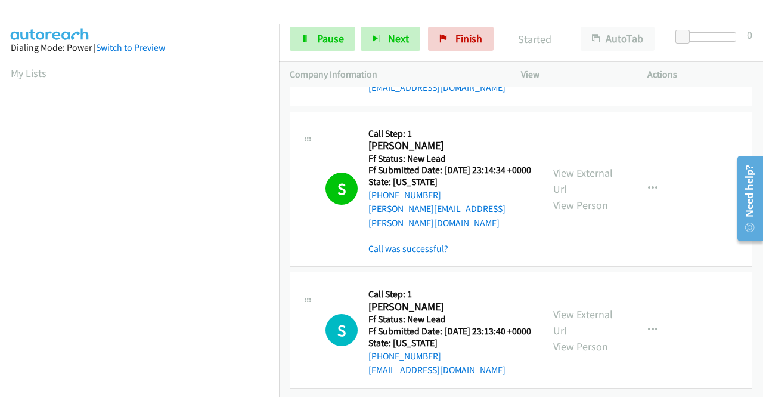
scroll to position [1527, 0]
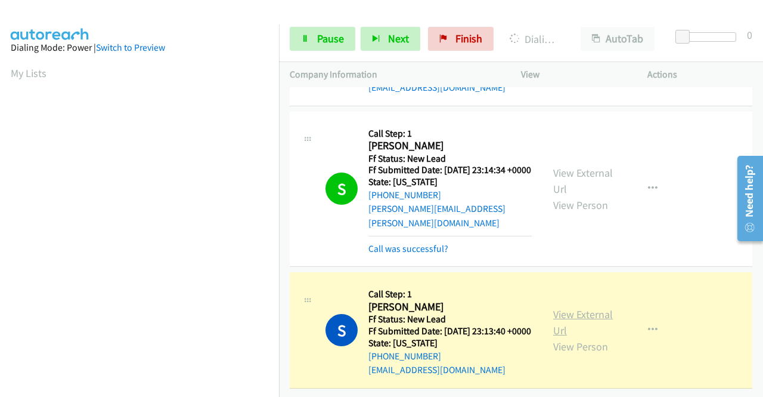
click at [579, 307] on link "View External Url" at bounding box center [583, 322] width 60 height 30
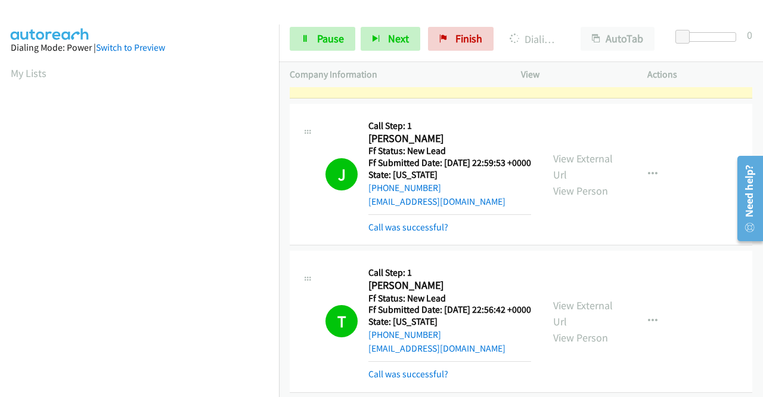
scroll to position [281, 0]
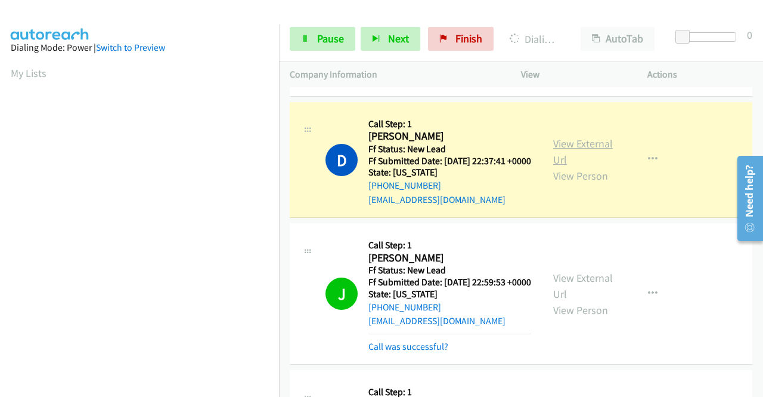
click at [562, 166] on link "View External Url" at bounding box center [583, 152] width 60 height 30
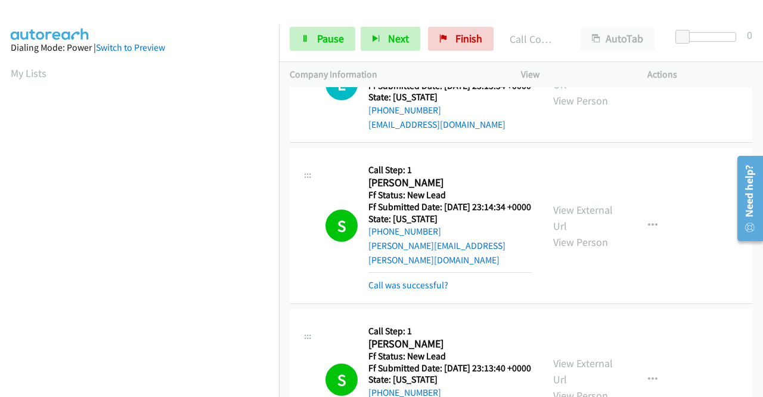
scroll to position [1312, 0]
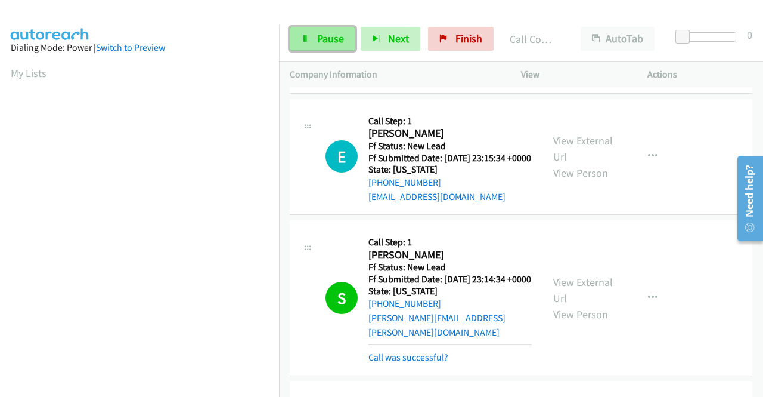
click at [330, 44] on span "Pause" at bounding box center [330, 39] width 27 height 14
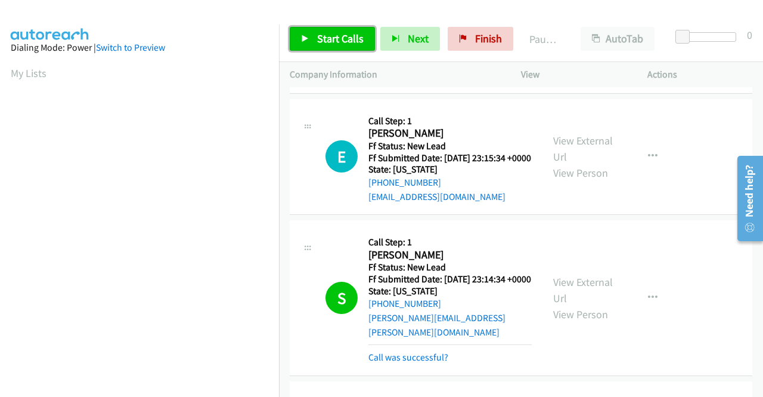
click at [330, 44] on span "Start Calls" at bounding box center [340, 39] width 47 height 14
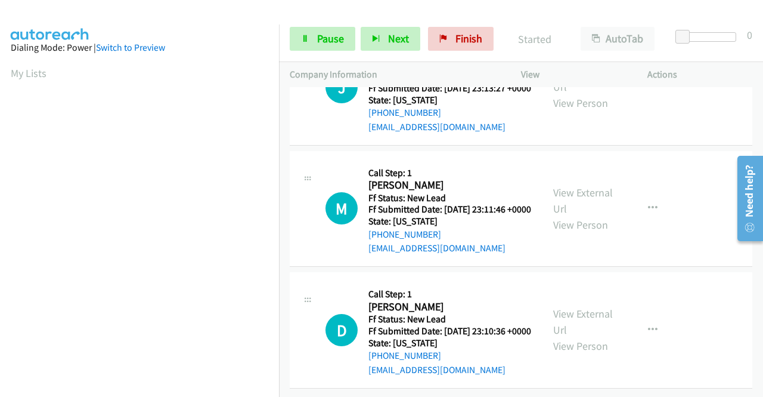
scroll to position [1848, 0]
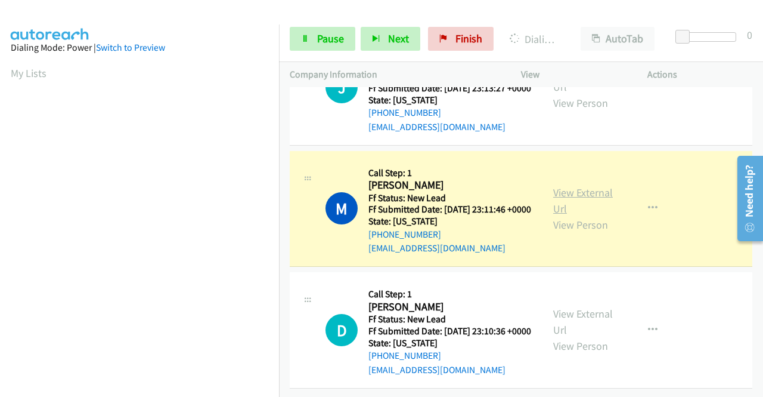
click at [564, 215] on link "View External Url" at bounding box center [583, 200] width 60 height 30
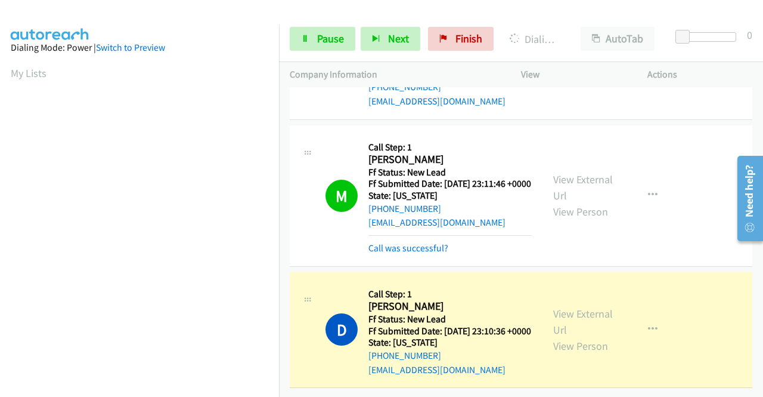
scroll to position [2001, 0]
click at [568, 306] on link "View External Url" at bounding box center [583, 321] width 60 height 30
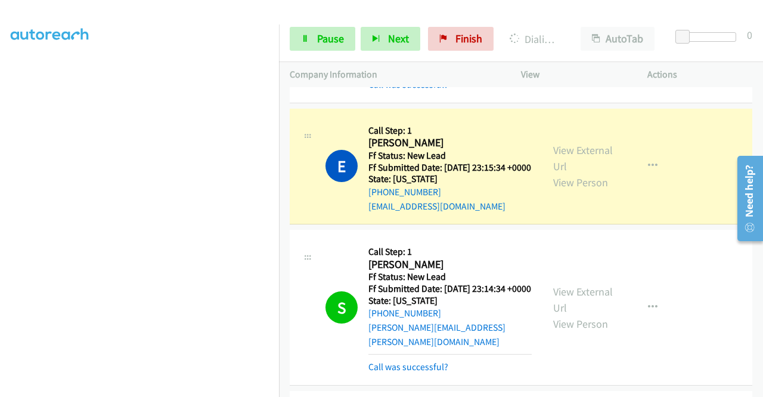
scroll to position [1411, 0]
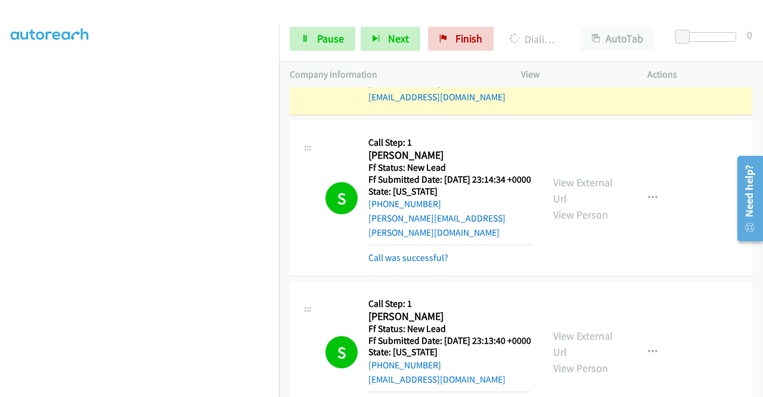
click at [563, 64] on link "View External Url" at bounding box center [583, 49] width 60 height 30
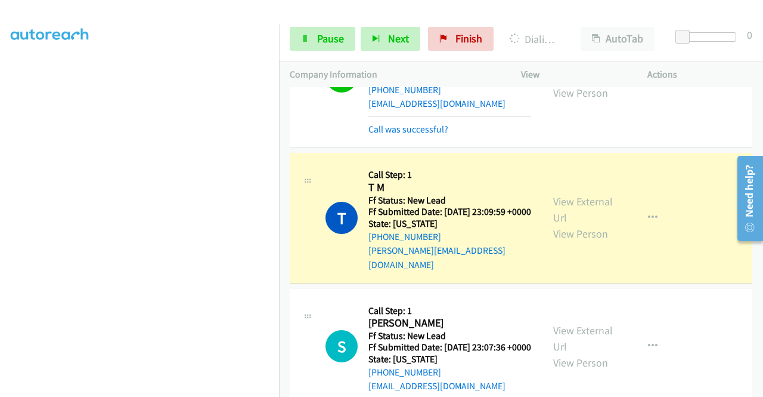
scroll to position [2246, 0]
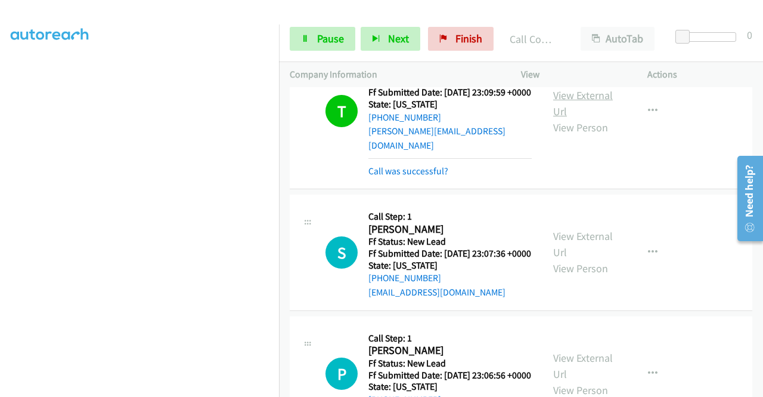
click at [556, 118] on link "View External Url" at bounding box center [583, 103] width 60 height 30
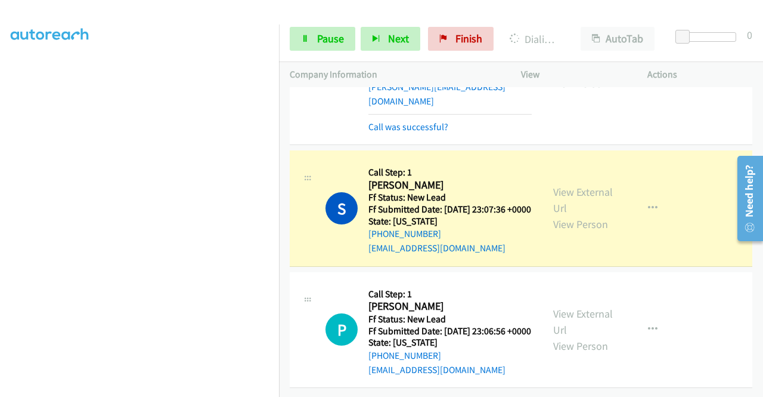
scroll to position [0, 0]
click at [555, 215] on link "View External Url" at bounding box center [583, 200] width 60 height 30
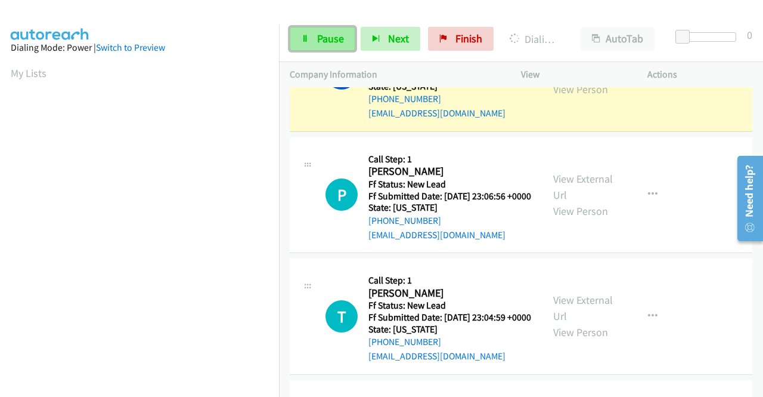
click at [314, 32] on link "Pause" at bounding box center [323, 39] width 66 height 24
click at [314, 36] on link "Pause" at bounding box center [323, 39] width 66 height 24
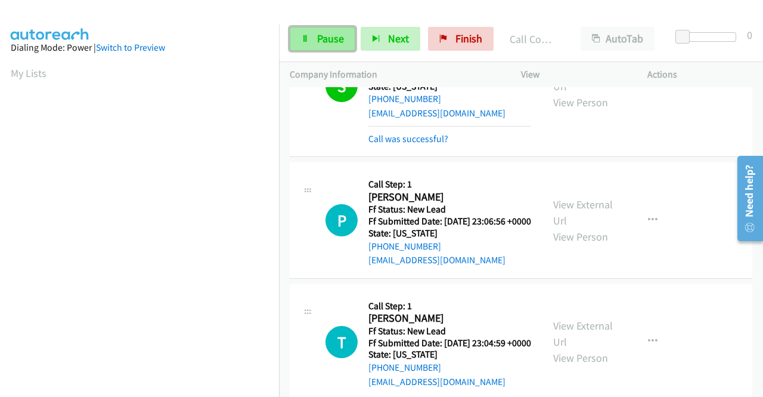
click at [314, 41] on link "Pause" at bounding box center [323, 39] width 66 height 24
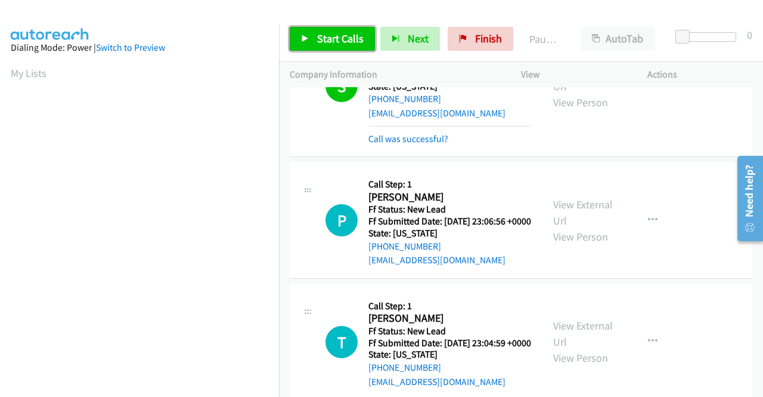
click at [315, 32] on link "Start Calls" at bounding box center [332, 39] width 85 height 24
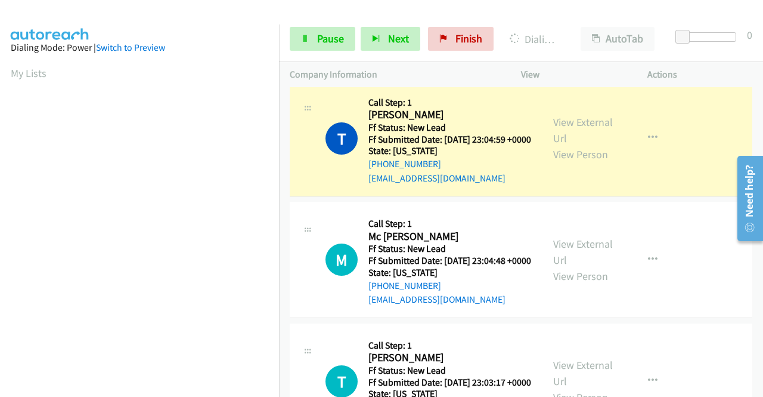
scroll to position [2723, 0]
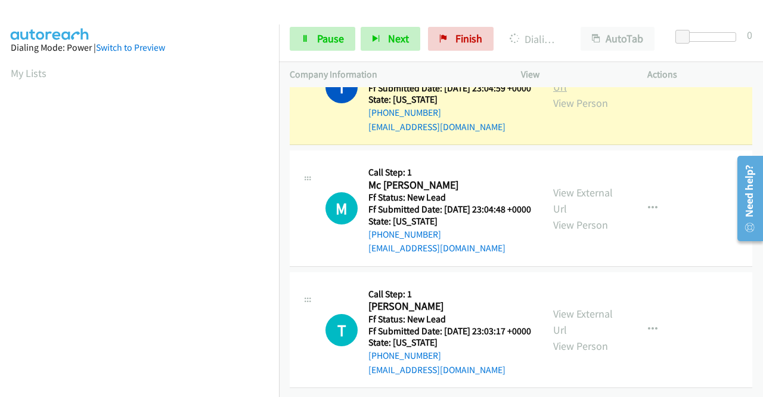
click at [575, 94] on link "View External Url" at bounding box center [583, 79] width 60 height 30
click at [327, 42] on span "Pause" at bounding box center [330, 39] width 27 height 14
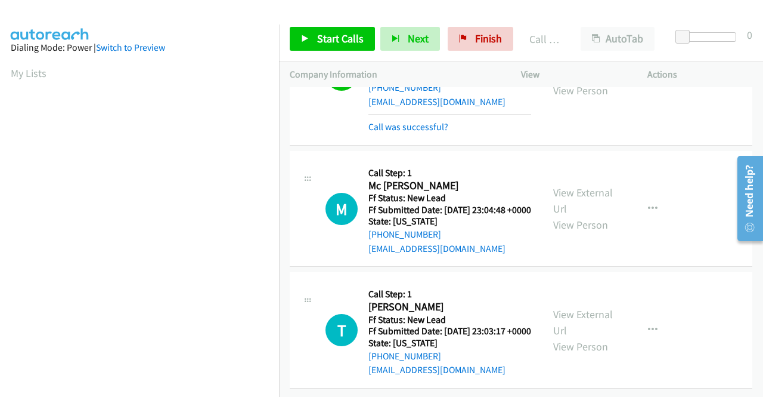
scroll to position [272, 0]
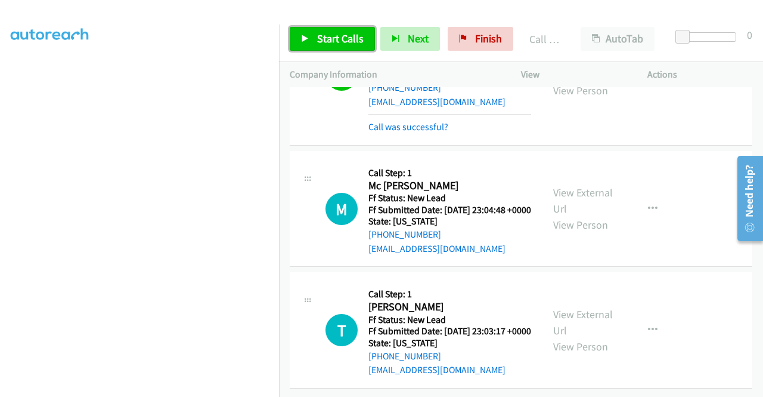
click at [348, 35] on span "Start Calls" at bounding box center [340, 39] width 47 height 14
click at [407, 11] on div at bounding box center [376, 23] width 753 height 46
drag, startPoint x: 352, startPoint y: 26, endPoint x: 346, endPoint y: 38, distance: 13.9
click at [351, 26] on div "Start Calls Pause Next Finish Call Completed AutoTab AutoTab 0" at bounding box center [521, 39] width 484 height 46
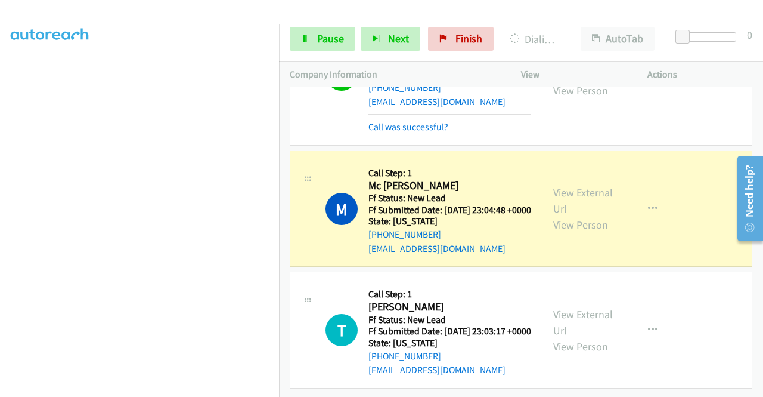
scroll to position [2783, 0]
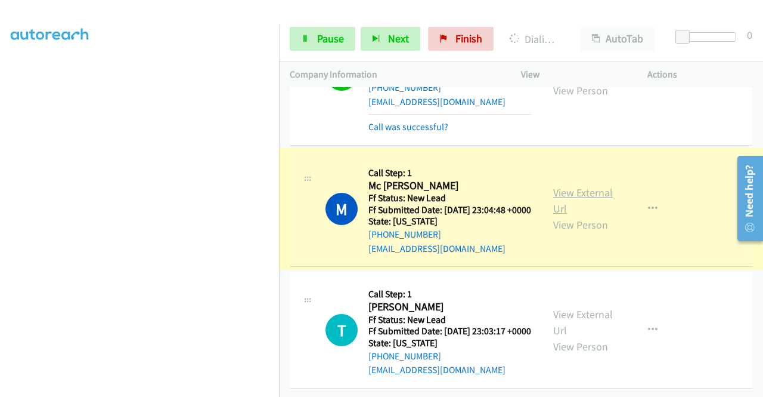
click at [593, 215] on link "View External Url" at bounding box center [583, 200] width 60 height 30
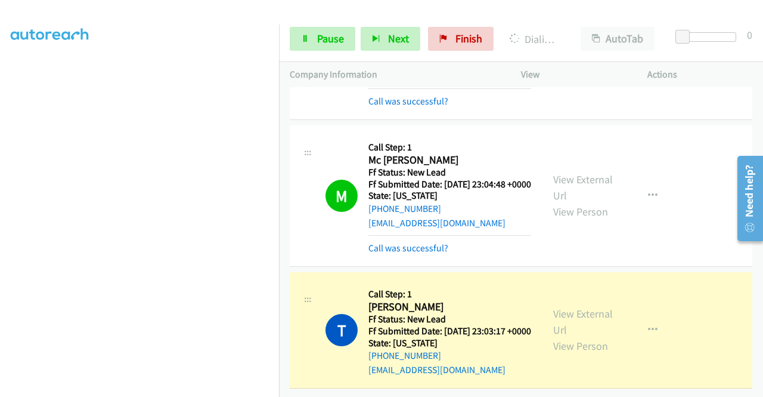
scroll to position [2950, 0]
click at [592, 306] on link "View External Url" at bounding box center [583, 321] width 60 height 30
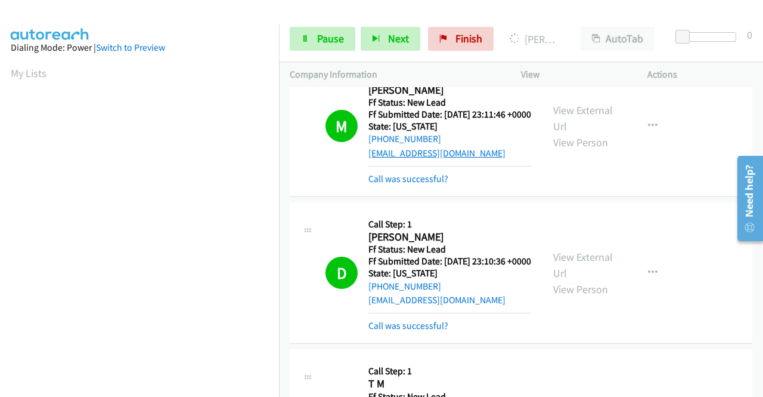
scroll to position [1823, 0]
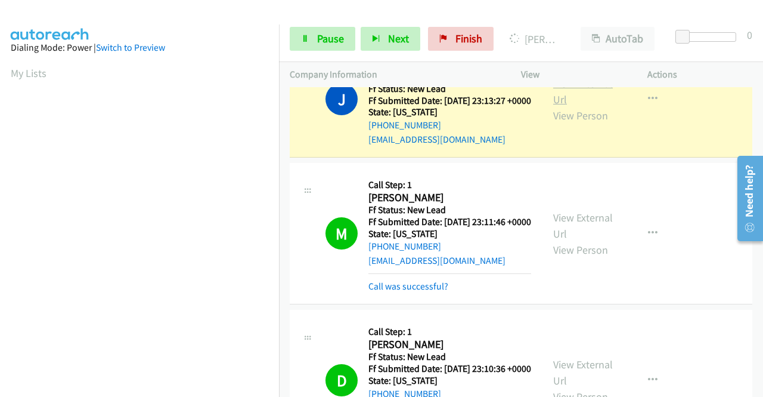
click at [557, 106] on link "View External Url" at bounding box center [583, 91] width 60 height 30
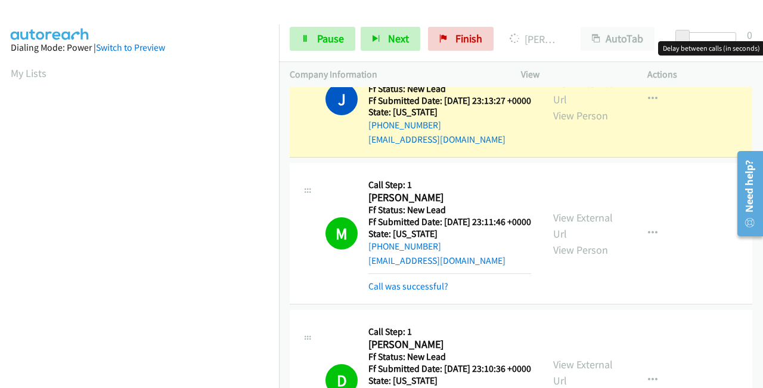
drag, startPoint x: 683, startPoint y: 30, endPoint x: 749, endPoint y: 33, distance: 66.2
click at [749, 33] on div "Start Calls Pause Next Finish Dialing James Goldberg AutoTab AutoTab 0" at bounding box center [521, 39] width 484 height 46
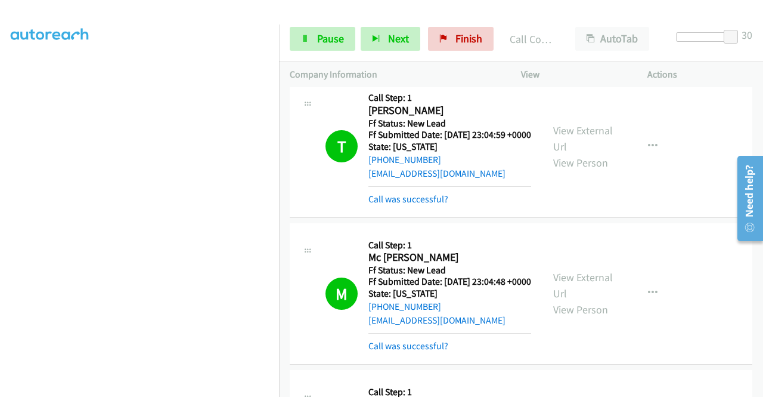
scroll to position [2599, 0]
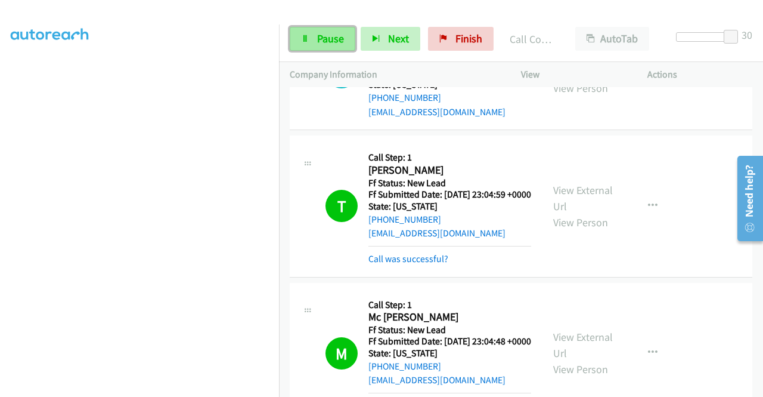
click at [329, 44] on span "Pause" at bounding box center [330, 39] width 27 height 14
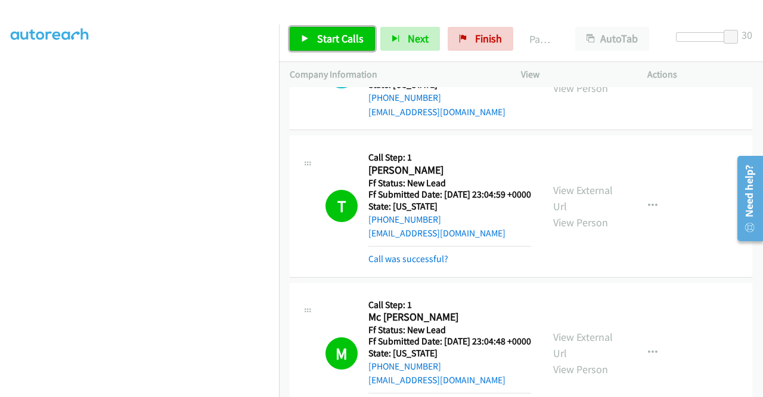
click at [329, 44] on span "Start Calls" at bounding box center [340, 39] width 47 height 14
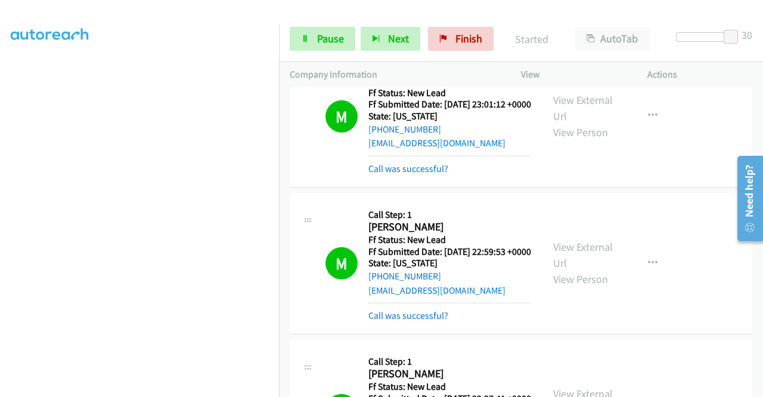
scroll to position [0, 0]
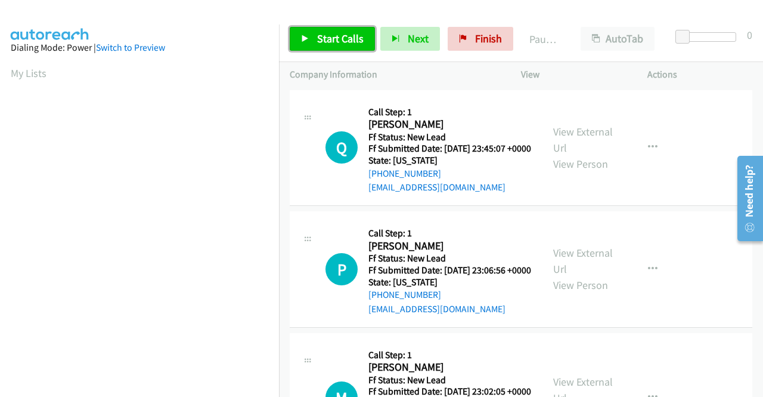
click at [318, 41] on span "Start Calls" at bounding box center [340, 39] width 47 height 14
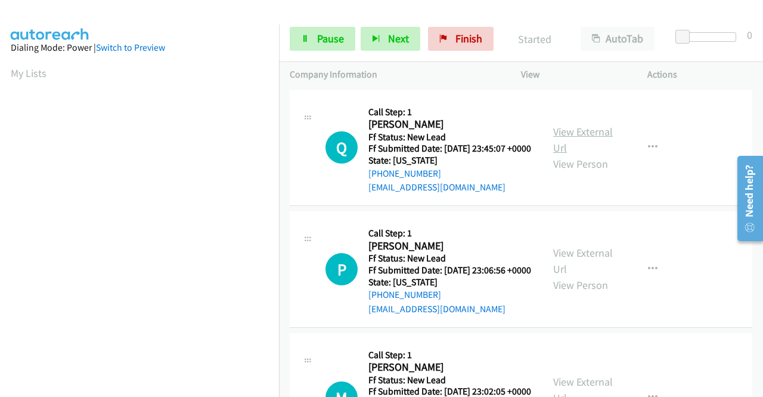
click at [581, 140] on link "View External Url" at bounding box center [583, 140] width 60 height 30
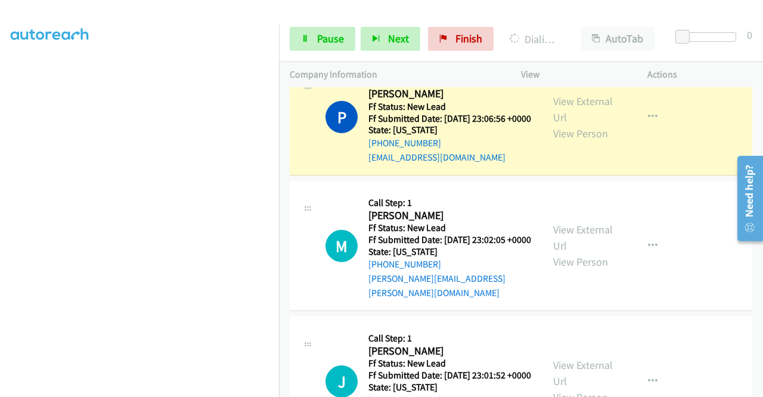
scroll to position [179, 0]
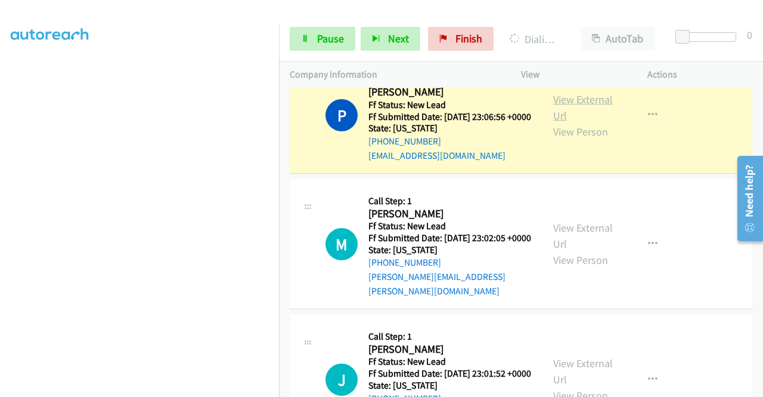
click at [568, 117] on link "View External Url" at bounding box center [583, 107] width 60 height 30
click at [324, 26] on div "Start Calls Pause Next Finish Dialing [PERSON_NAME] AutoTab AutoTab 0" at bounding box center [521, 39] width 484 height 46
click at [321, 35] on span "Pause" at bounding box center [330, 39] width 27 height 14
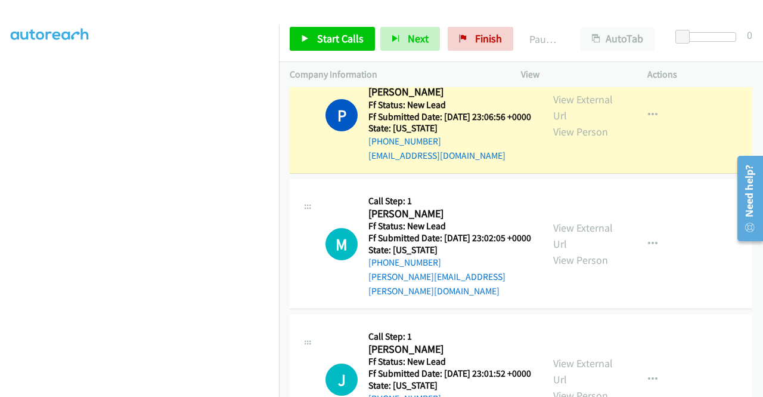
scroll to position [33, 0]
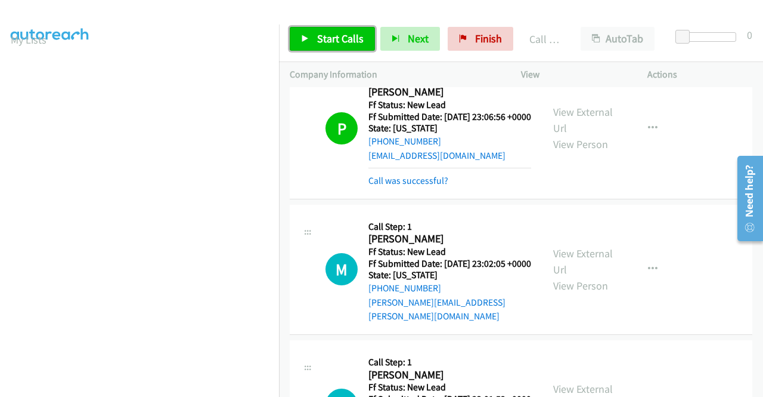
click at [350, 32] on span "Start Calls" at bounding box center [340, 39] width 47 height 14
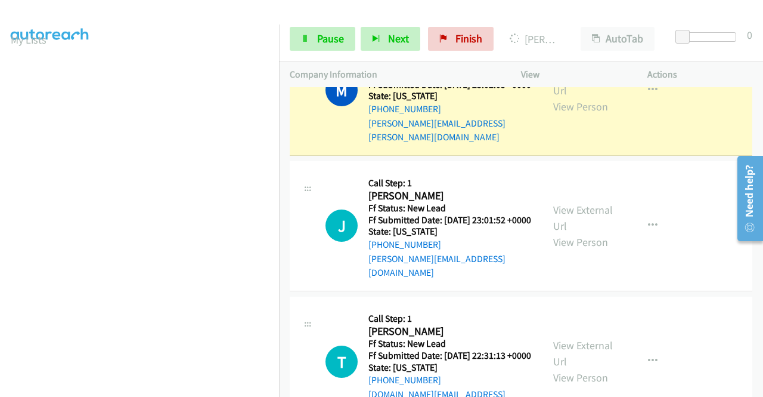
scroll to position [222, 0]
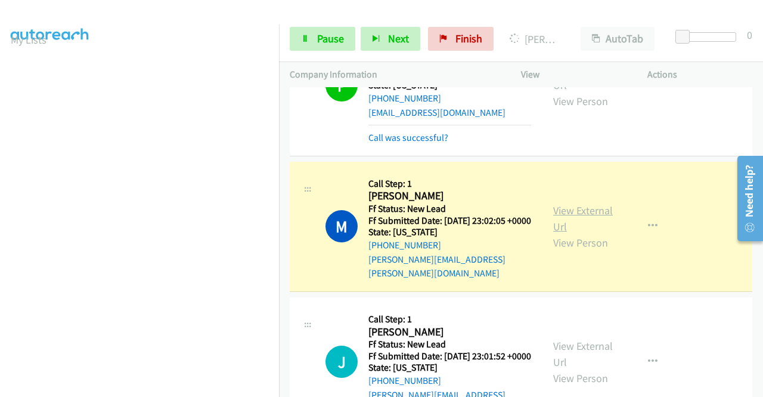
click at [570, 231] on link "View External Url" at bounding box center [583, 218] width 60 height 30
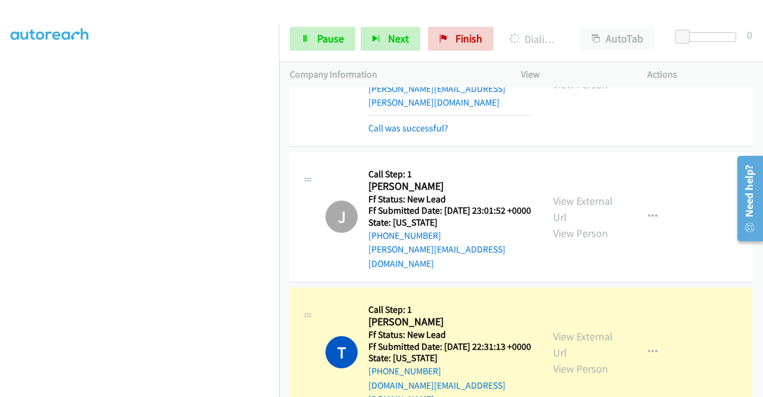
scroll to position [401, 0]
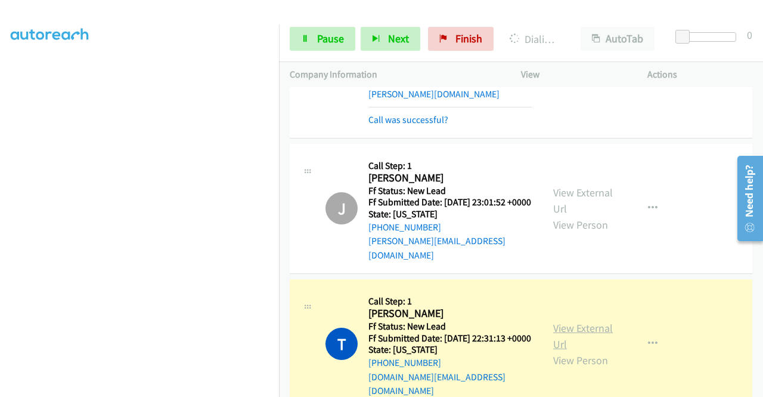
click at [576, 340] on link "View External Url" at bounding box center [583, 336] width 60 height 30
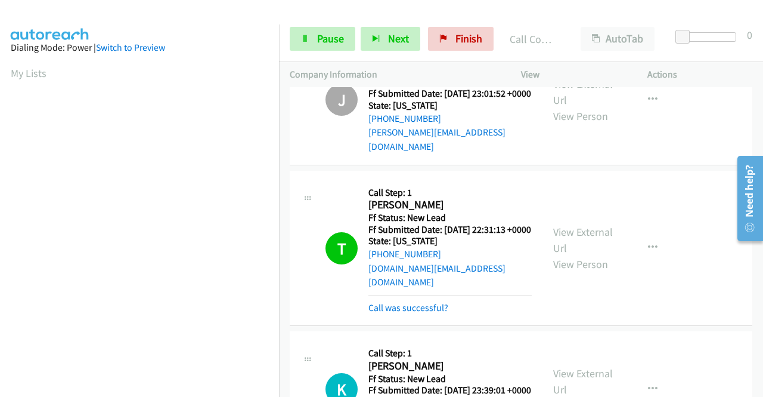
scroll to position [580, 0]
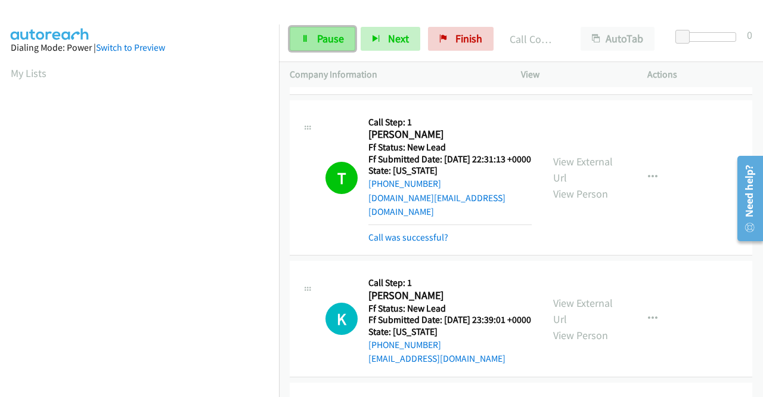
click at [316, 36] on link "Pause" at bounding box center [323, 39] width 66 height 24
click at [324, 16] on div "Start Calls Pause Next Finish Call Completed AutoTab AutoTab 0" at bounding box center [521, 39] width 484 height 46
click at [319, 32] on span "Pause" at bounding box center [330, 39] width 27 height 14
click at [318, 17] on div "Start Calls Pause Next Finish Call Completed AutoTab AutoTab 0" at bounding box center [521, 39] width 484 height 46
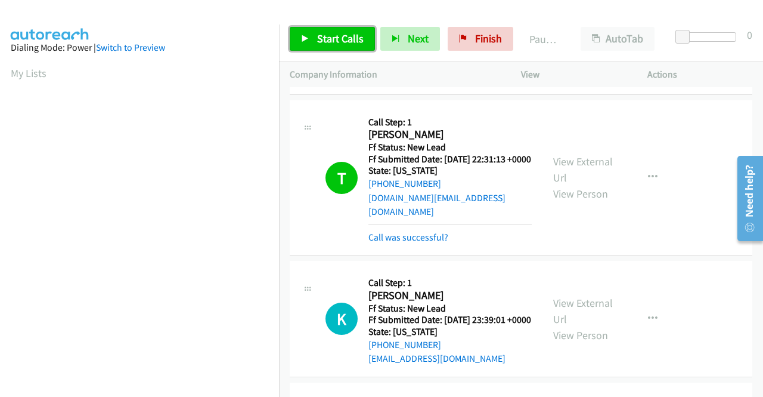
click at [318, 31] on link "Start Calls" at bounding box center [332, 39] width 85 height 24
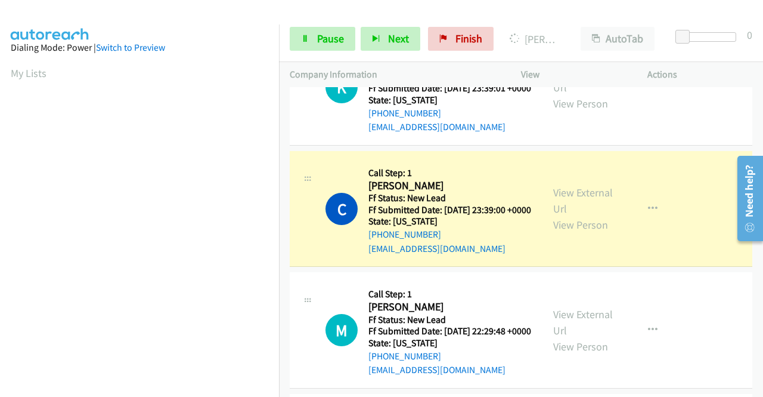
scroll to position [878, 0]
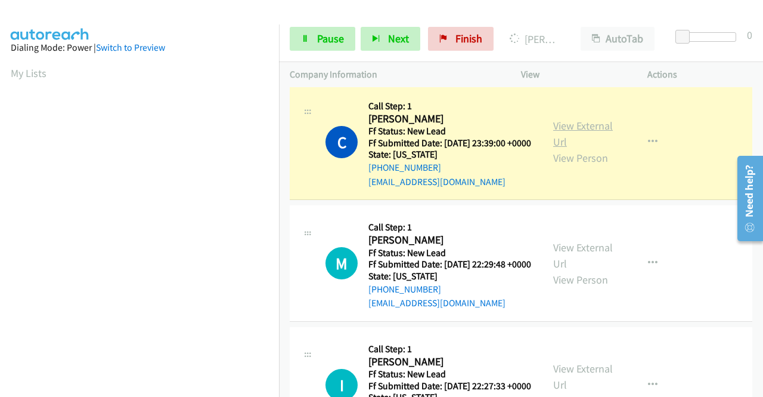
click at [562, 148] on link "View External Url" at bounding box center [583, 134] width 60 height 30
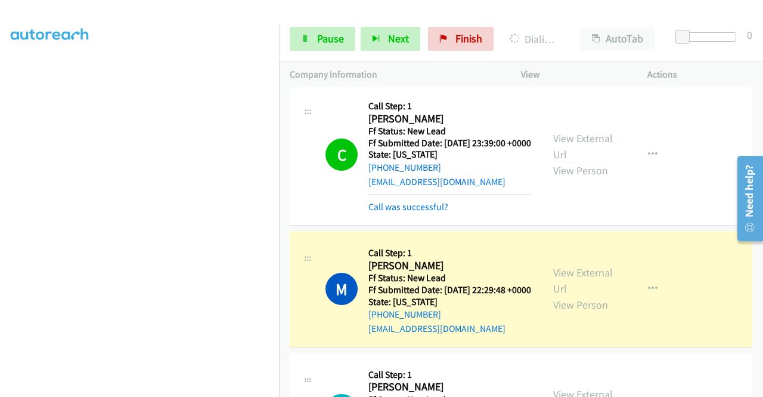
scroll to position [0, 0]
click at [554, 295] on link "View External Url" at bounding box center [583, 280] width 60 height 30
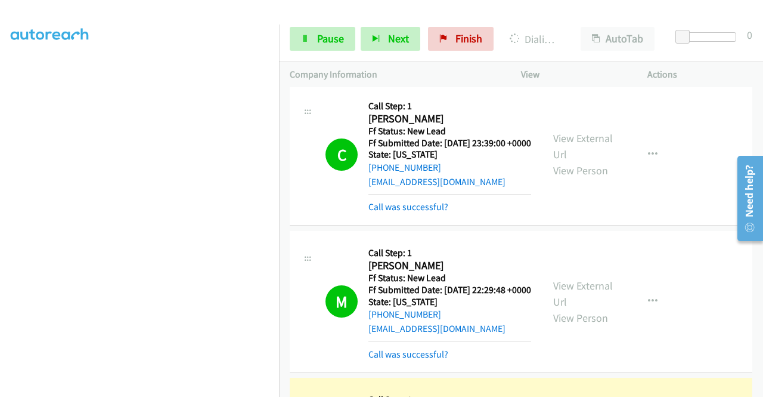
scroll to position [1057, 0]
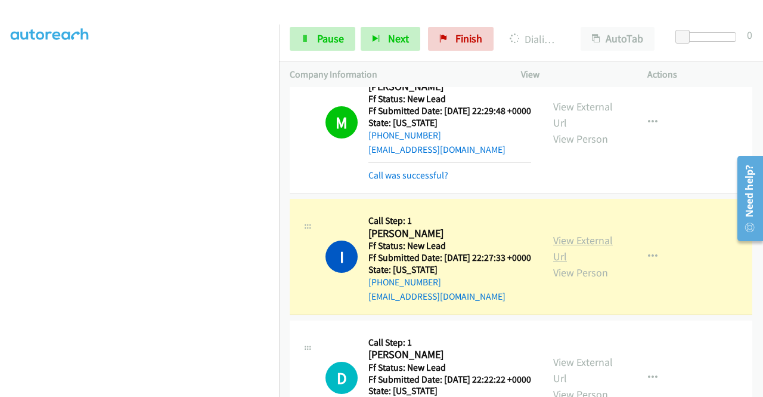
click at [595, 263] on link "View External Url" at bounding box center [583, 248] width 60 height 30
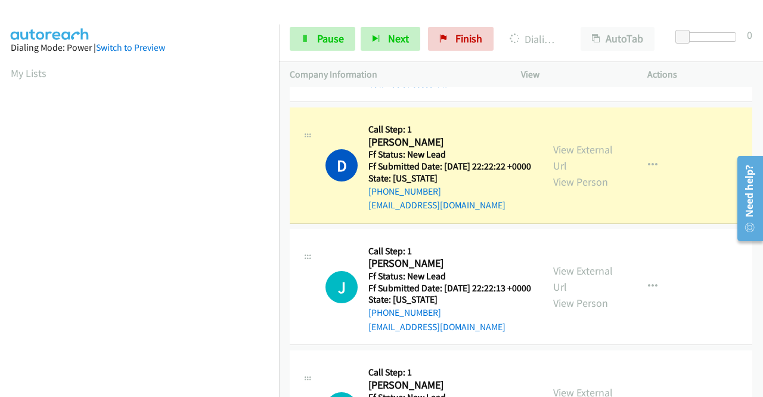
scroll to position [1295, 0]
click at [603, 172] on link "View External Url" at bounding box center [583, 157] width 60 height 30
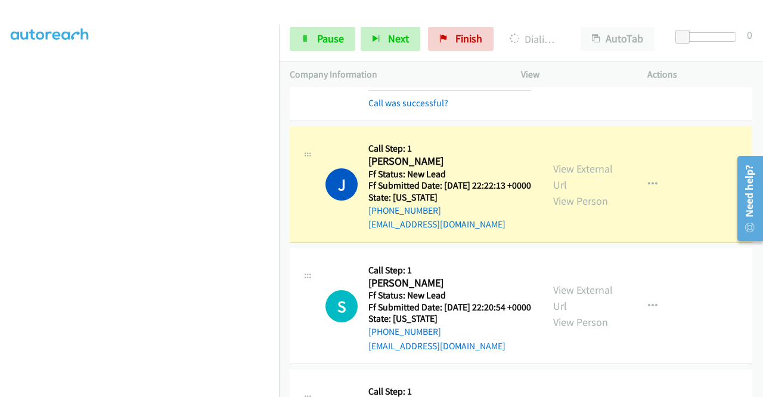
scroll to position [1474, 0]
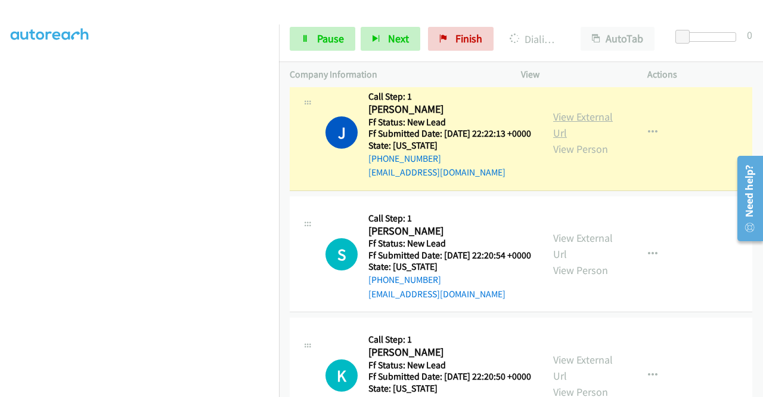
click at [569, 140] on link "View External Url" at bounding box center [583, 125] width 60 height 30
drag, startPoint x: 316, startPoint y: 35, endPoint x: 328, endPoint y: 38, distance: 12.2
click at [317, 35] on span "Pause" at bounding box center [330, 39] width 27 height 14
click at [359, 10] on div at bounding box center [376, 23] width 753 height 46
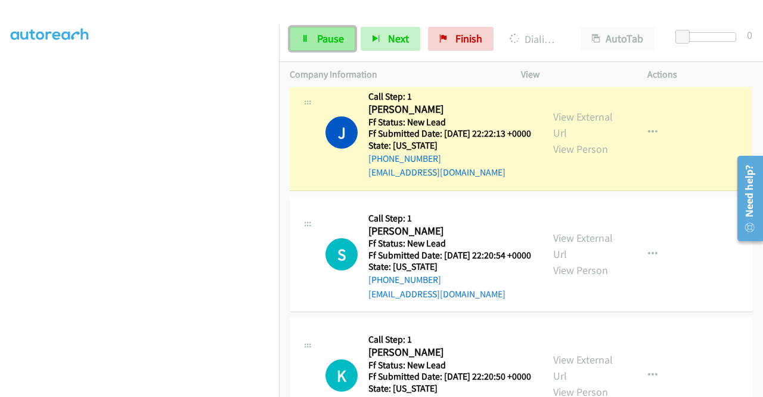
click at [324, 34] on span "Pause" at bounding box center [330, 39] width 27 height 14
click at [404, 11] on div at bounding box center [376, 23] width 753 height 46
click at [332, 38] on span "Pause" at bounding box center [330, 39] width 27 height 14
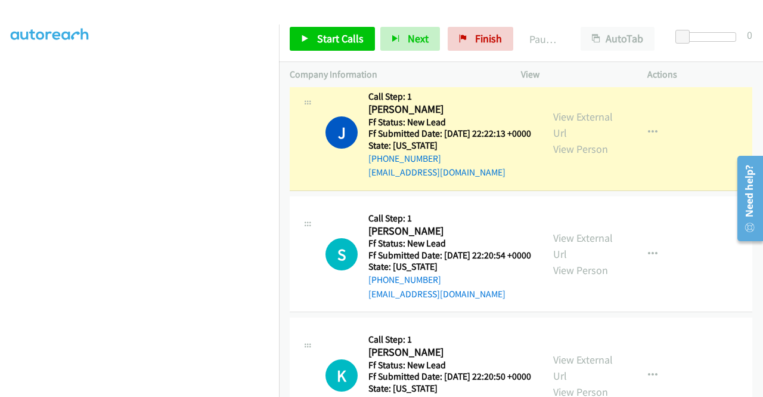
scroll to position [0, 0]
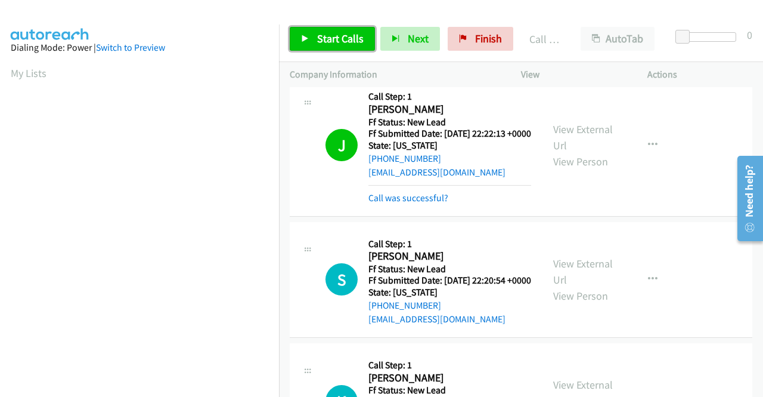
click at [344, 41] on span "Start Calls" at bounding box center [340, 39] width 47 height 14
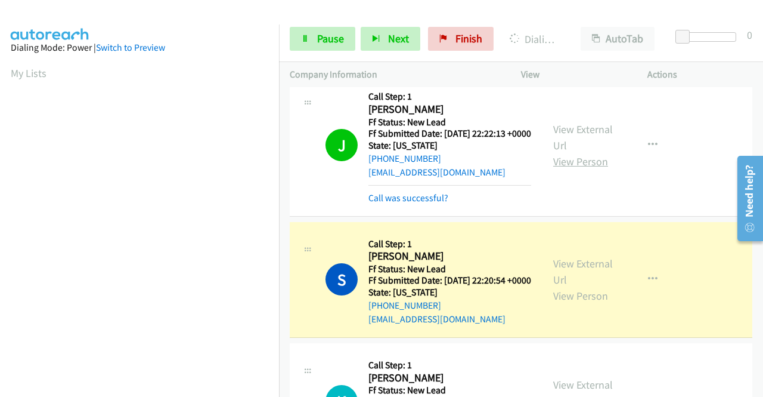
scroll to position [1653, 0]
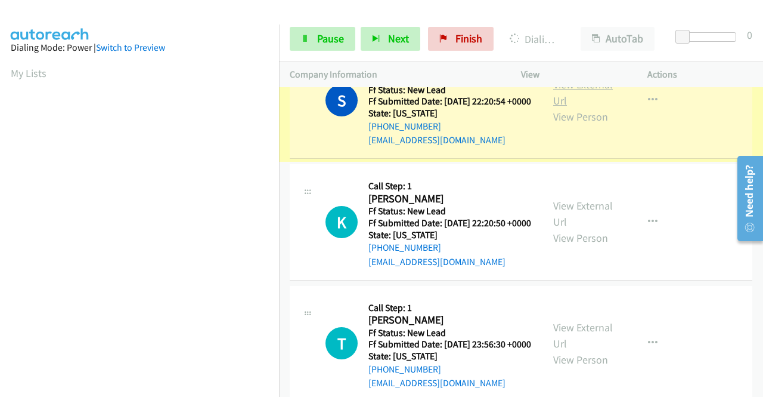
click at [568, 107] on link "View External Url" at bounding box center [583, 93] width 60 height 30
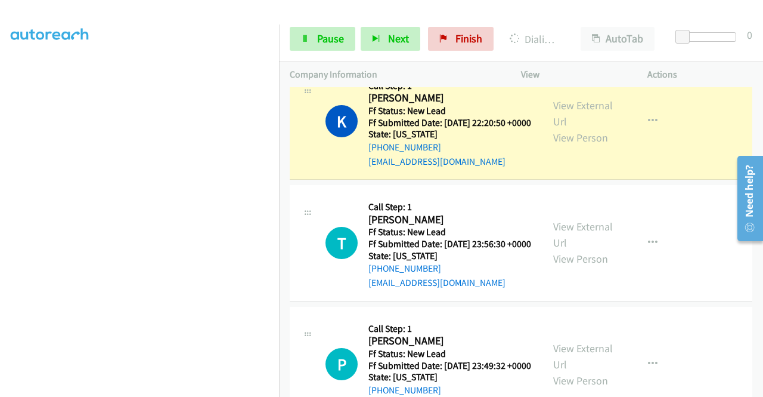
scroll to position [1891, 0]
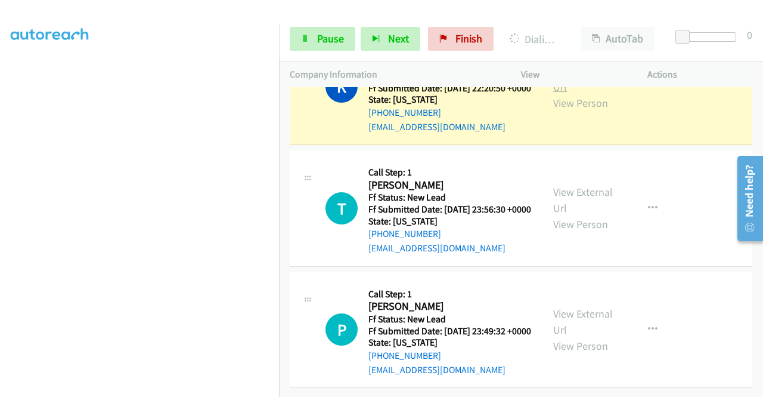
click at [568, 92] on link "View External Url" at bounding box center [583, 79] width 60 height 30
click at [337, 36] on span "Pause" at bounding box center [330, 39] width 27 height 14
click at [355, 9] on div at bounding box center [376, 23] width 753 height 46
click at [329, 33] on span "Pause" at bounding box center [330, 39] width 27 height 14
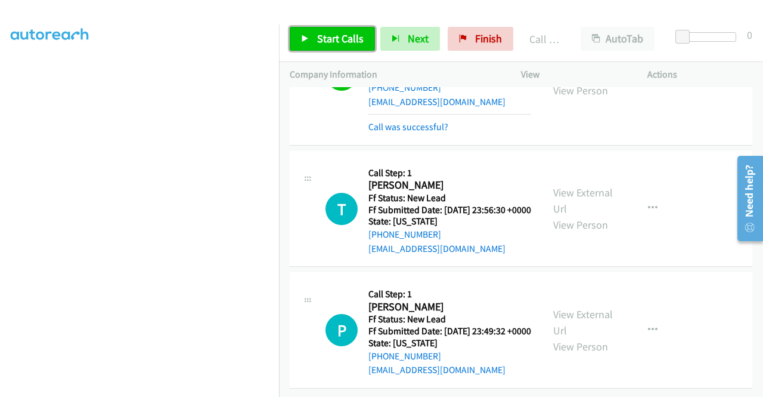
click at [336, 38] on span "Start Calls" at bounding box center [340, 39] width 47 height 14
click at [383, 17] on div "Start Calls Pause Next Finish Call Completed AutoTab AutoTab 0" at bounding box center [521, 39] width 484 height 46
click at [347, 39] on span "Start Calls" at bounding box center [340, 39] width 47 height 14
click at [336, 12] on div at bounding box center [376, 23] width 753 height 46
click at [330, 31] on link "Start Calls" at bounding box center [332, 39] width 85 height 24
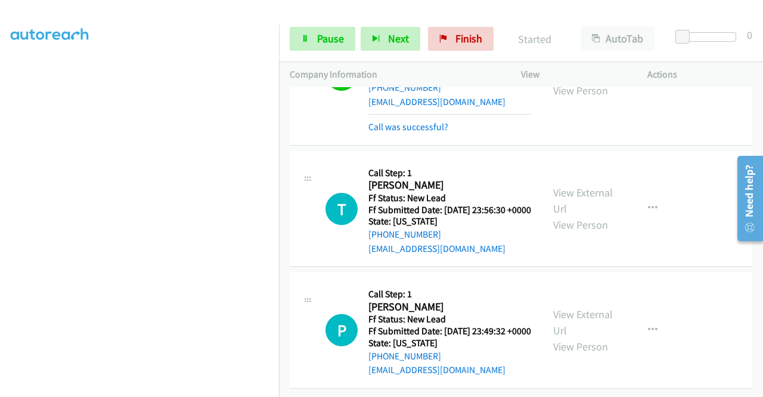
scroll to position [93, 0]
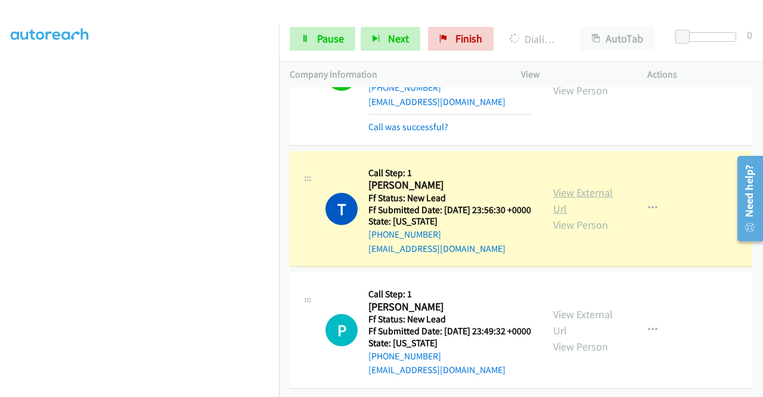
click at [590, 215] on link "View External Url" at bounding box center [583, 200] width 60 height 30
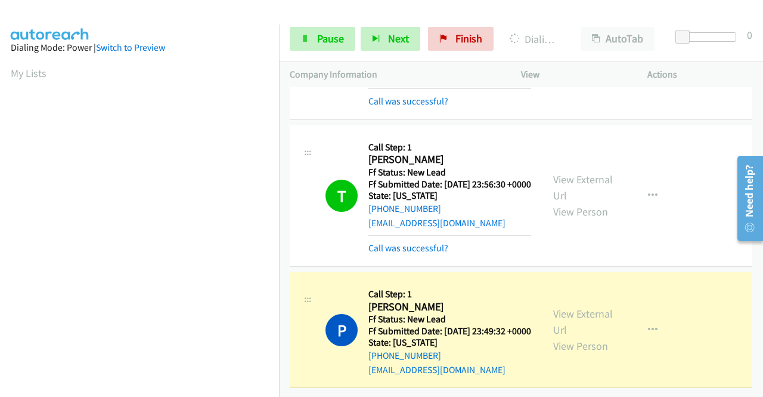
scroll to position [2001, 0]
click at [570, 306] on link "View External Url" at bounding box center [583, 321] width 60 height 30
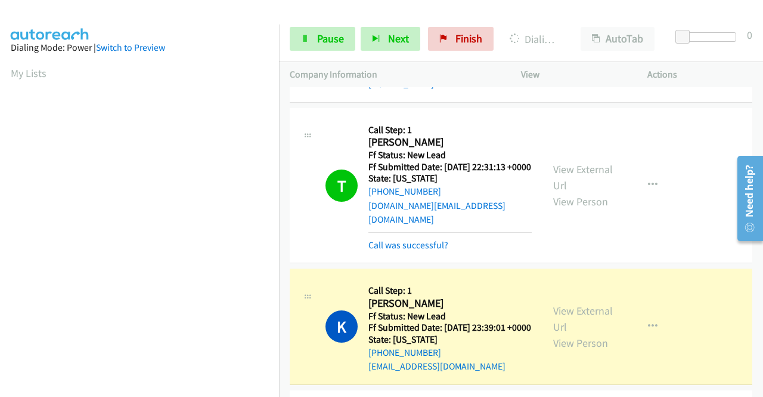
scroll to position [655, 0]
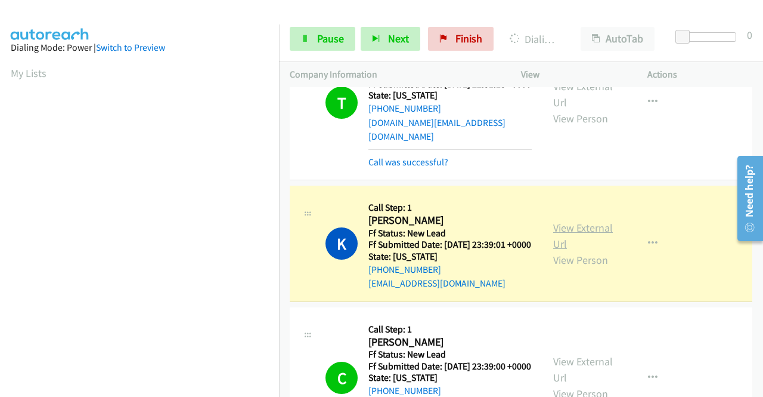
click at [580, 247] on link "View External Url" at bounding box center [583, 236] width 60 height 30
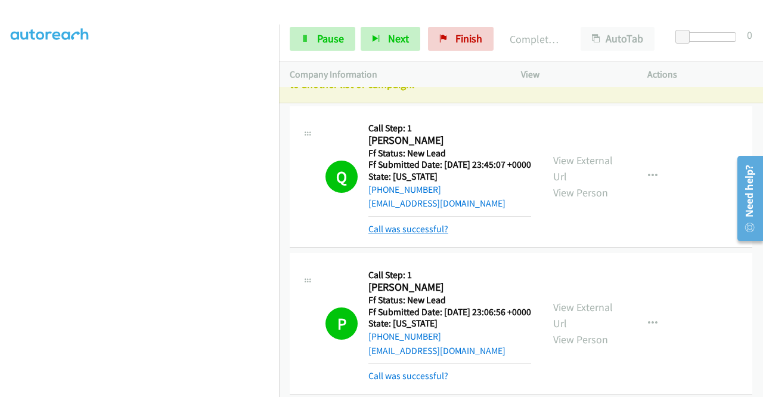
scroll to position [0, 0]
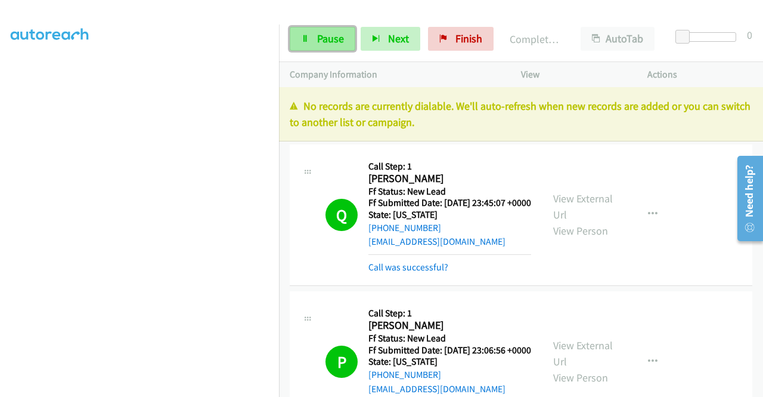
click at [317, 40] on span "Pause" at bounding box center [330, 39] width 27 height 14
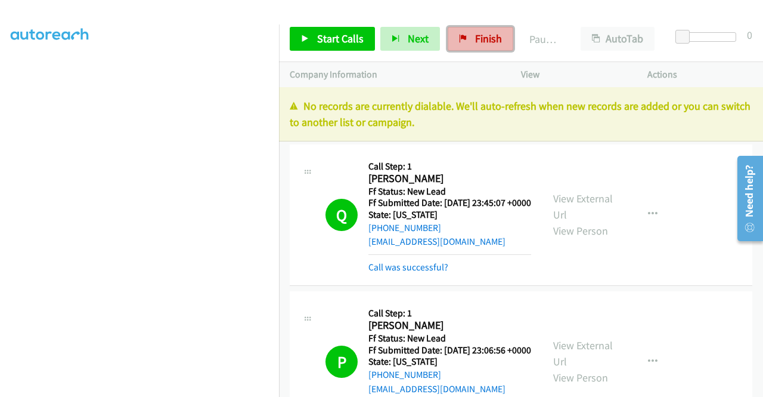
click at [470, 36] on link "Finish" at bounding box center [481, 39] width 66 height 24
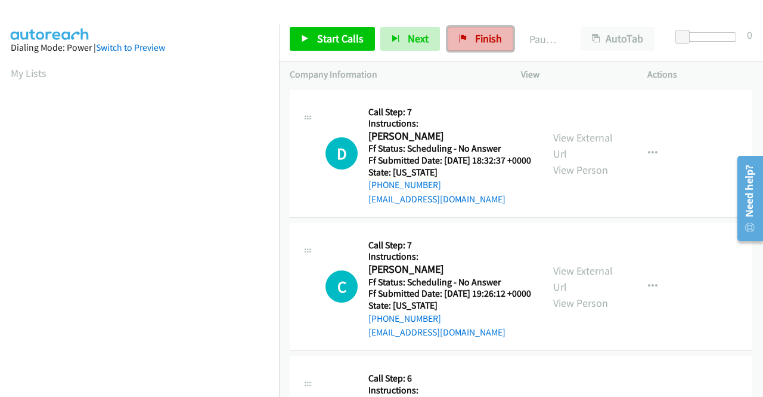
click at [475, 38] on span "Finish" at bounding box center [488, 39] width 27 height 14
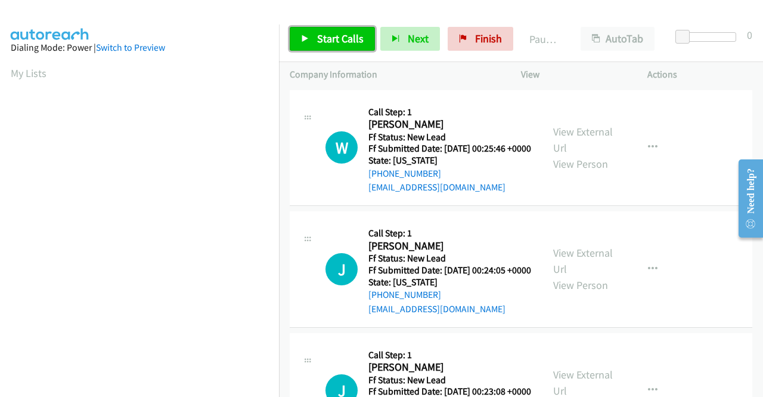
click at [351, 33] on span "Start Calls" at bounding box center [340, 39] width 47 height 14
click at [312, 40] on link "Start Calls" at bounding box center [332, 39] width 85 height 24
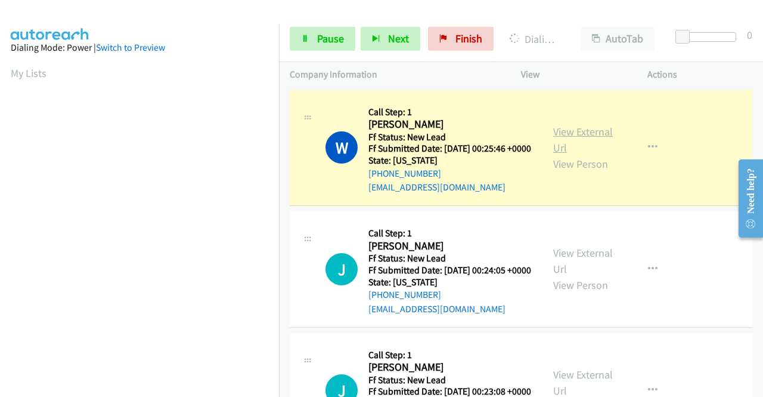
click at [568, 136] on link "View External Url" at bounding box center [583, 140] width 60 height 30
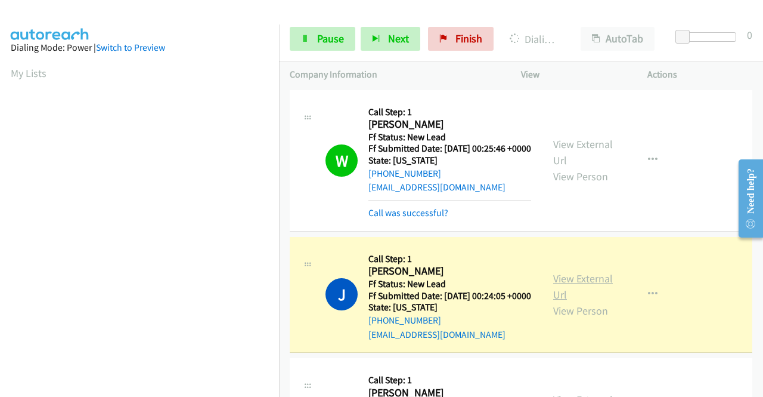
drag, startPoint x: 555, startPoint y: 294, endPoint x: 549, endPoint y: 291, distance: 6.7
click at [556, 298] on link "View External Url" at bounding box center [583, 286] width 60 height 30
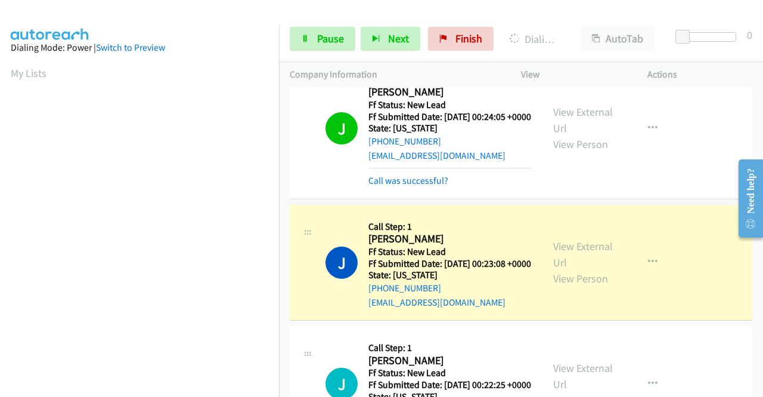
scroll to position [272, 0]
click at [559, 269] on link "View External Url" at bounding box center [583, 254] width 60 height 30
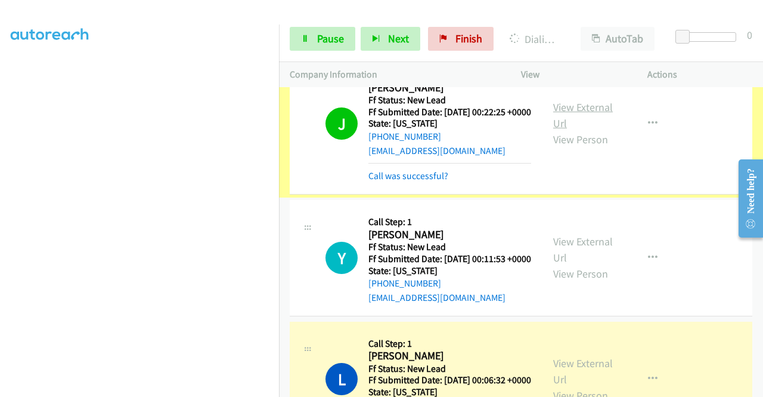
scroll to position [477, 0]
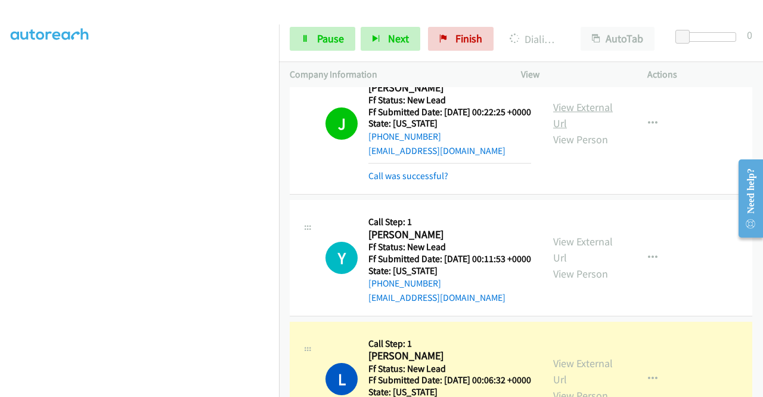
drag, startPoint x: 587, startPoint y: 150, endPoint x: 574, endPoint y: 152, distance: 13.3
click at [575, 130] on link "View External Url" at bounding box center [583, 115] width 60 height 30
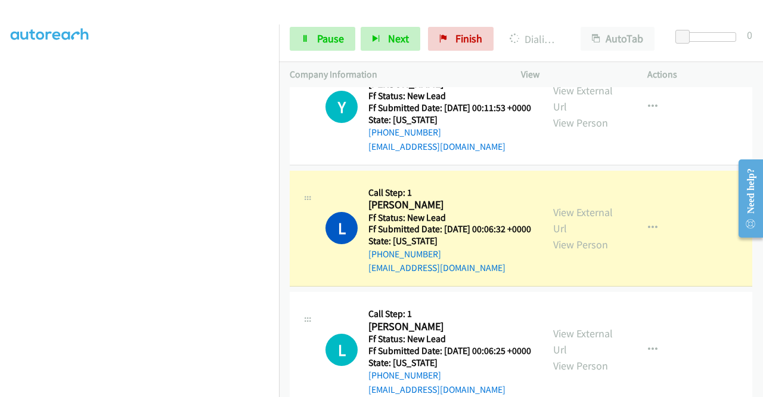
scroll to position [716, 0]
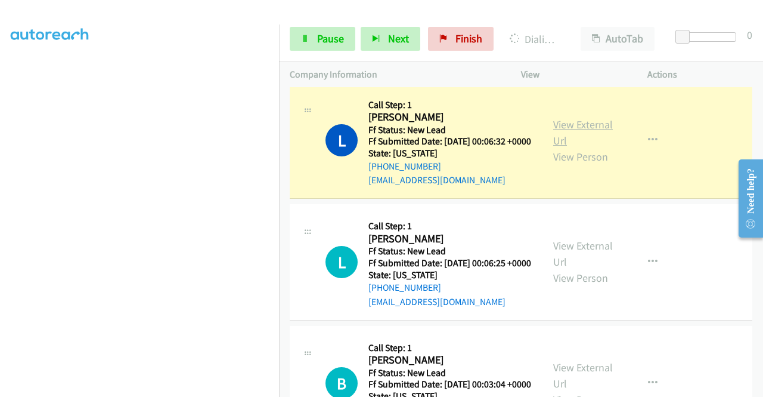
drag, startPoint x: 578, startPoint y: 188, endPoint x: 570, endPoint y: 189, distance: 7.8
click at [578, 147] on link "View External Url" at bounding box center [583, 132] width 60 height 30
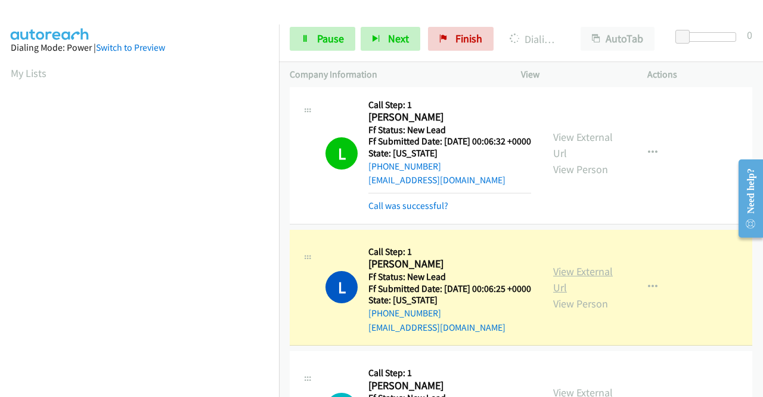
click at [559, 294] on link "View External Url" at bounding box center [583, 279] width 60 height 30
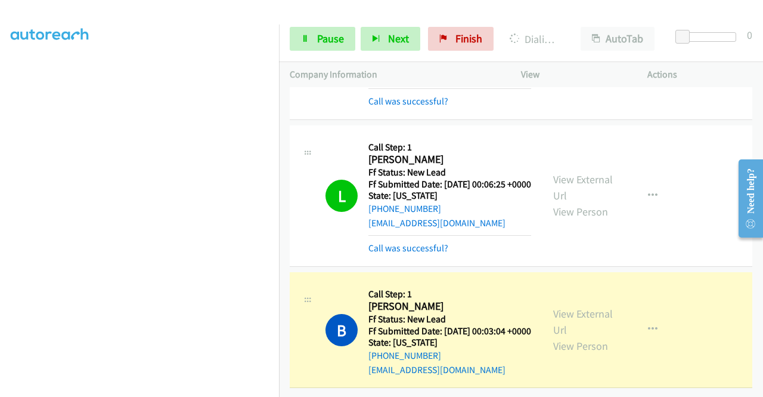
scroll to position [919, 0]
click at [559, 306] on link "View External Url" at bounding box center [583, 321] width 60 height 30
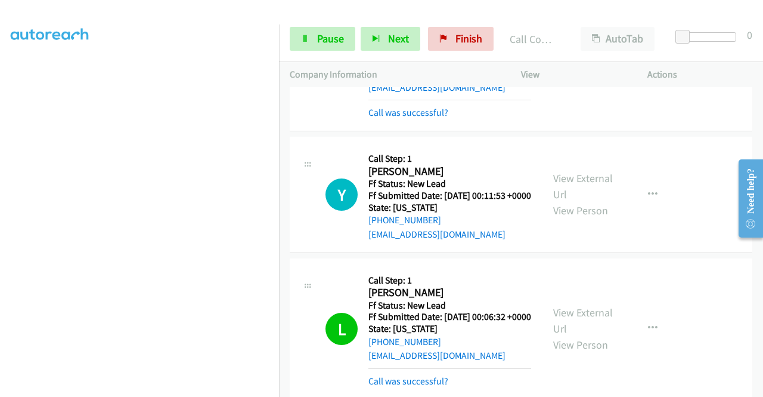
scroll to position [646, 0]
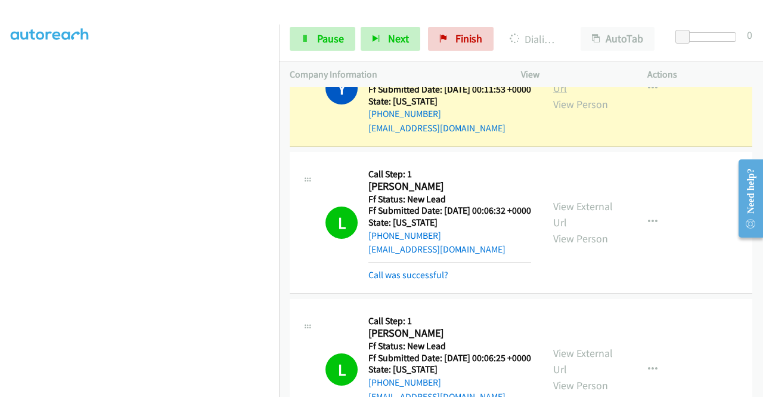
click at [567, 95] on link "View External Url" at bounding box center [583, 80] width 60 height 30
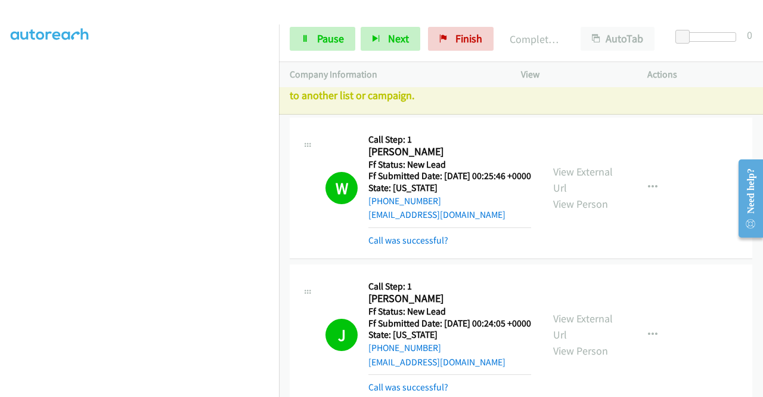
scroll to position [0, 0]
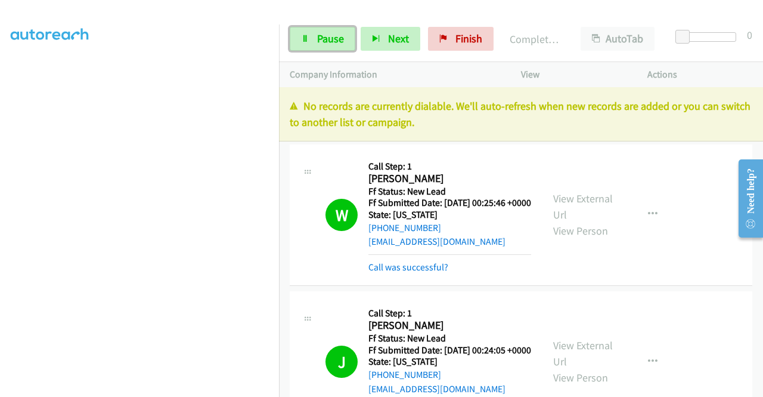
click at [335, 39] on span "Pause" at bounding box center [330, 39] width 27 height 14
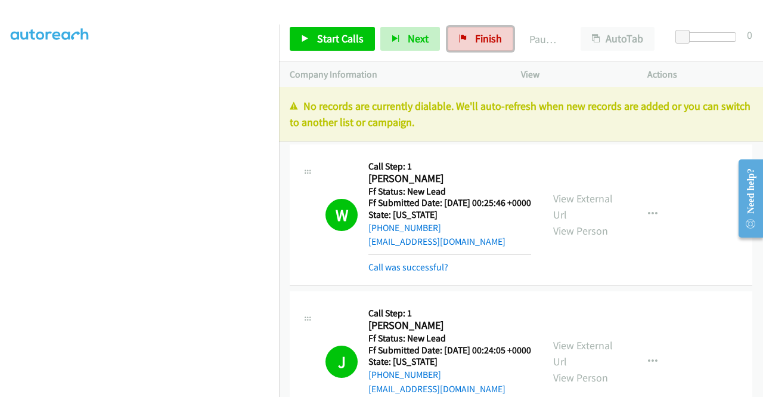
click at [489, 43] on span "Finish" at bounding box center [488, 39] width 27 height 14
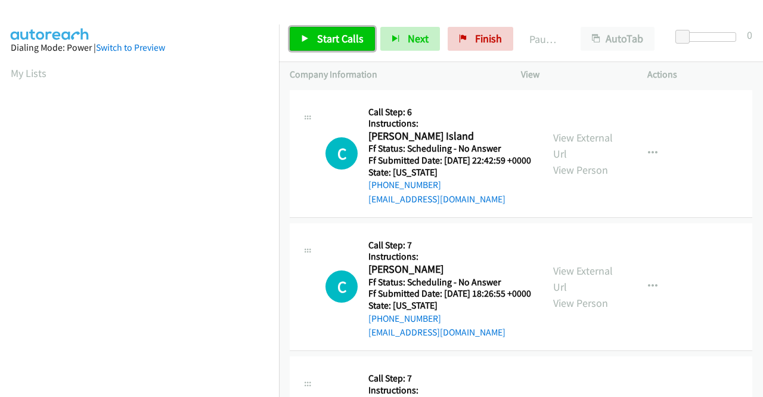
click at [331, 38] on span "Start Calls" at bounding box center [340, 39] width 47 height 14
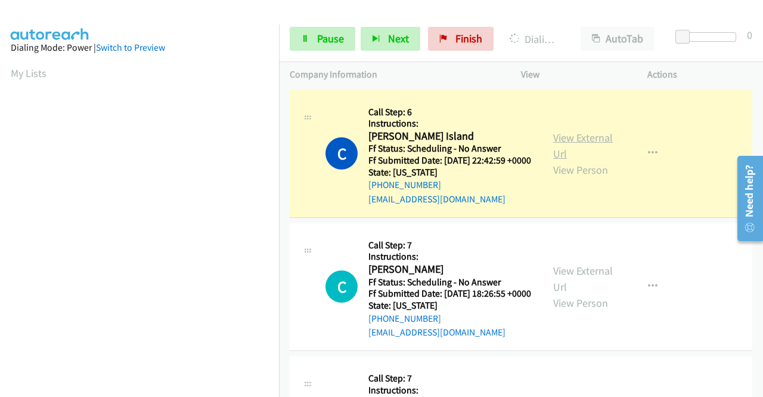
click at [556, 142] on link "View External Url" at bounding box center [583, 146] width 60 height 30
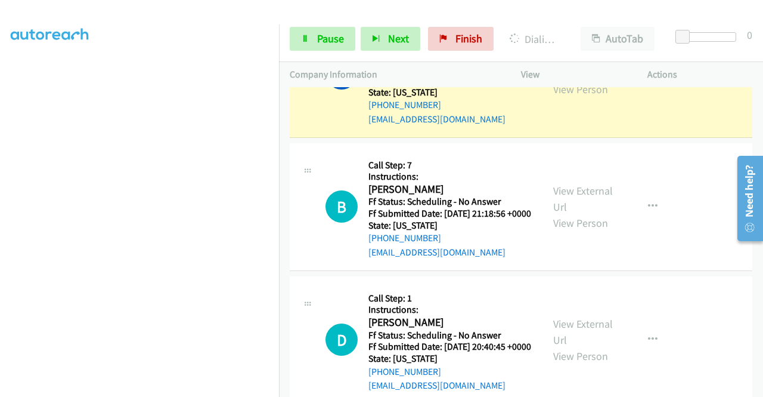
scroll to position [119, 0]
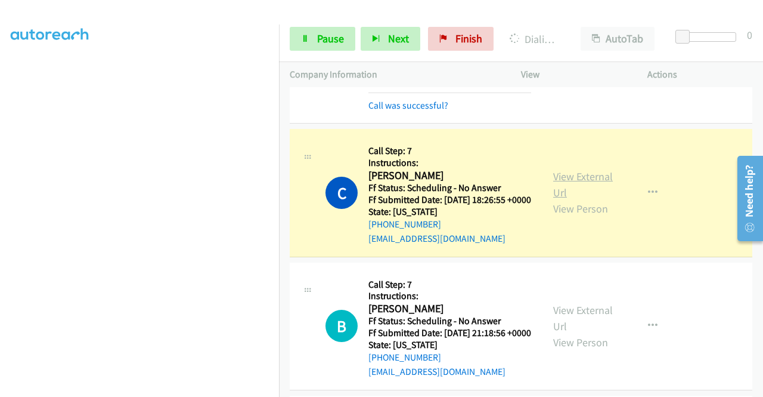
click at [565, 195] on link "View External Url" at bounding box center [583, 184] width 60 height 30
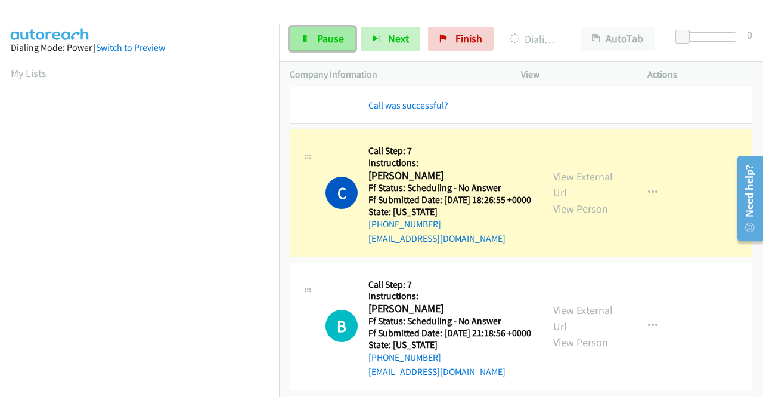
click at [314, 39] on link "Pause" at bounding box center [323, 39] width 66 height 24
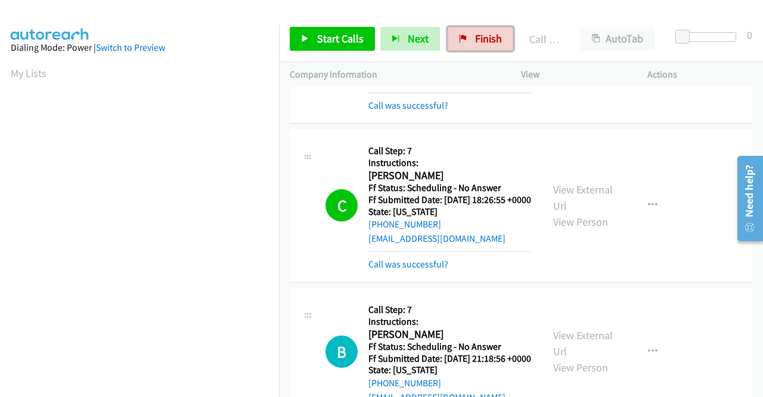
drag, startPoint x: 465, startPoint y: 34, endPoint x: 424, endPoint y: 57, distance: 46.4
click at [465, 34] on link "Finish" at bounding box center [481, 39] width 66 height 24
